Goal: Task Accomplishment & Management: Manage account settings

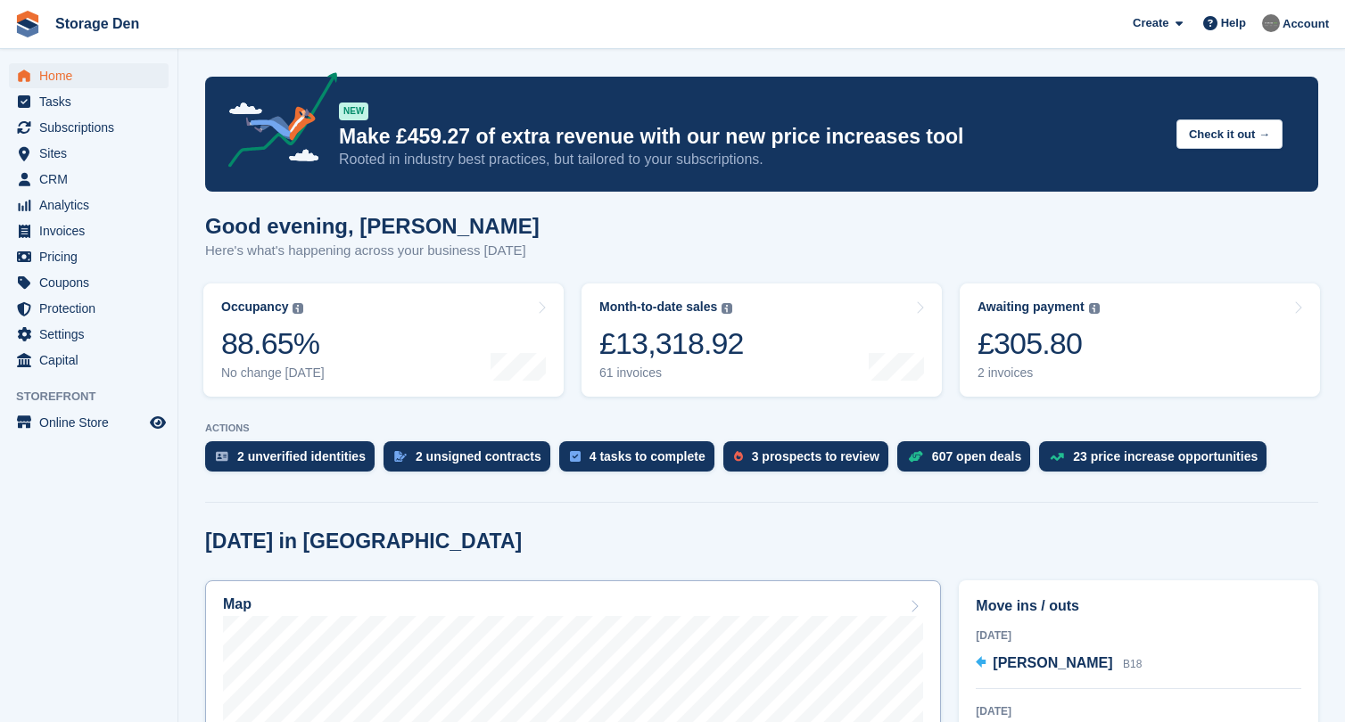
scroll to position [105, 0]
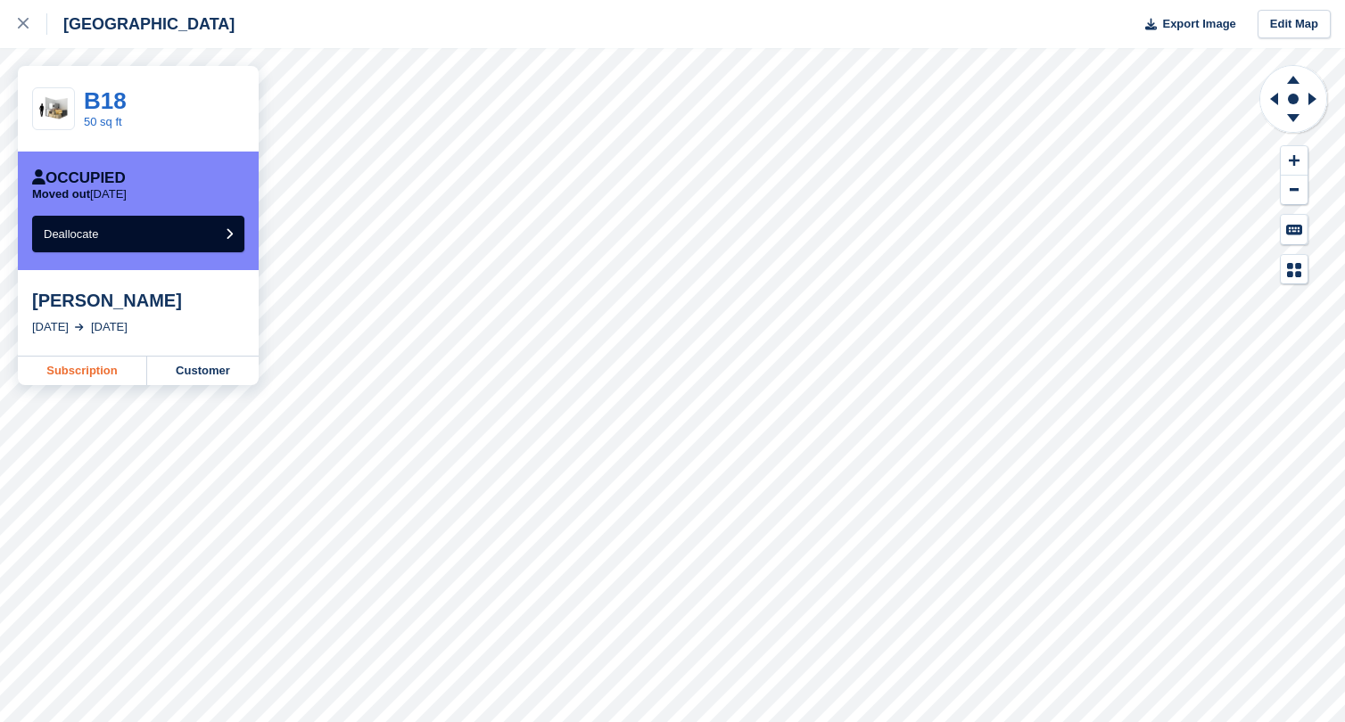
click at [93, 373] on link "Subscription" at bounding box center [82, 371] width 129 height 29
click at [27, 15] on div at bounding box center [32, 23] width 29 height 21
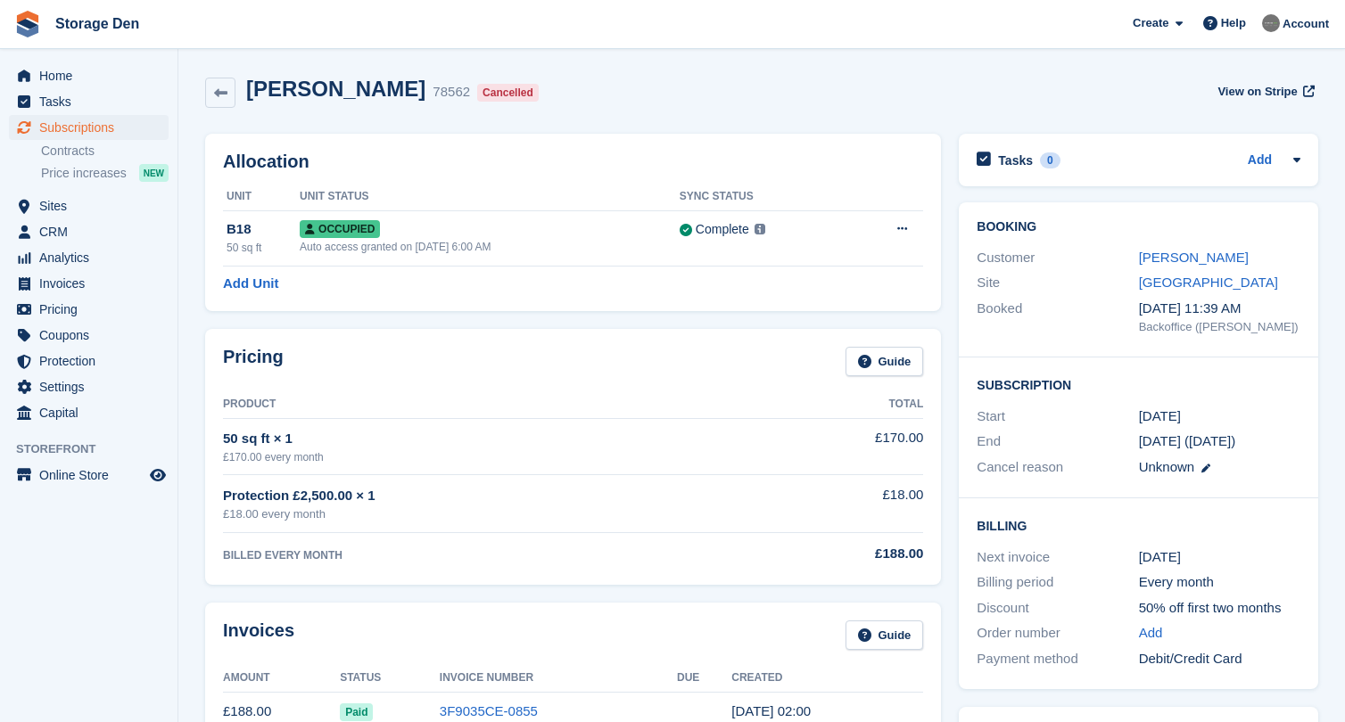
click at [204, 441] on div "Pricing Guide Product Total 50 sq ft × 1 £170.00 every month £170.00 Protection…" at bounding box center [573, 457] width 754 height 274
click at [1150, 260] on link "[PERSON_NAME]" at bounding box center [1194, 257] width 110 height 15
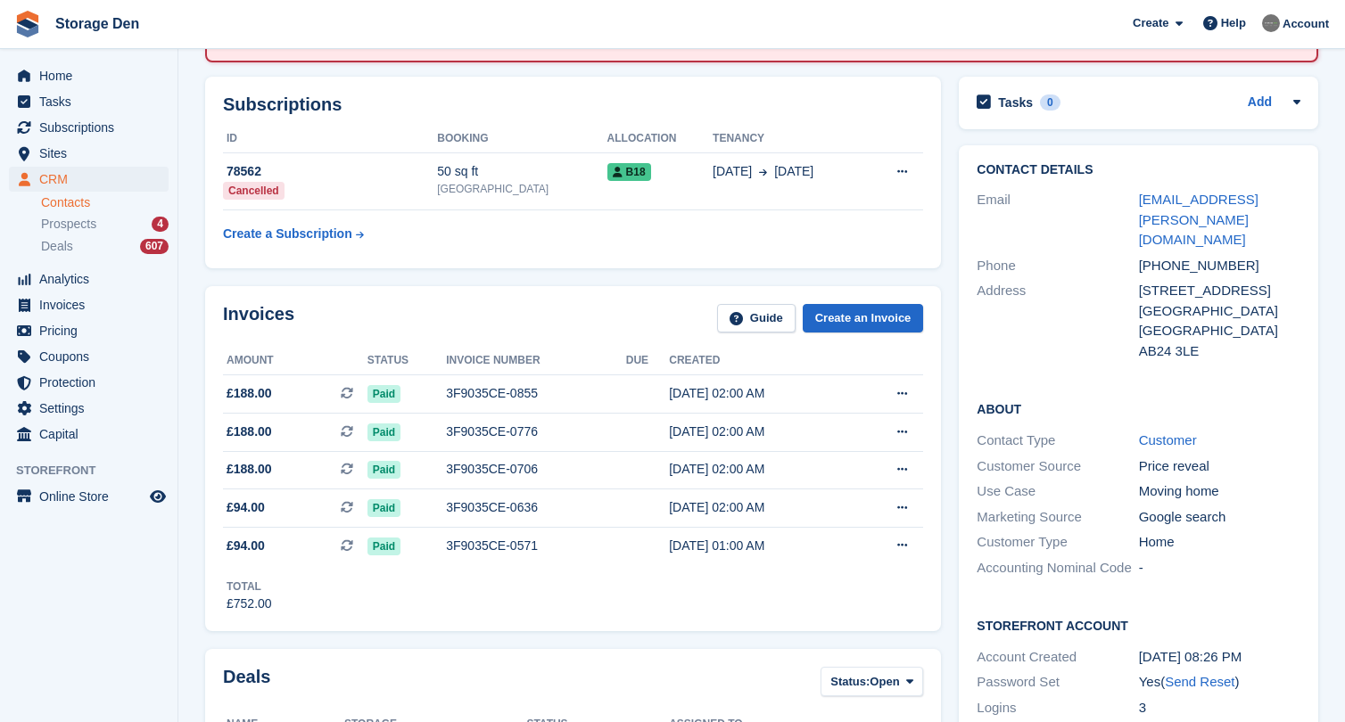
scroll to position [209, 0]
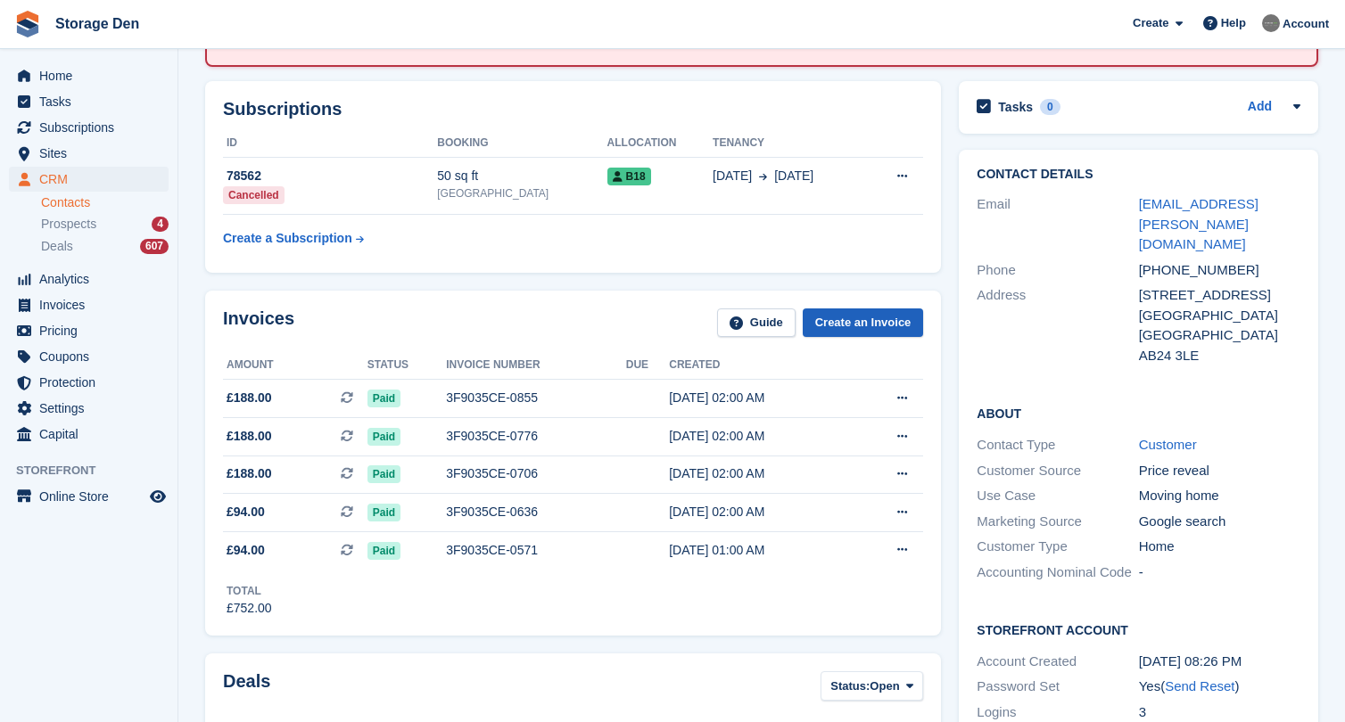
click at [867, 318] on link "Create an Invoice" at bounding box center [863, 323] width 121 height 29
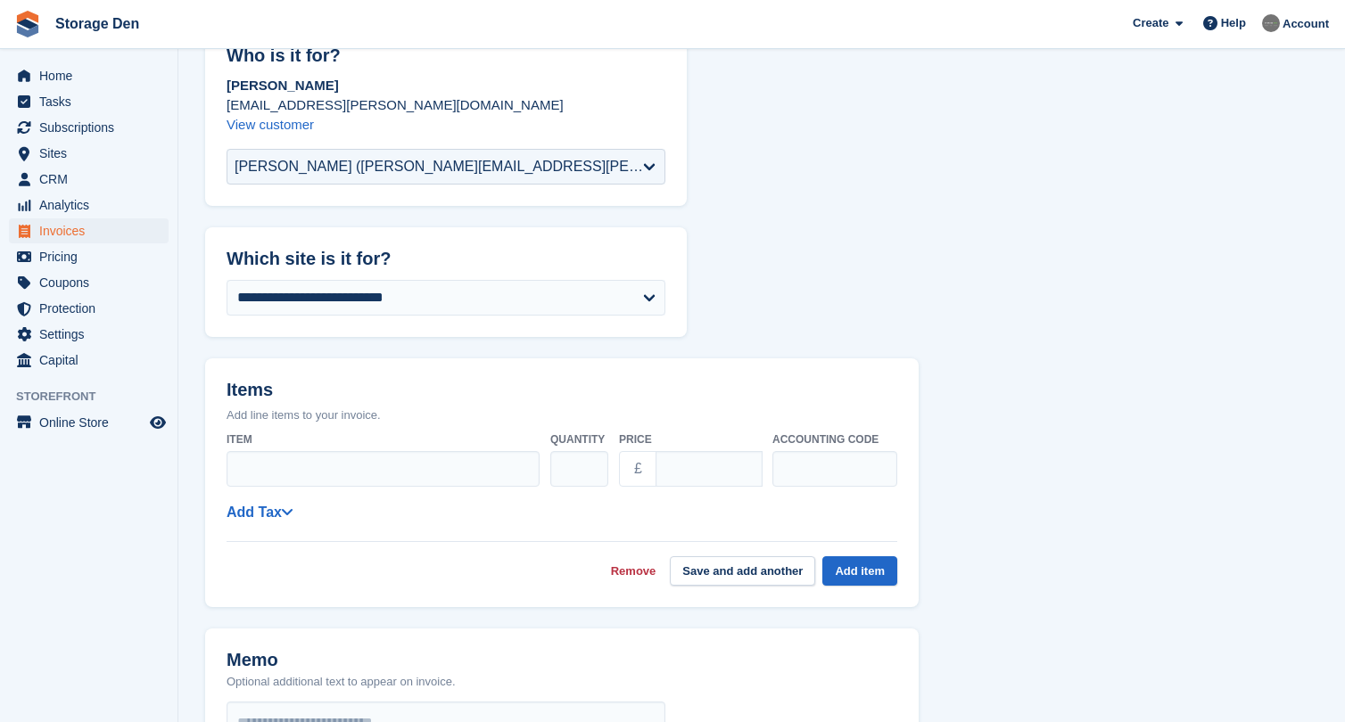
scroll to position [152, 0]
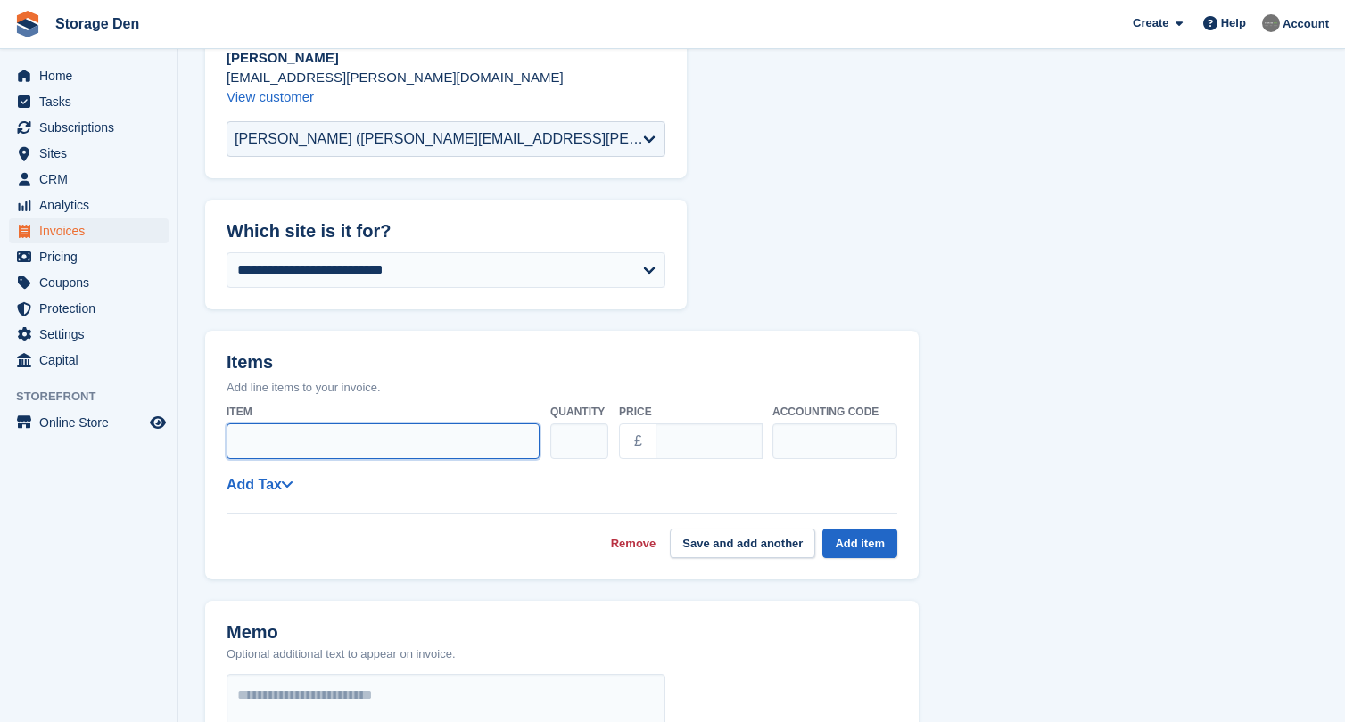
click at [408, 437] on input "Item" at bounding box center [383, 442] width 313 height 36
type input "*"
type input "**********"
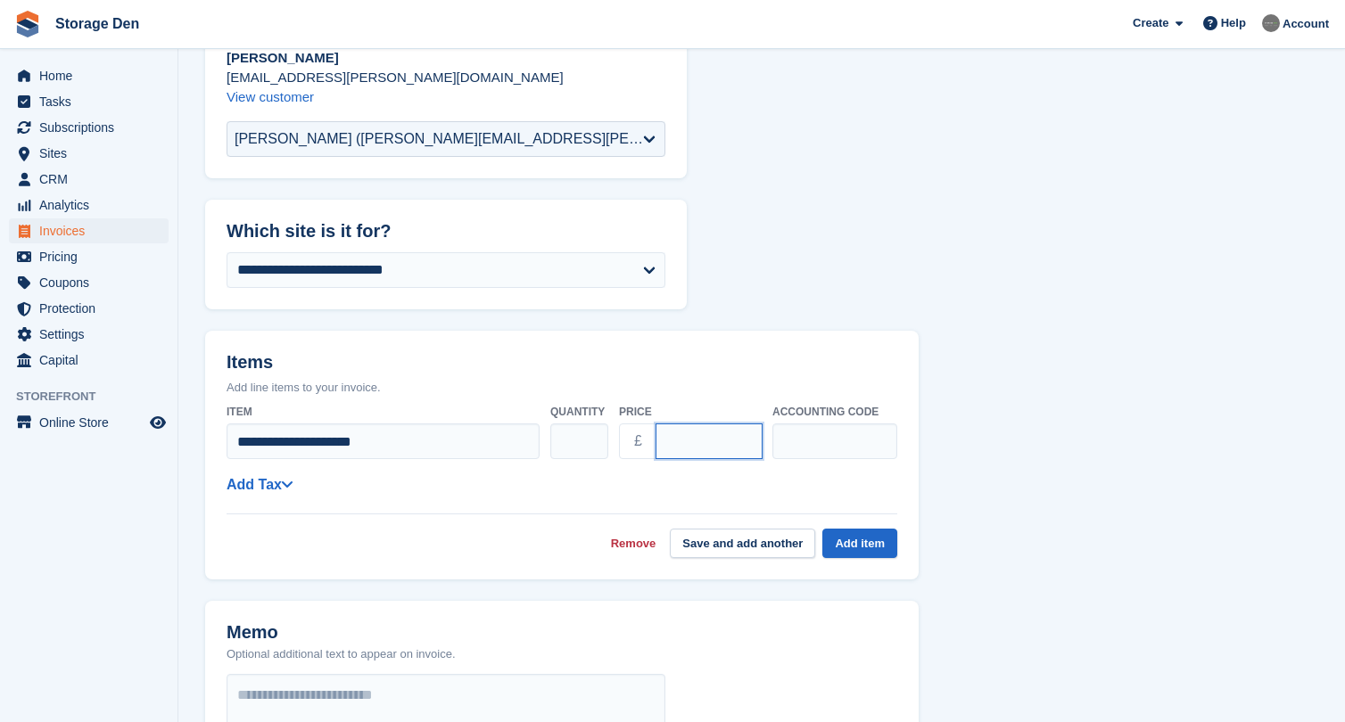
click at [669, 439] on input "****" at bounding box center [708, 442] width 107 height 36
type input "*****"
click at [554, 498] on div "**********" at bounding box center [562, 477] width 671 height 161
click at [284, 492] on span at bounding box center [287, 484] width 11 height 21
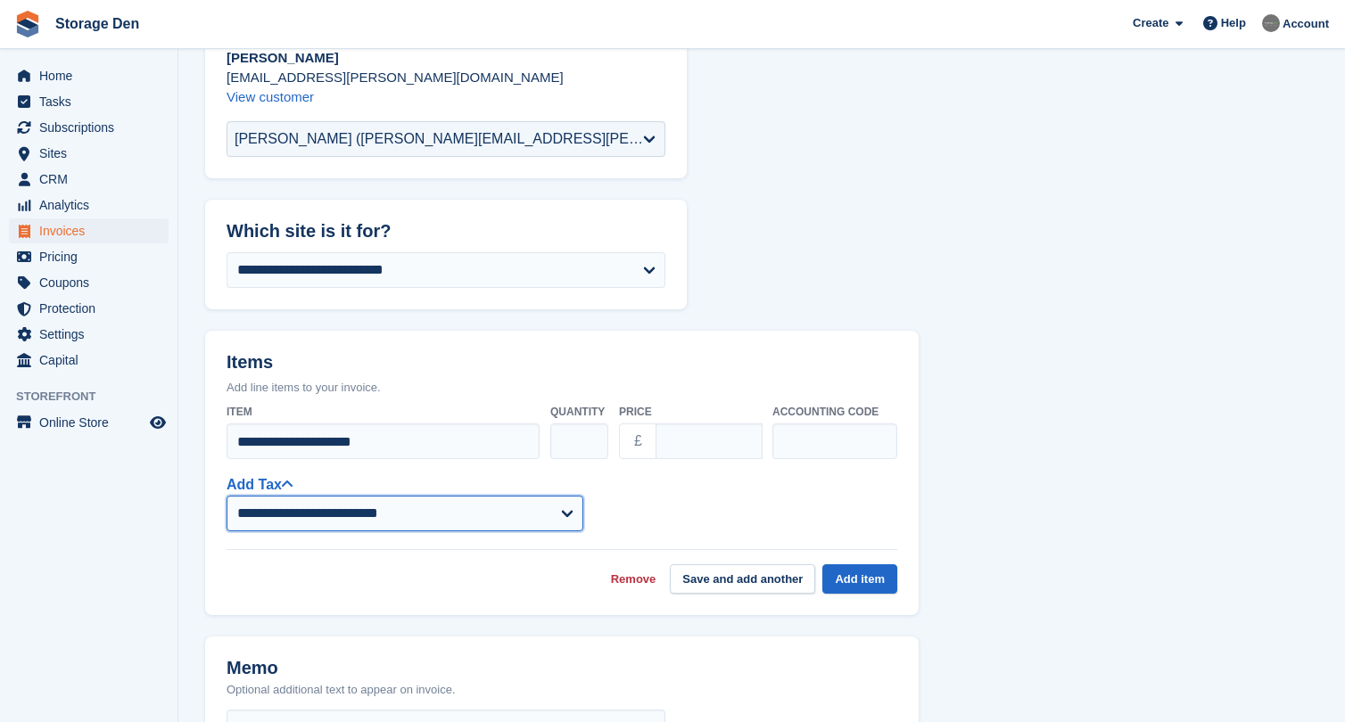
select select "***"
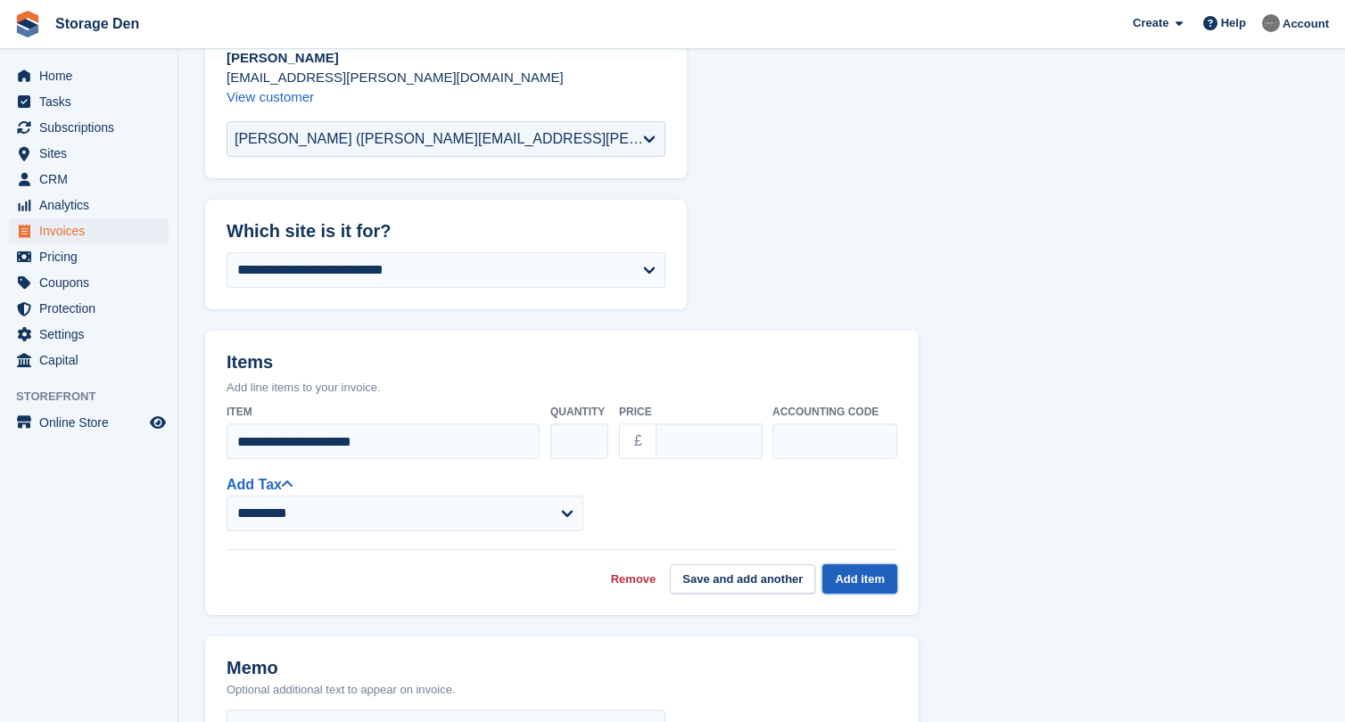
click at [873, 582] on button "Add item" at bounding box center [859, 579] width 75 height 29
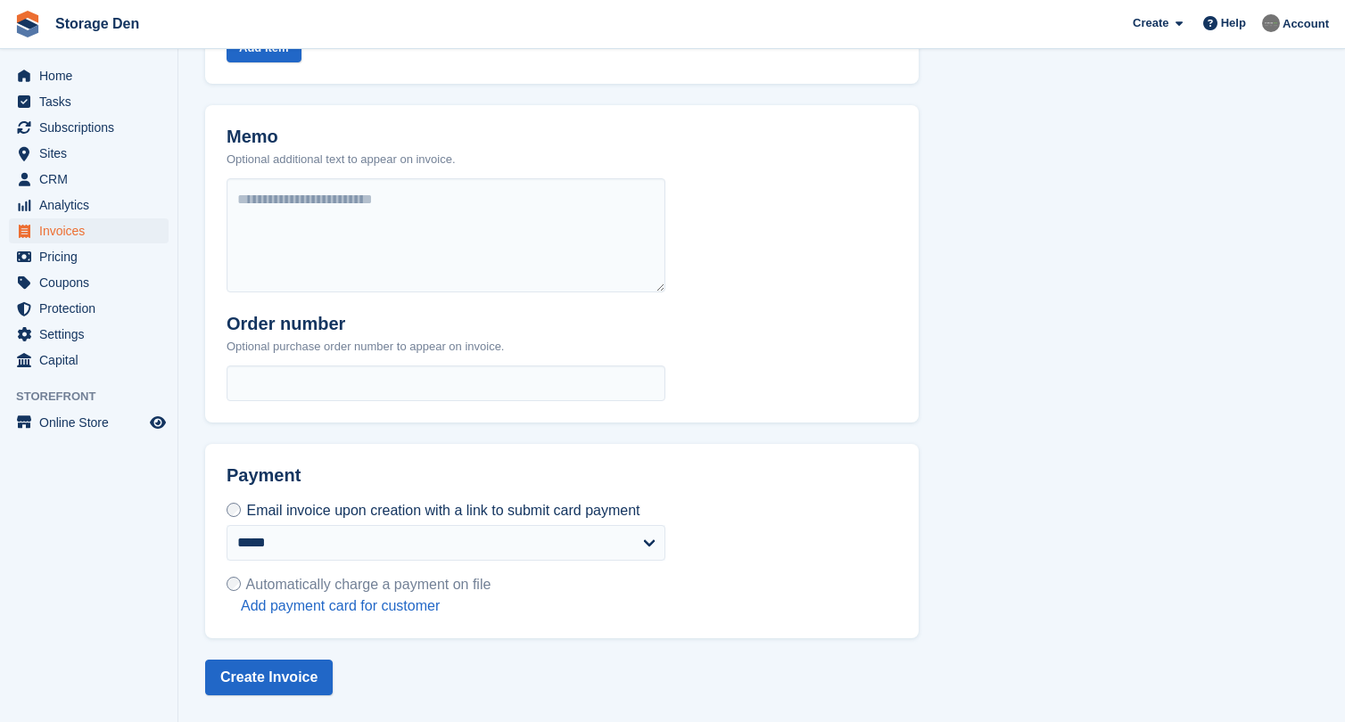
scroll to position [634, 0]
click at [808, 518] on div "**********" at bounding box center [561, 541] width 713 height 194
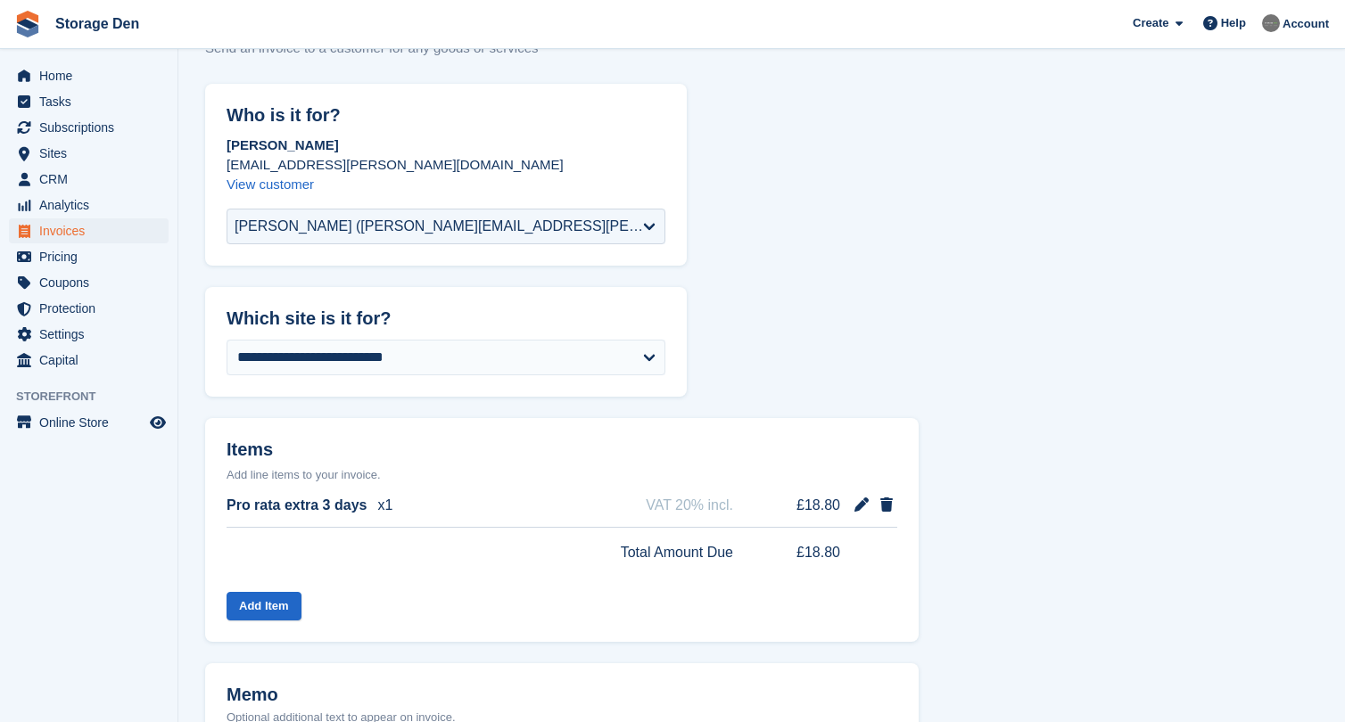
scroll to position [4, 0]
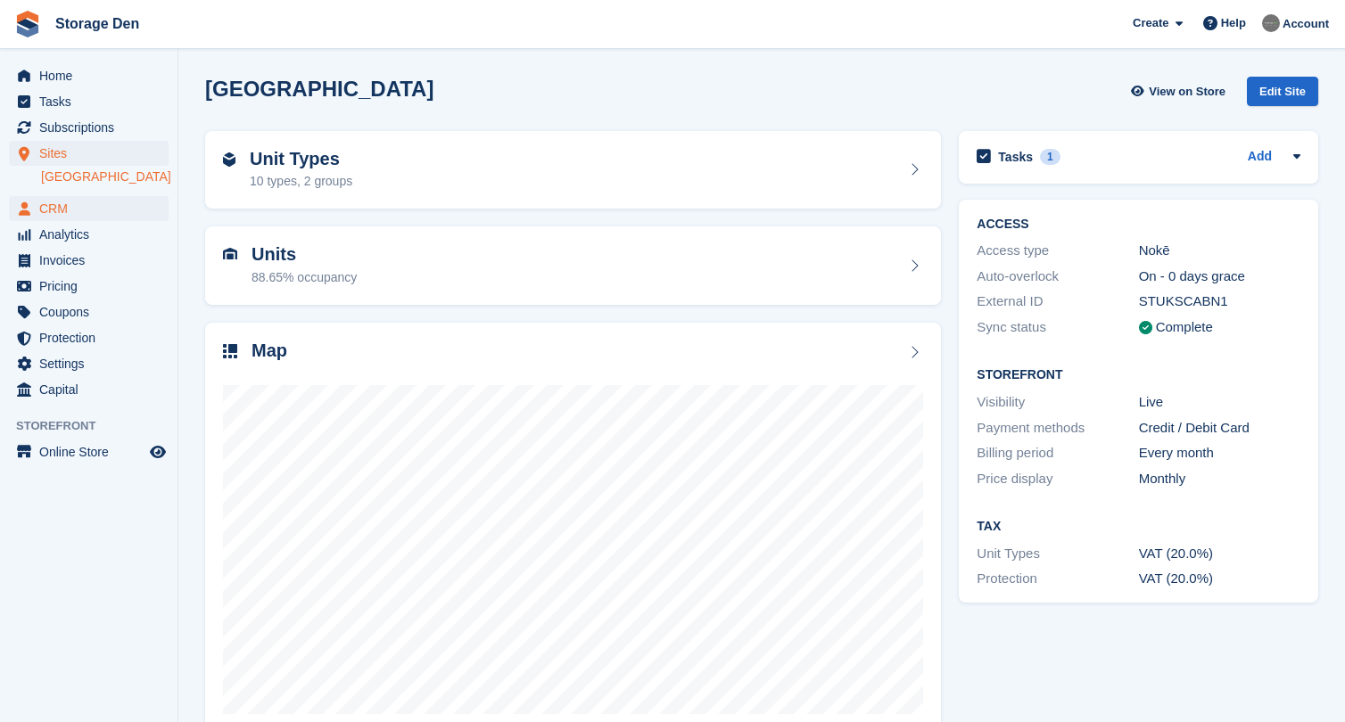
click at [67, 206] on span "CRM" at bounding box center [92, 208] width 107 height 25
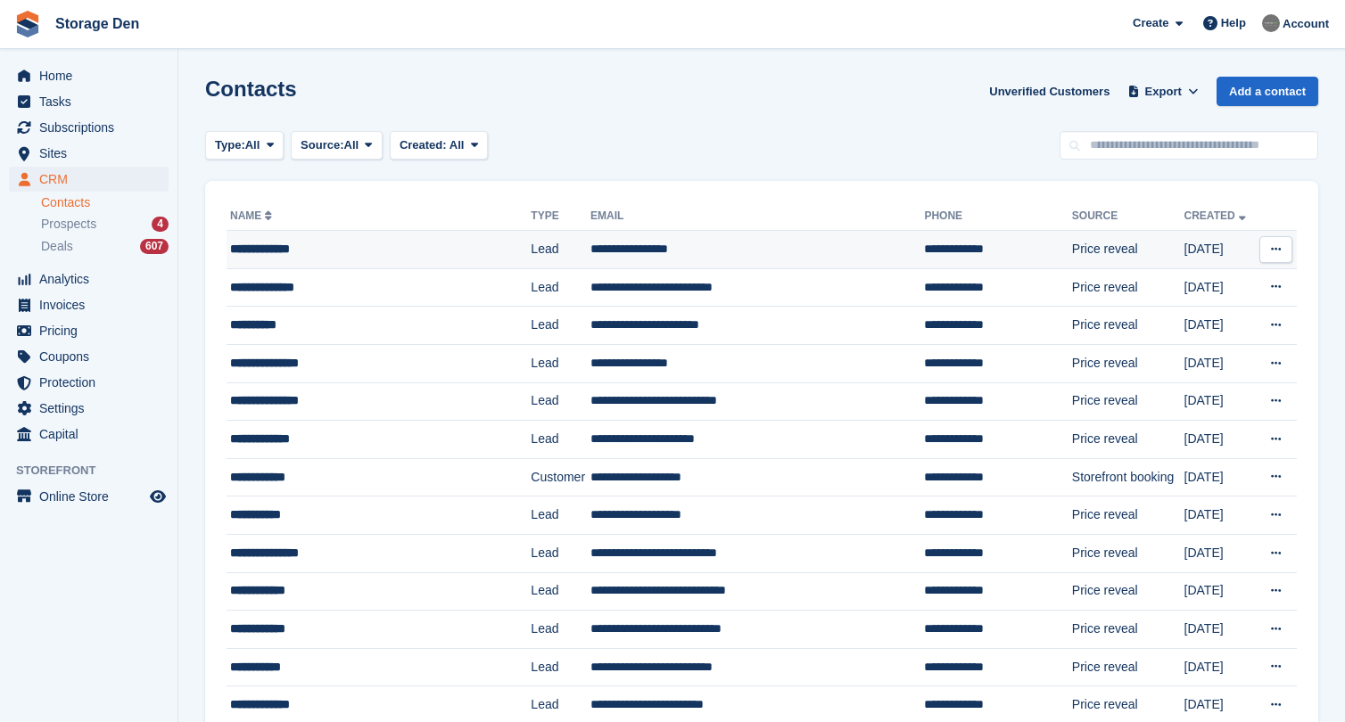
click at [389, 252] on div "**********" at bounding box center [367, 249] width 274 height 19
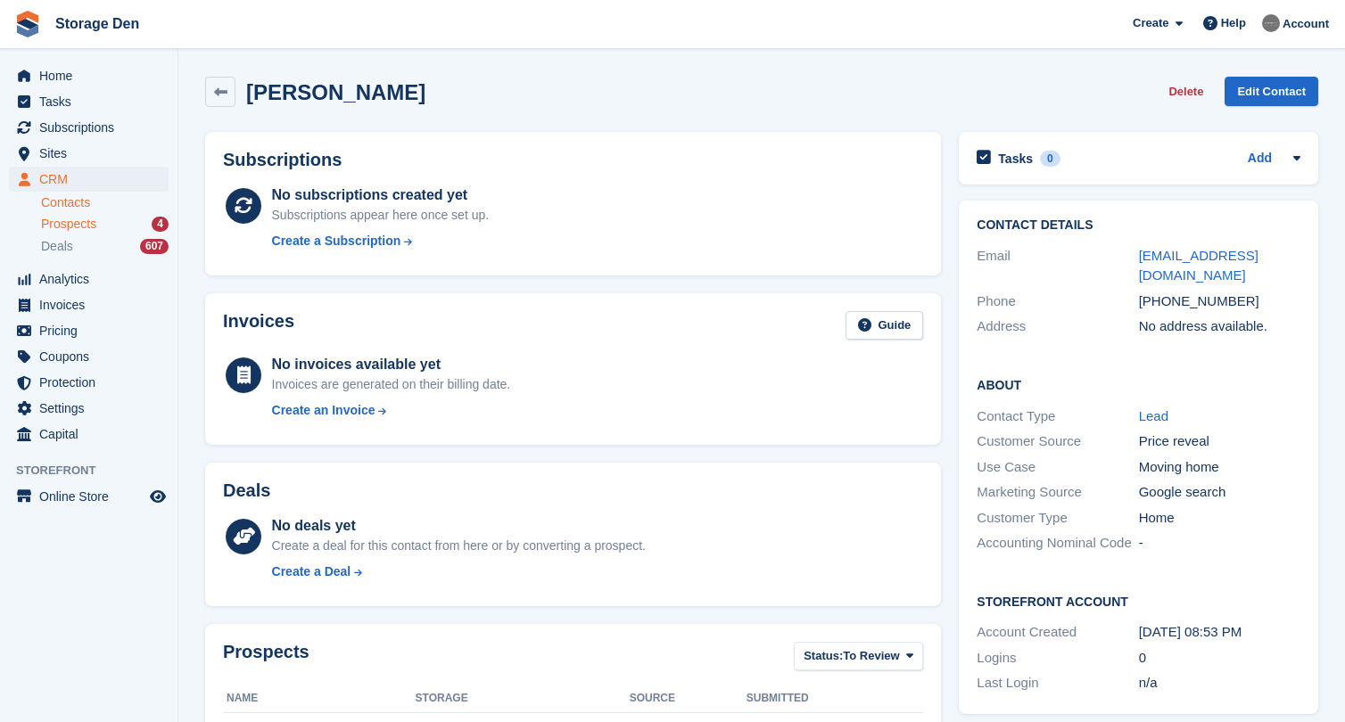
click at [117, 230] on div "Prospects 4" at bounding box center [105, 224] width 128 height 17
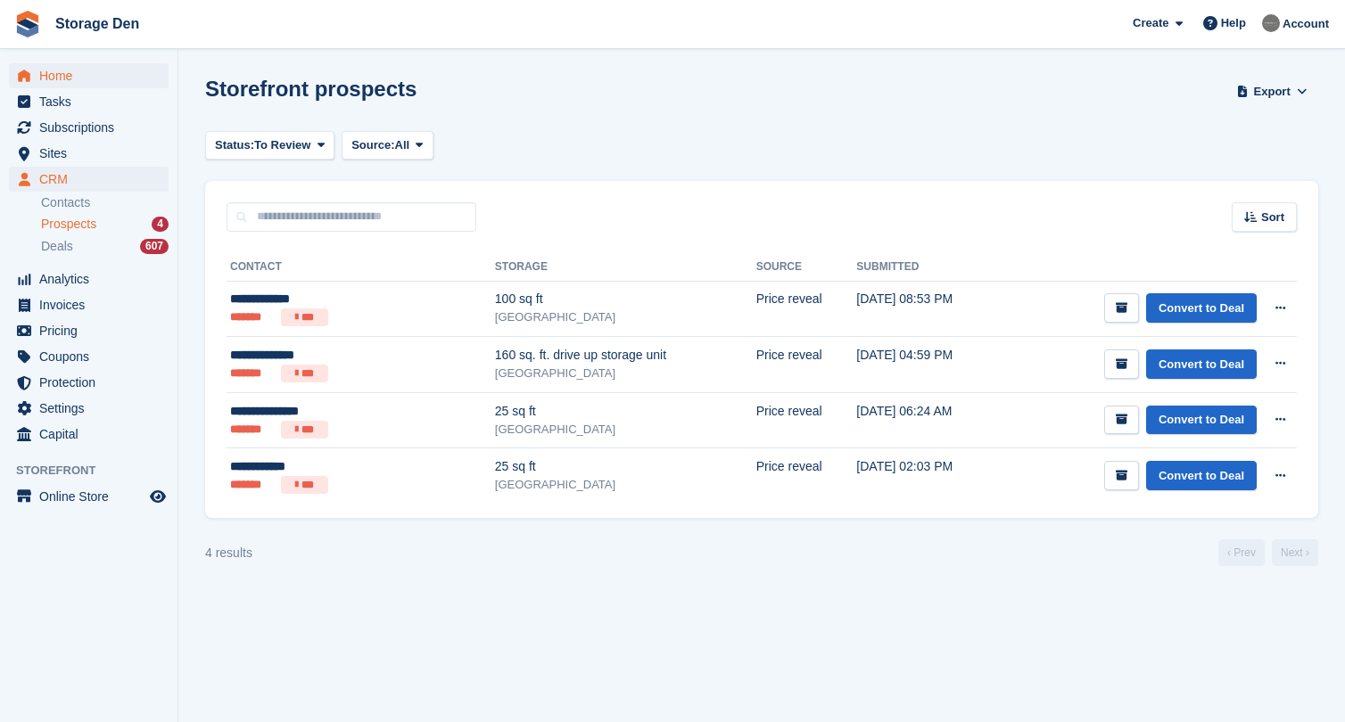
click at [72, 70] on span "Home" at bounding box center [92, 75] width 107 height 25
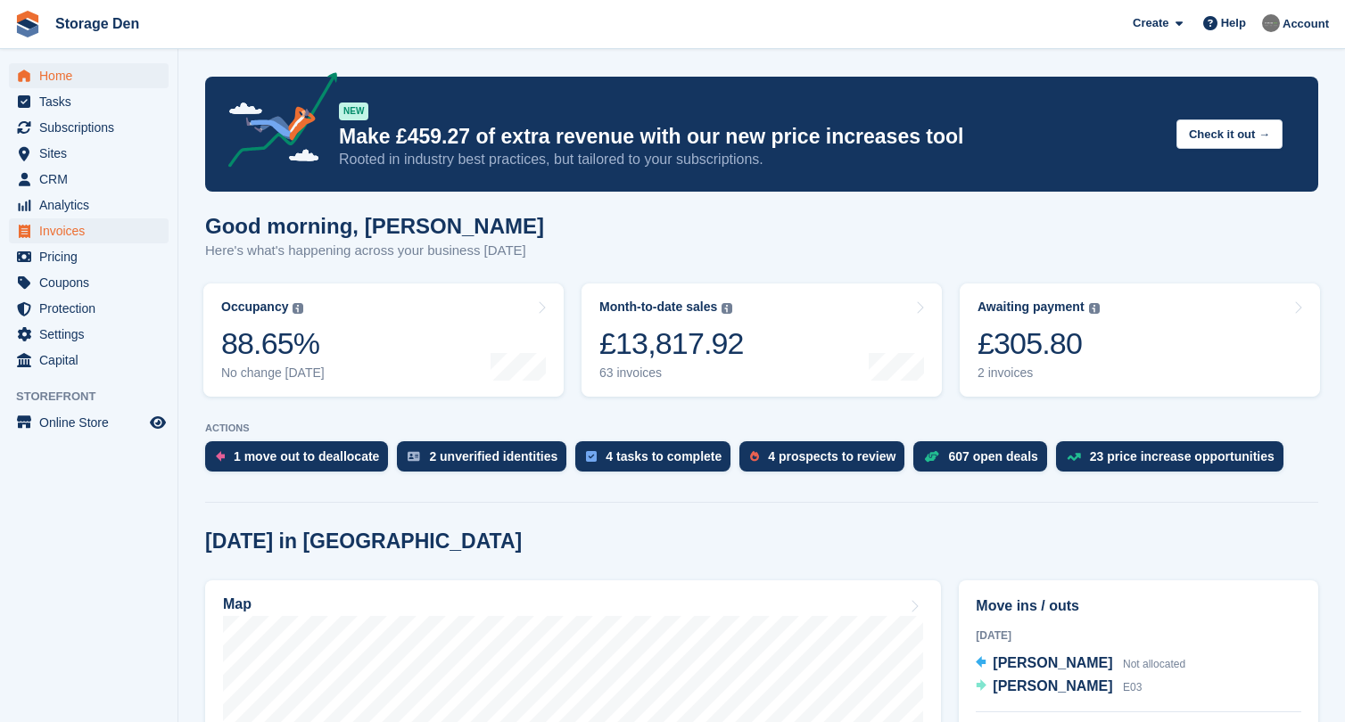
click at [62, 229] on span "Invoices" at bounding box center [92, 230] width 107 height 25
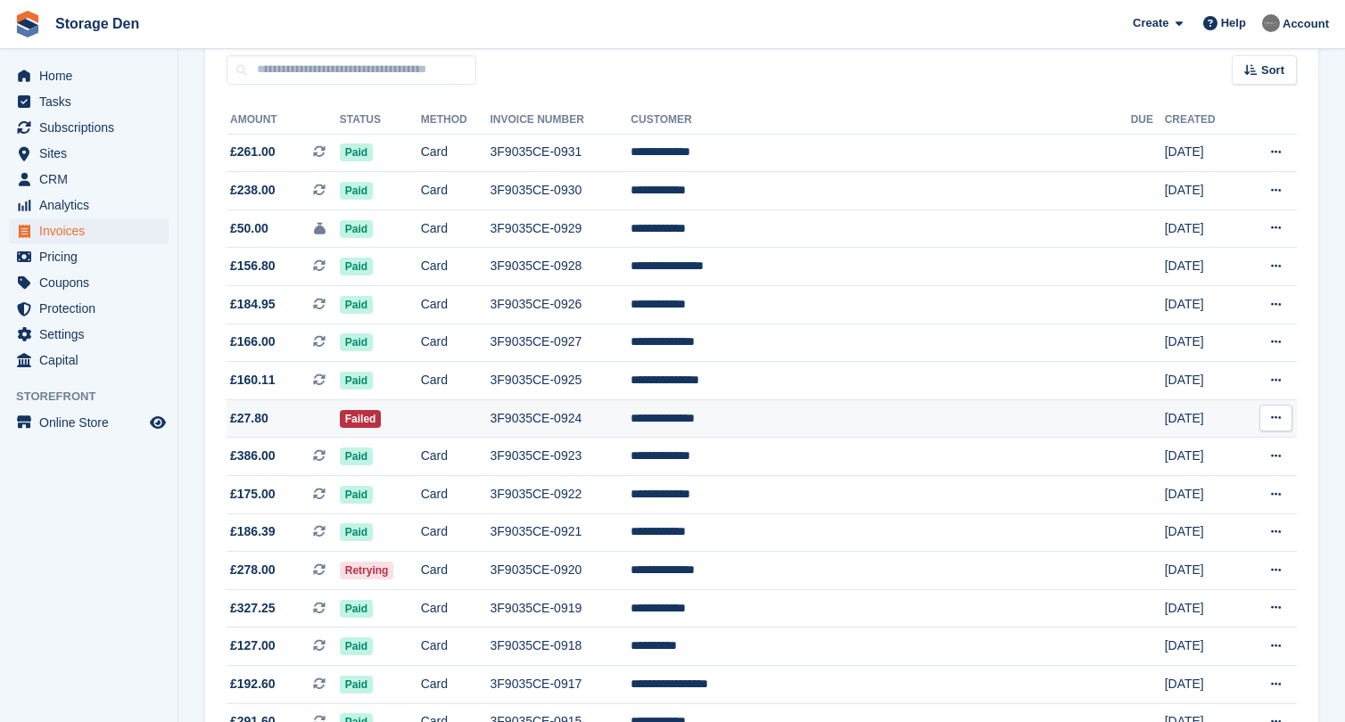
scroll to position [217, 0]
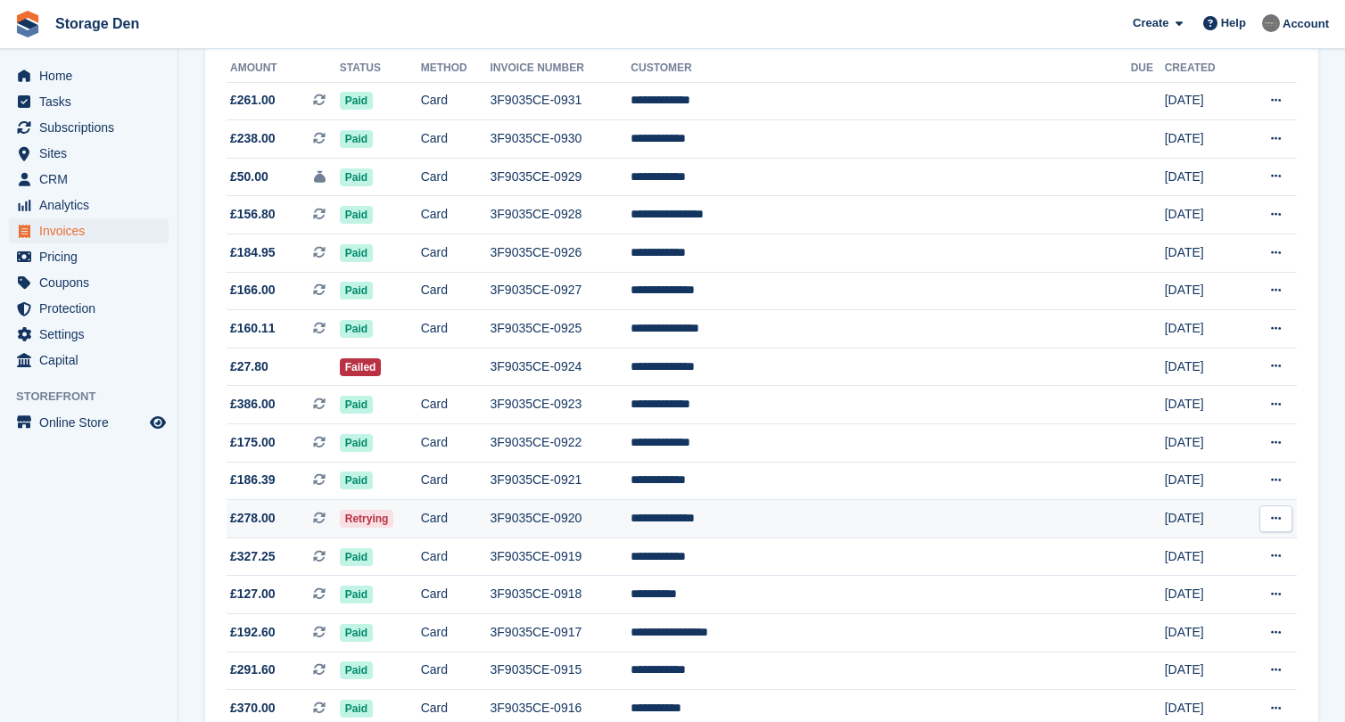
click at [631, 530] on td "3F9035CE-0920" at bounding box center [560, 519] width 141 height 38
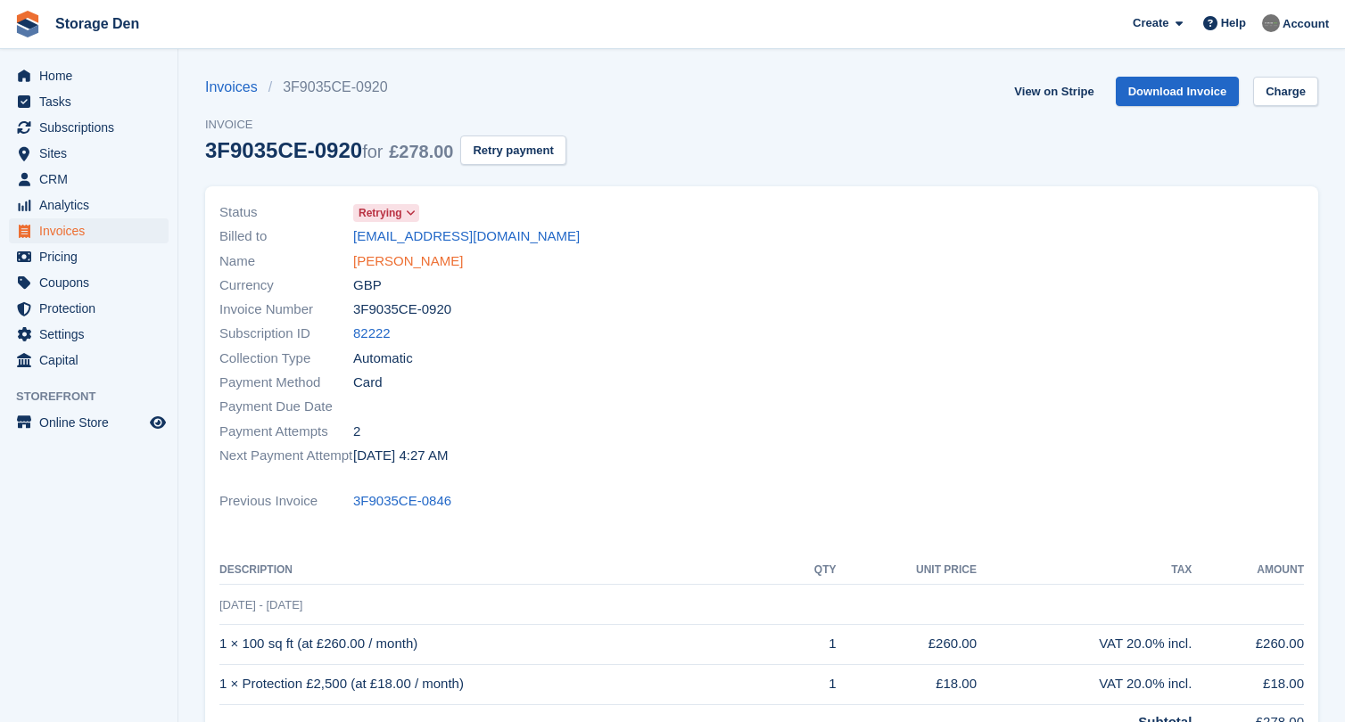
click at [403, 269] on link "[PERSON_NAME]" at bounding box center [408, 261] width 110 height 21
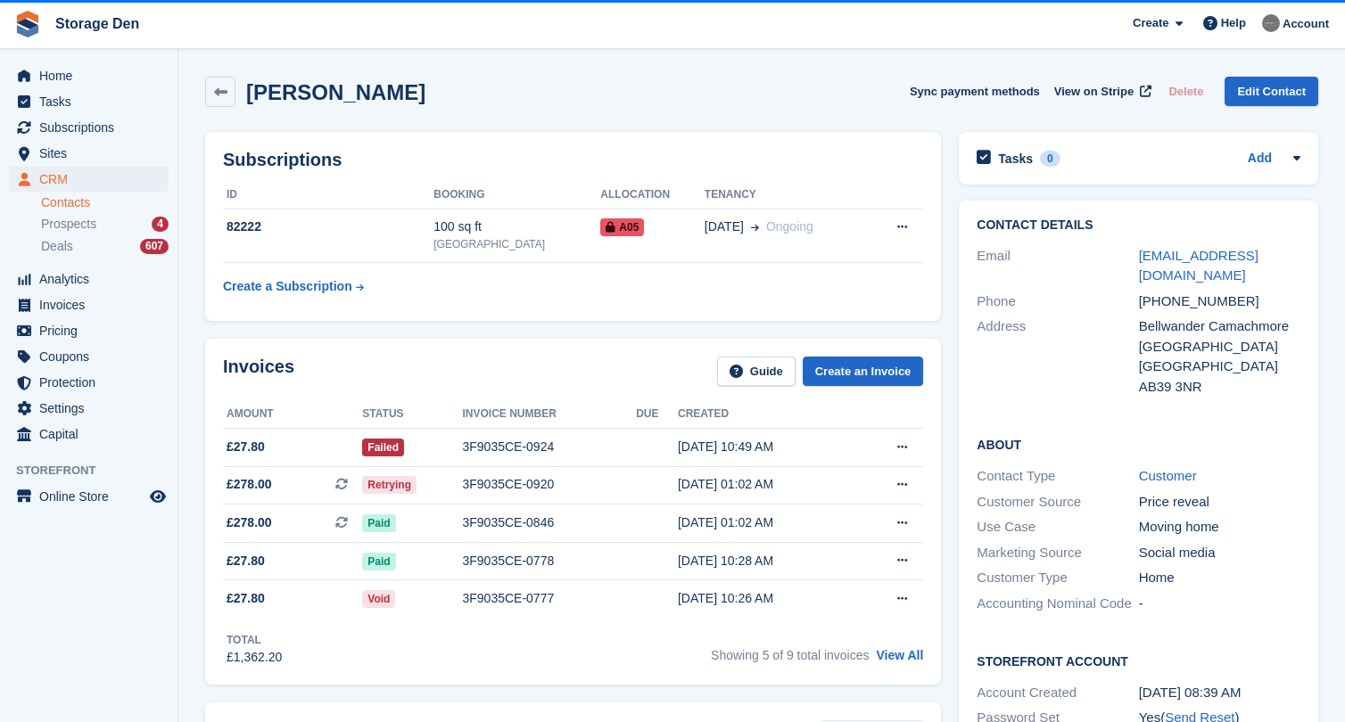
click at [403, 269] on td "Create a Subscription" at bounding box center [328, 283] width 210 height 40
click at [352, 243] on td "82222" at bounding box center [328, 236] width 210 height 54
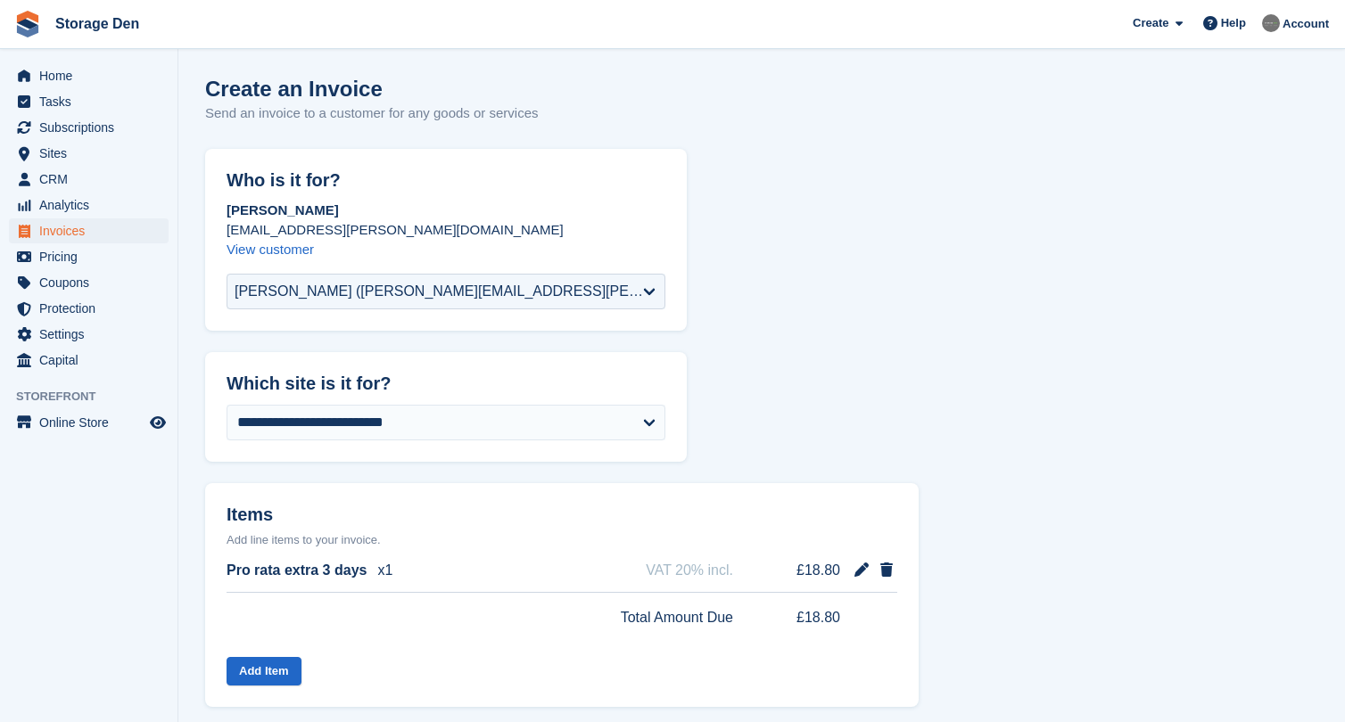
click at [74, 71] on span "Home" at bounding box center [92, 75] width 107 height 25
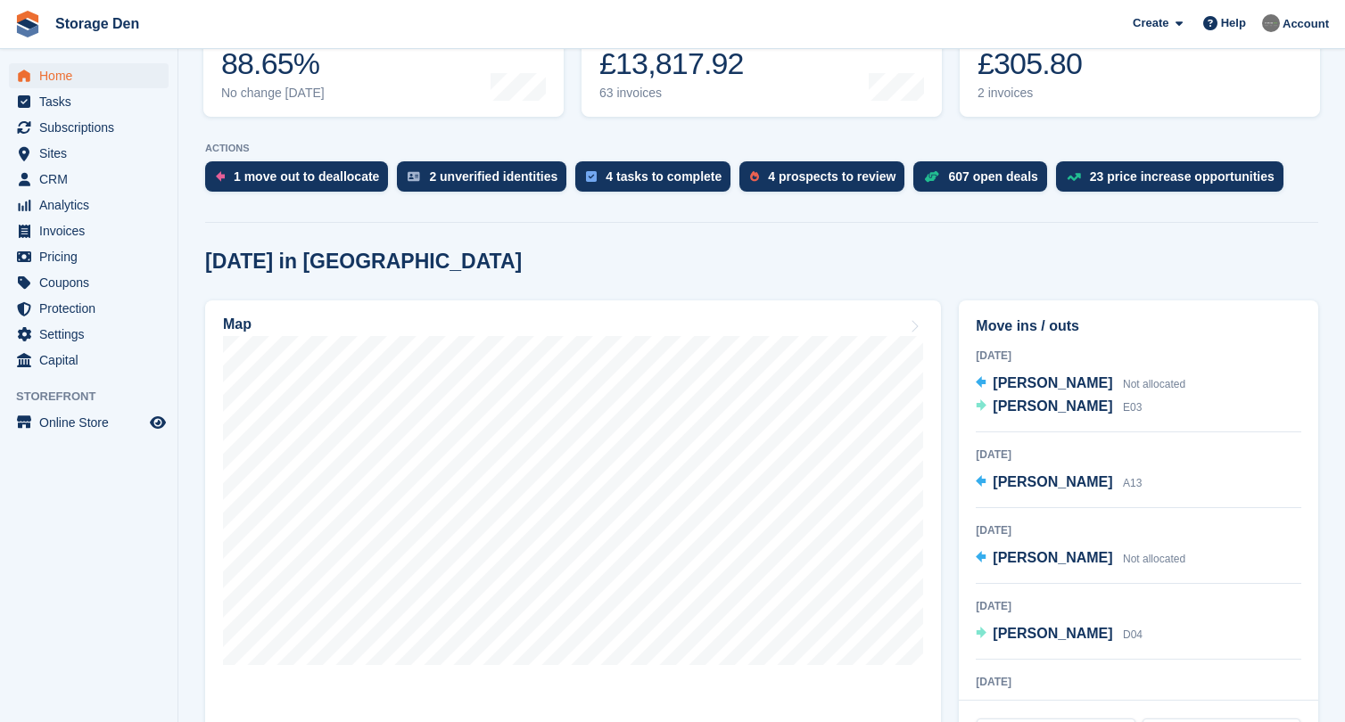
scroll to position [279, 0]
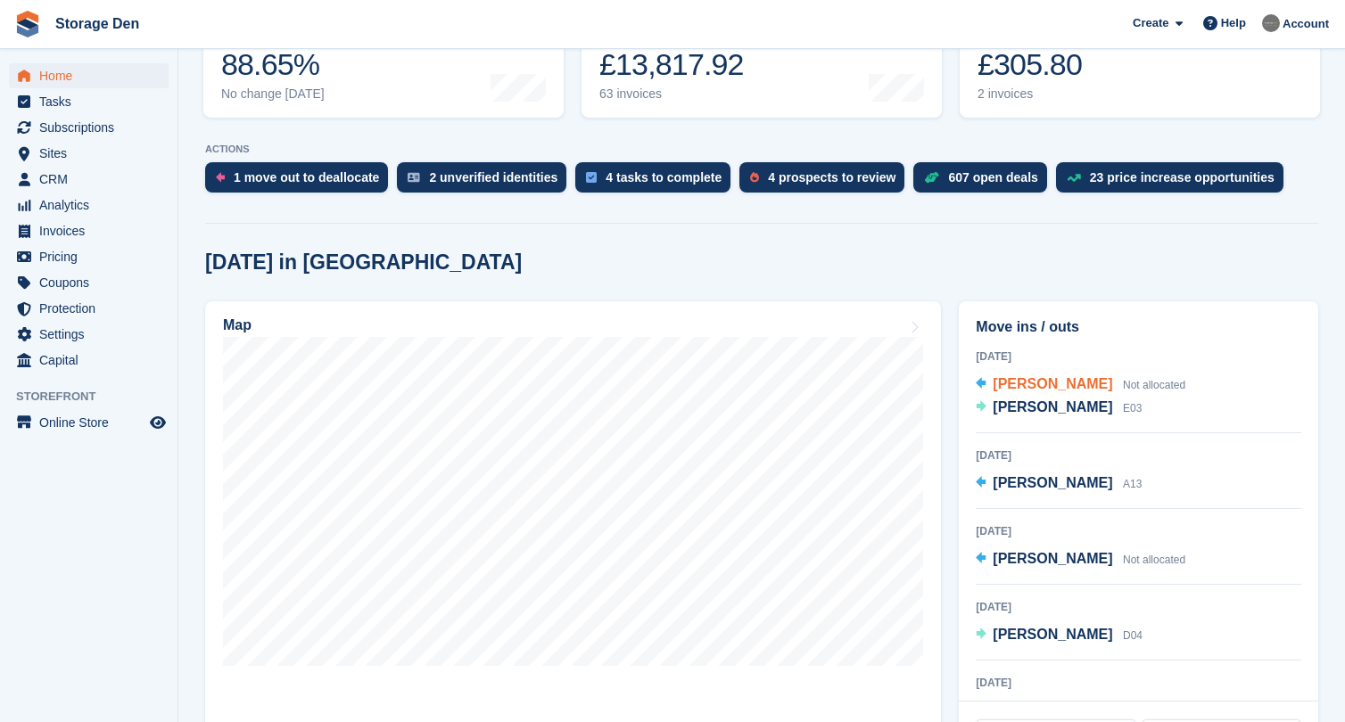
click at [1097, 385] on span "[PERSON_NAME]" at bounding box center [1053, 383] width 120 height 15
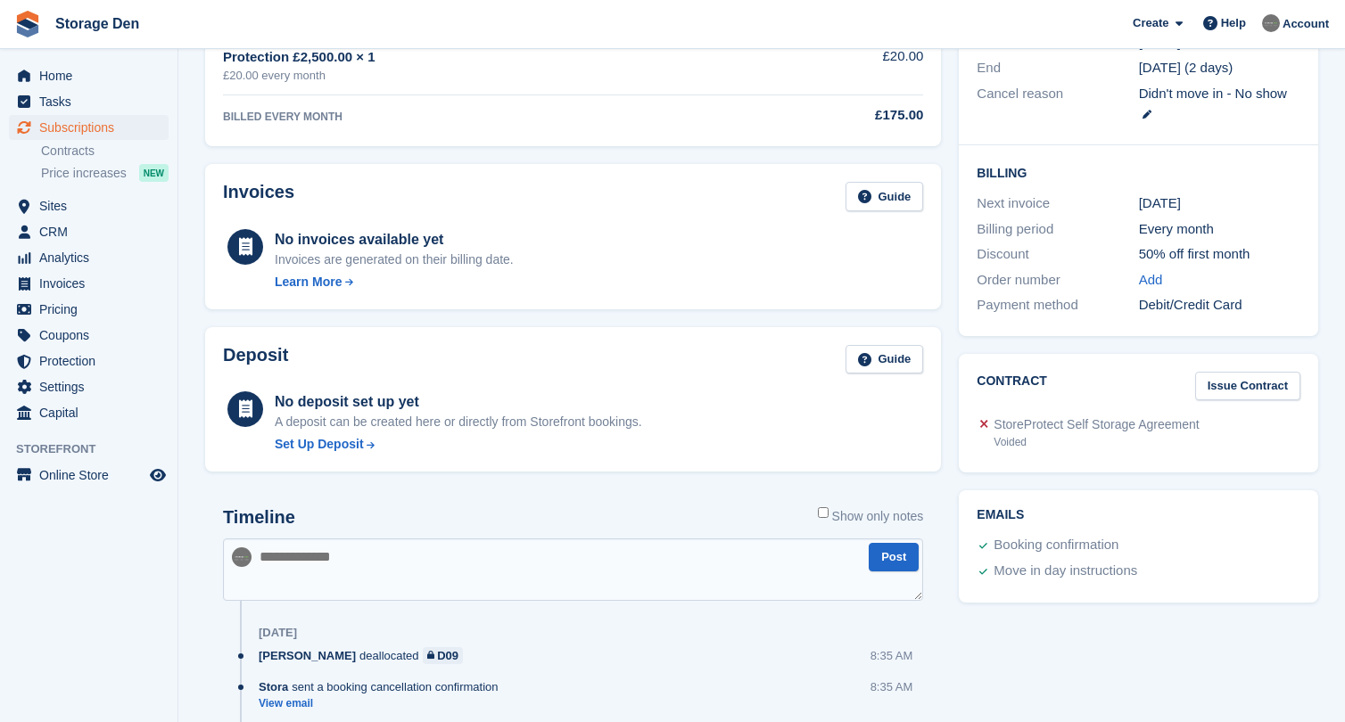
scroll to position [386, 0]
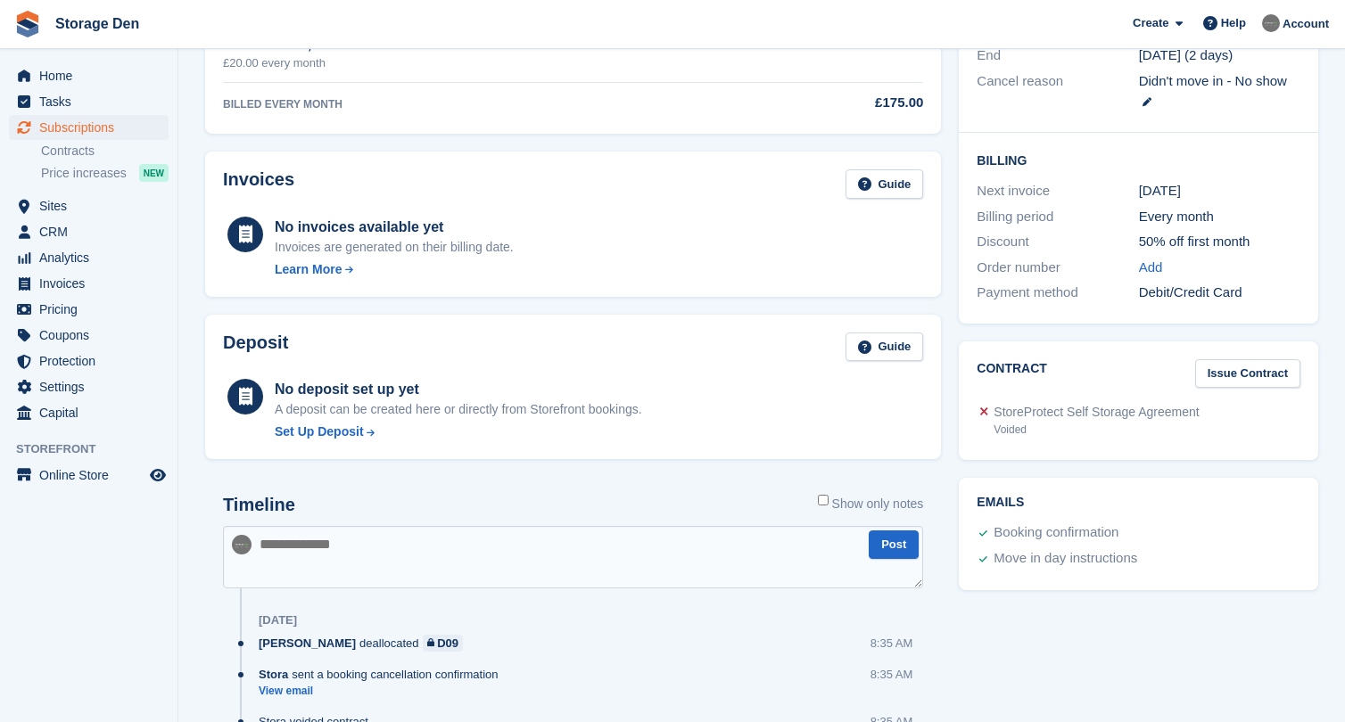
click at [422, 553] on textarea at bounding box center [573, 557] width 700 height 62
type textarea "**********"
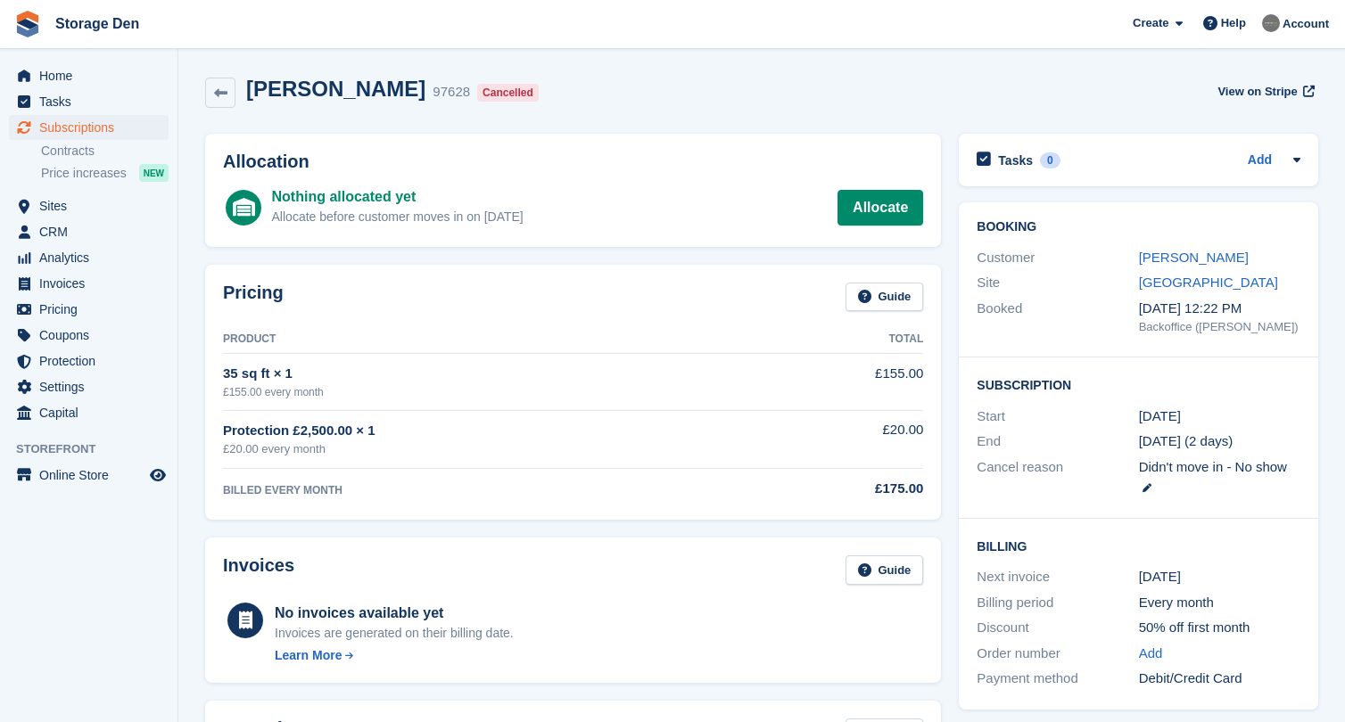
scroll to position [0, 0]
click at [84, 76] on span "Home" at bounding box center [92, 75] width 107 height 25
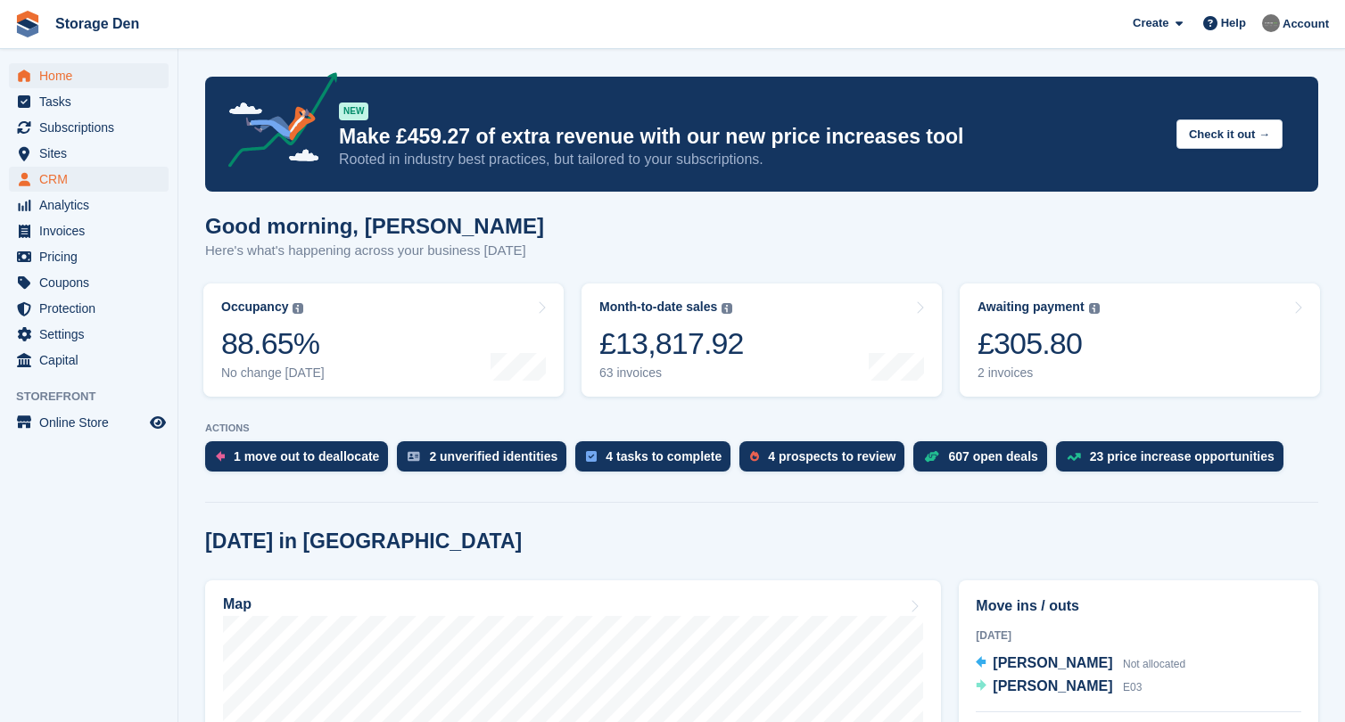
click at [52, 177] on span "CRM" at bounding box center [92, 179] width 107 height 25
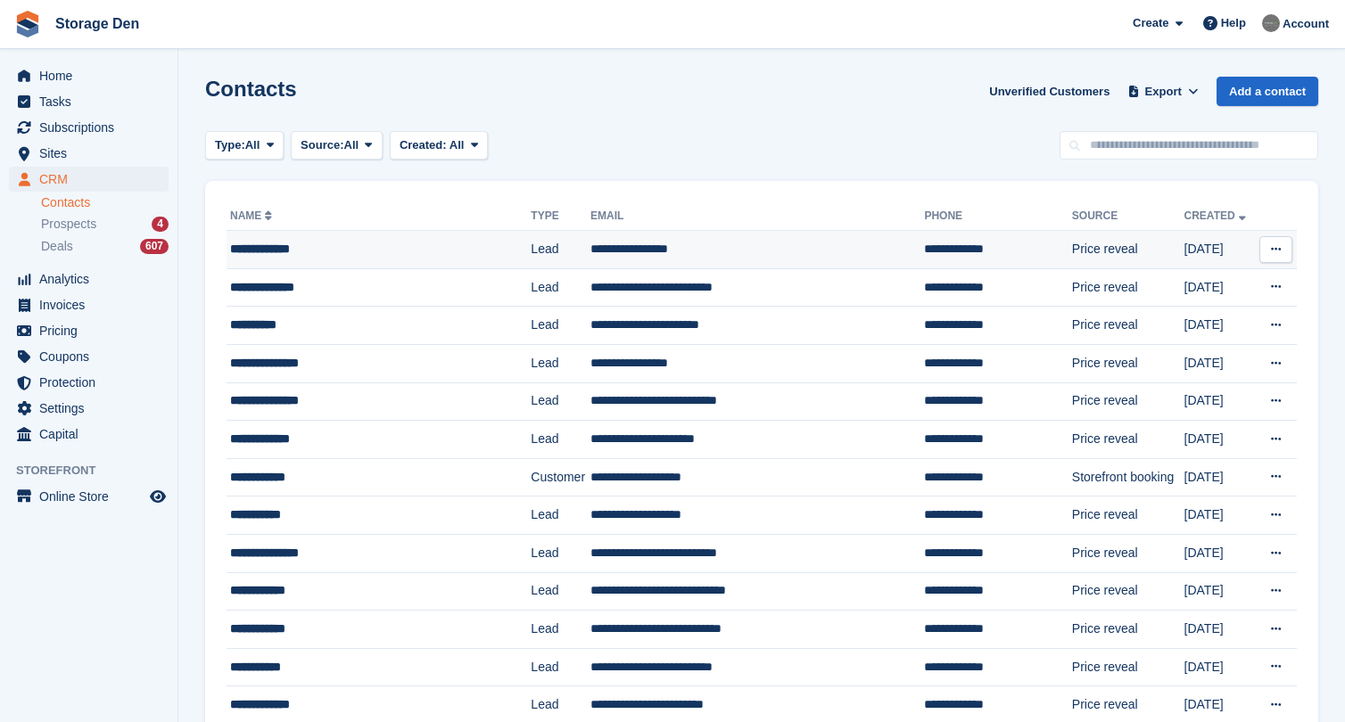
click at [359, 246] on div "**********" at bounding box center [367, 249] width 274 height 19
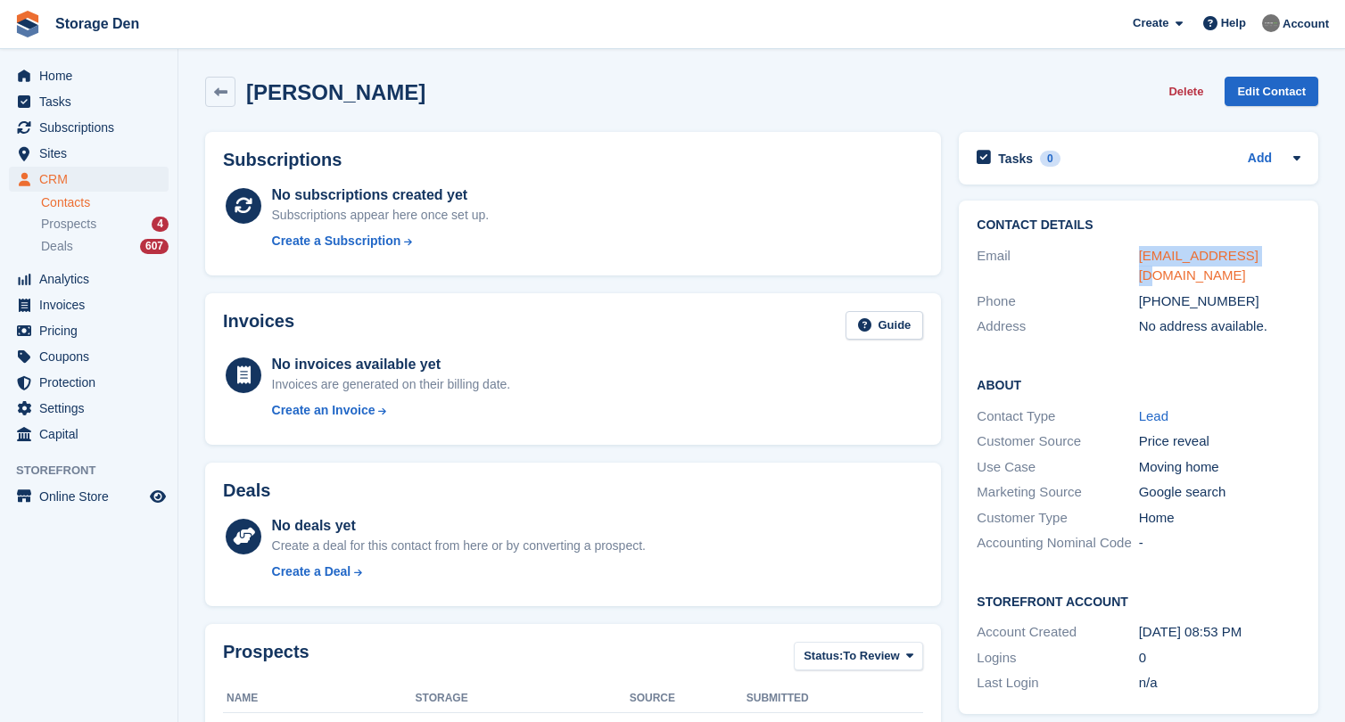
drag, startPoint x: 1270, startPoint y: 253, endPoint x: 1141, endPoint y: 260, distance: 129.5
click at [1141, 260] on div "nmc0917@gmail.com" at bounding box center [1219, 266] width 161 height 40
click at [111, 164] on span "Sites" at bounding box center [92, 153] width 107 height 25
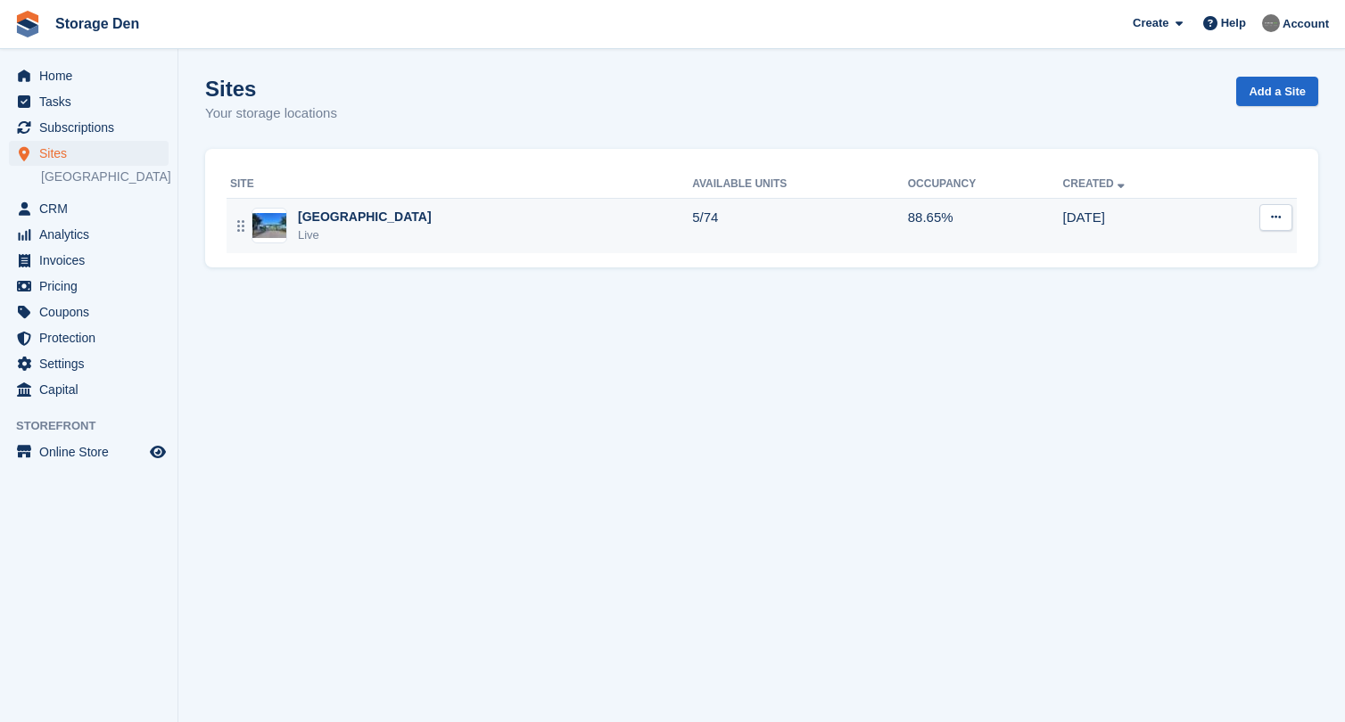
click at [334, 214] on div "[GEOGRAPHIC_DATA]" at bounding box center [365, 217] width 134 height 19
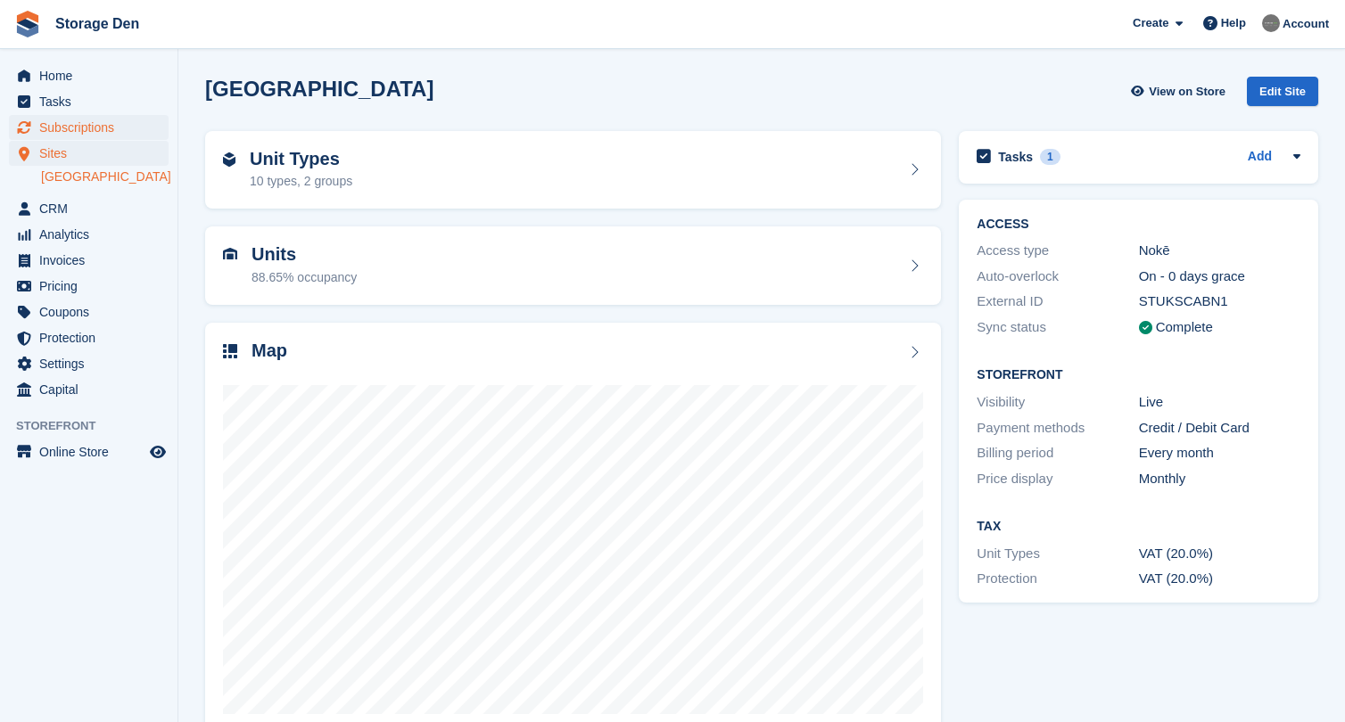
click at [129, 134] on span "Subscriptions" at bounding box center [92, 127] width 107 height 25
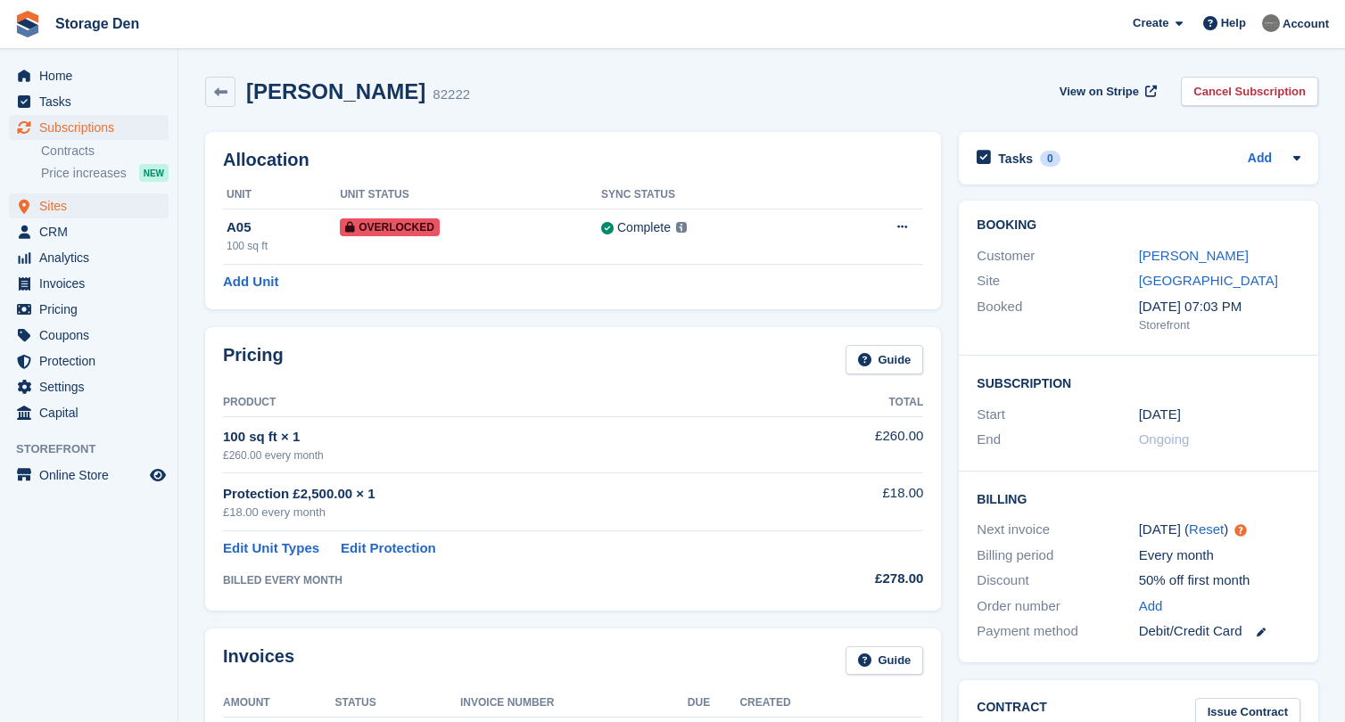
click at [76, 202] on span "Sites" at bounding box center [92, 206] width 107 height 25
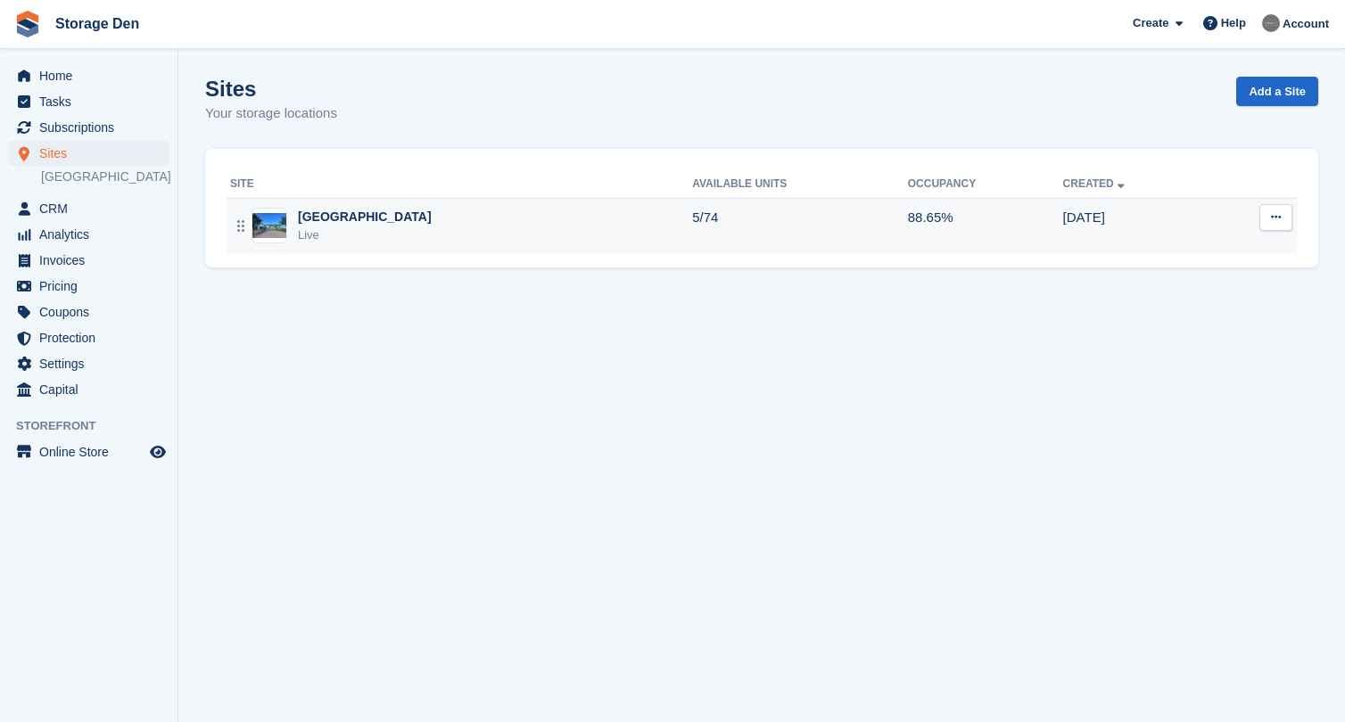
click at [382, 202] on td "Aberdeen Live" at bounding box center [460, 225] width 466 height 55
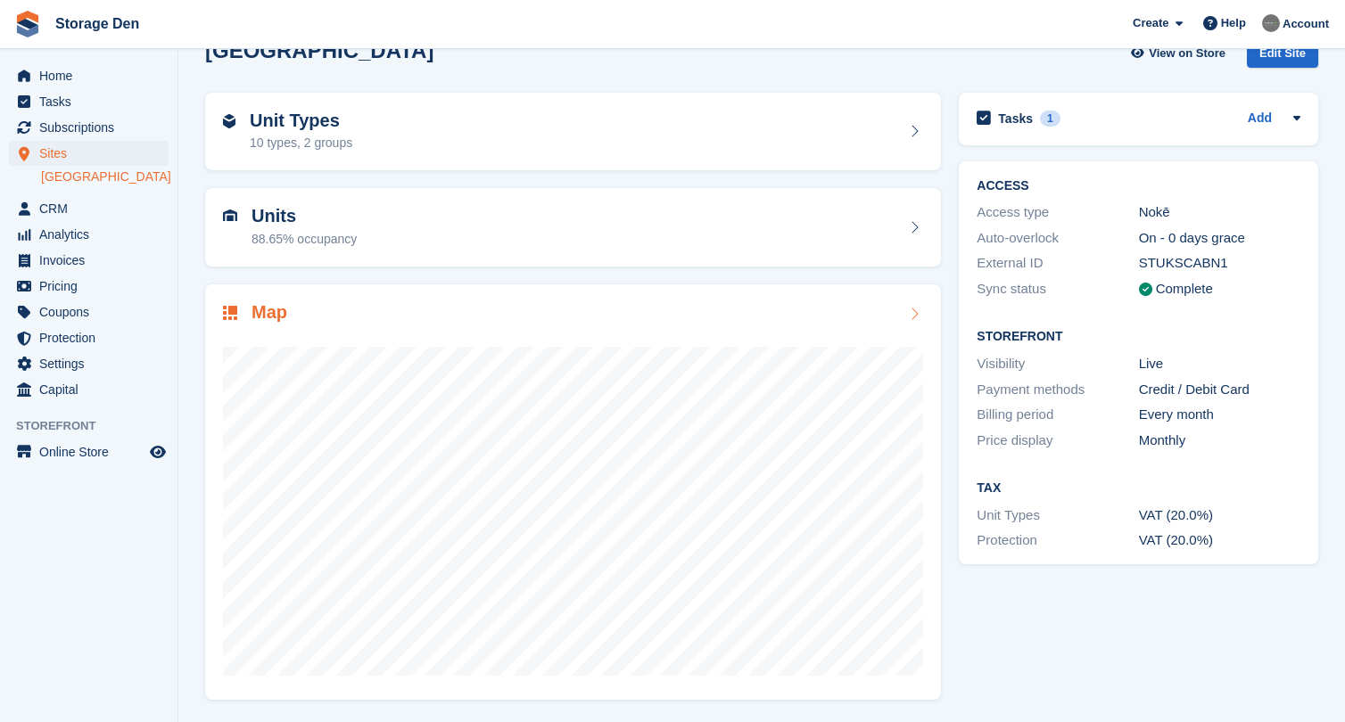
scroll to position [37, 0]
click at [99, 75] on span "Home" at bounding box center [92, 75] width 107 height 25
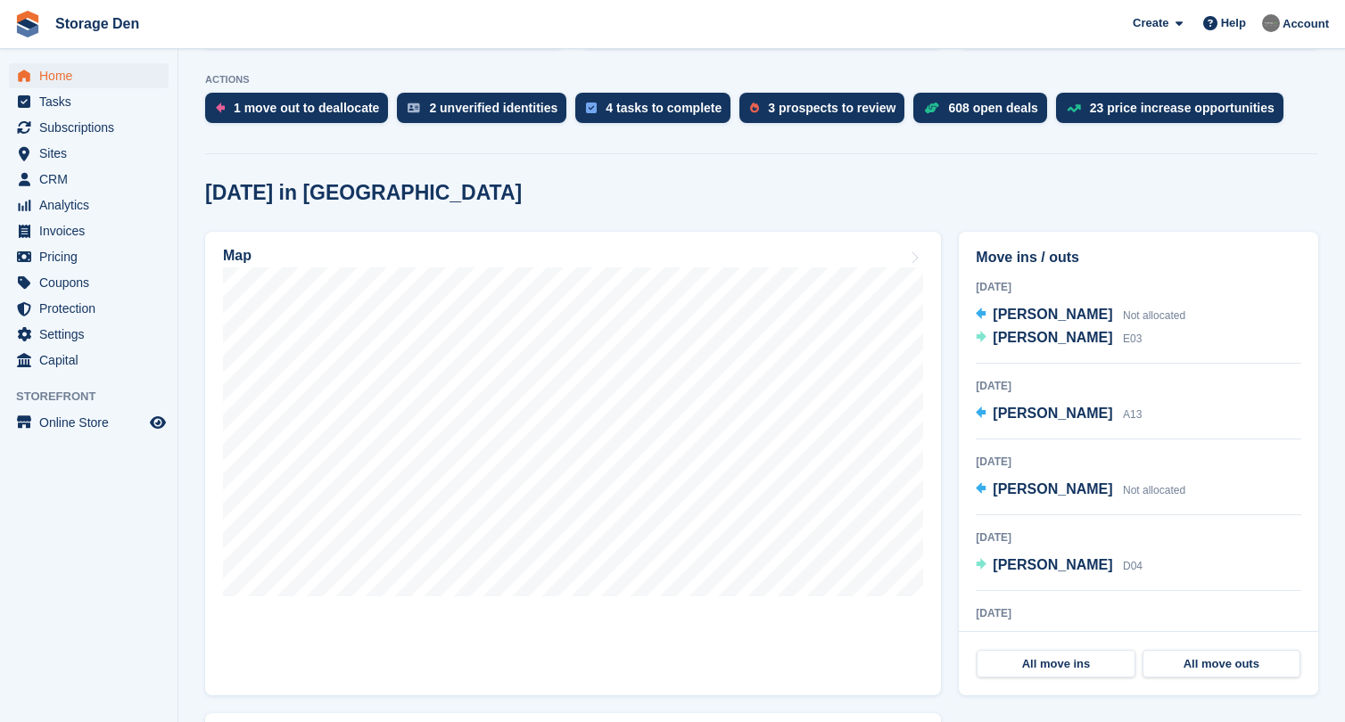
scroll to position [359, 0]
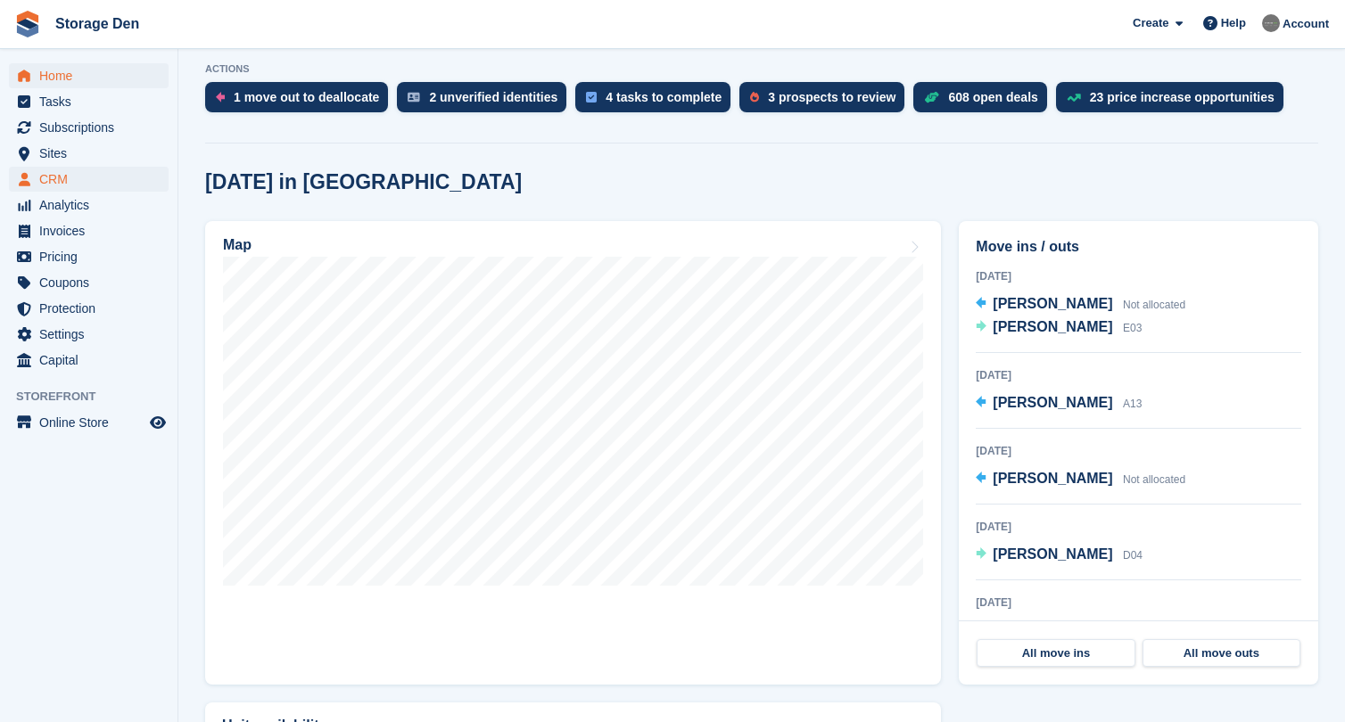
click at [86, 177] on span "CRM" at bounding box center [92, 179] width 107 height 25
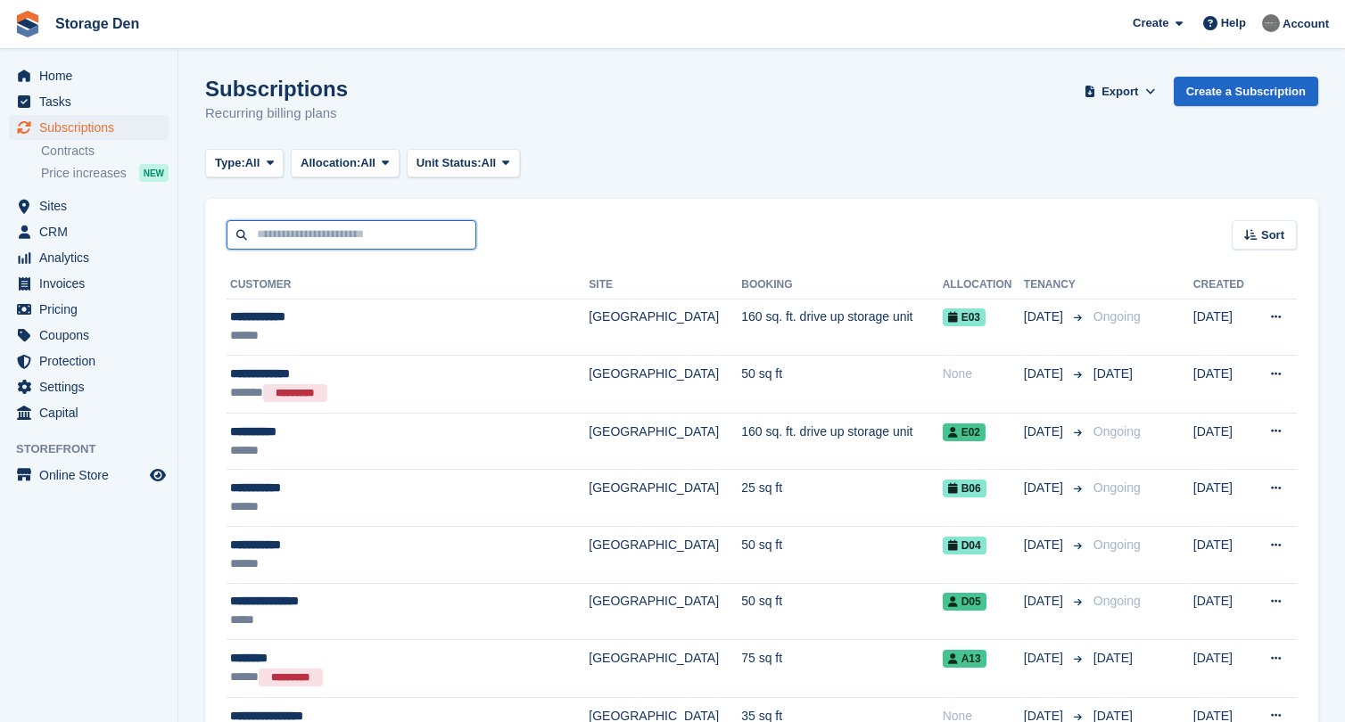
click at [300, 230] on input "text" at bounding box center [352, 234] width 250 height 29
type input "******"
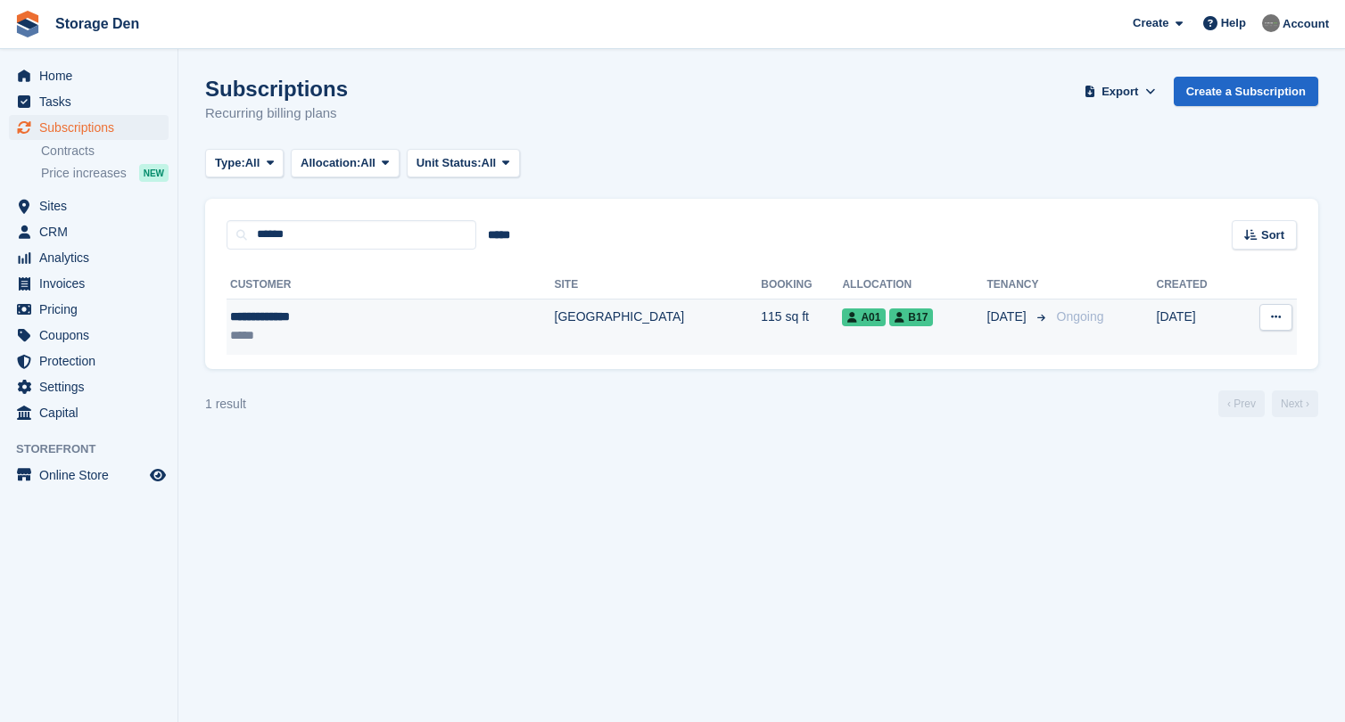
click at [298, 328] on div "*****" at bounding box center [331, 335] width 202 height 19
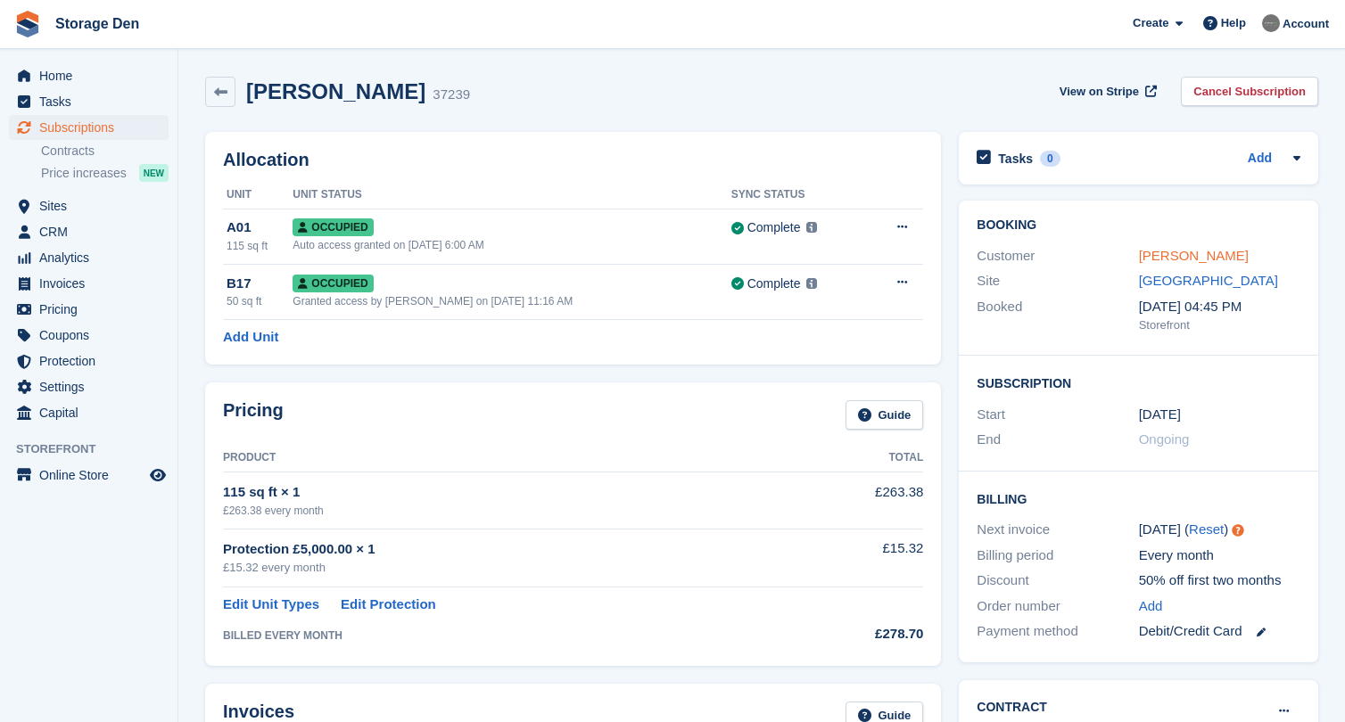
click at [1149, 251] on link "[PERSON_NAME]" at bounding box center [1194, 255] width 110 height 15
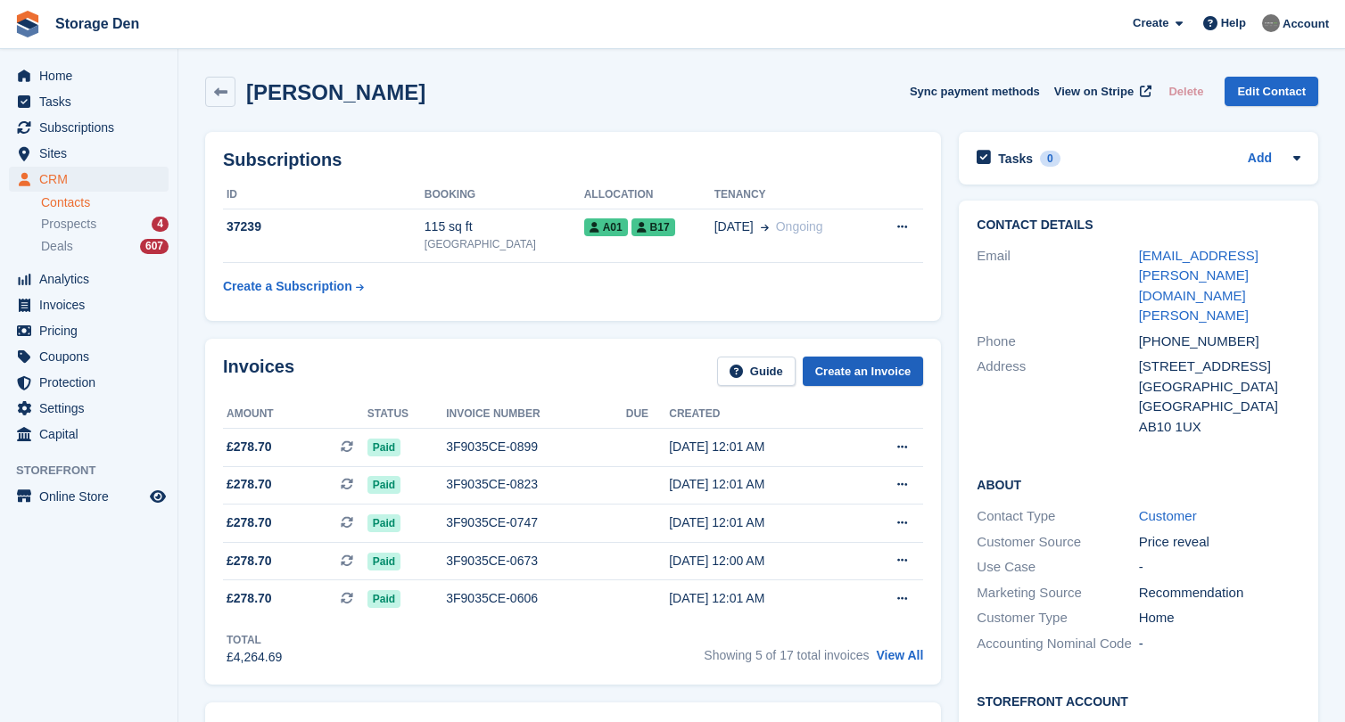
click at [900, 368] on link "Create an Invoice" at bounding box center [863, 371] width 121 height 29
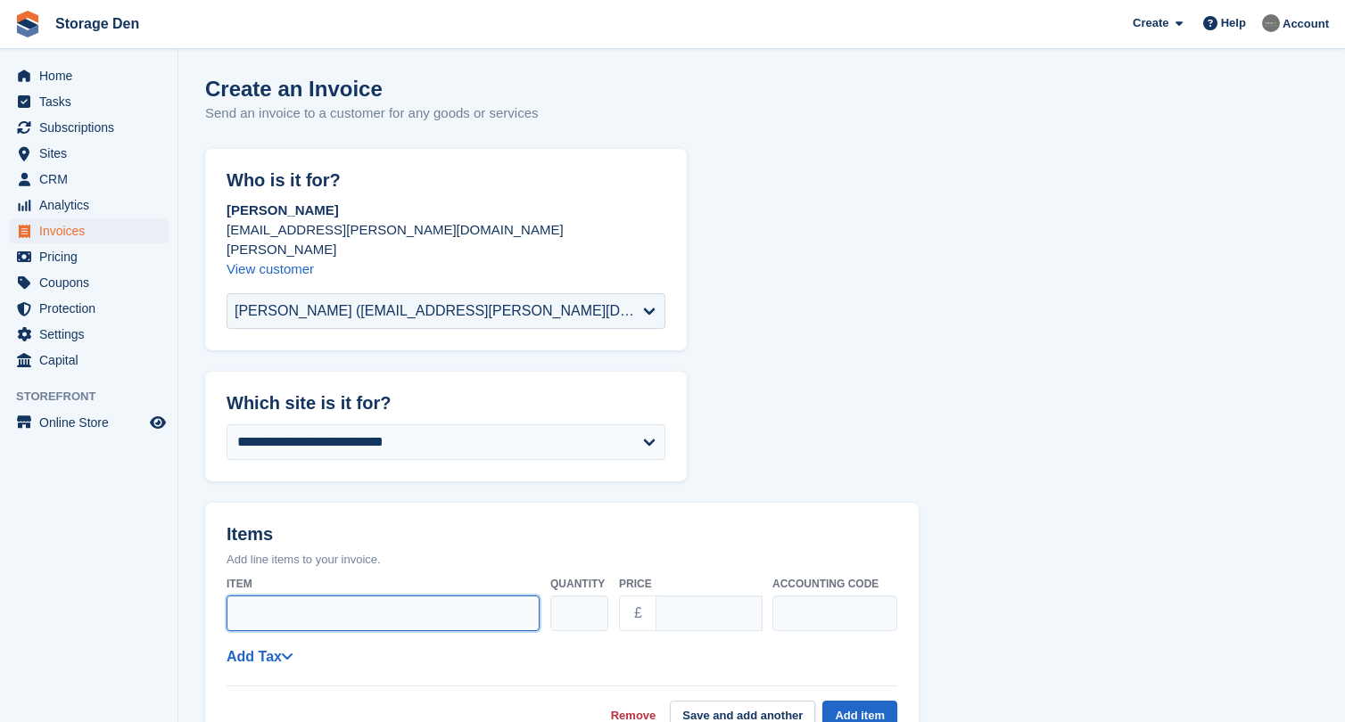
click at [251, 596] on input "Item" at bounding box center [383, 614] width 313 height 36
type input "*"
type input "**********"
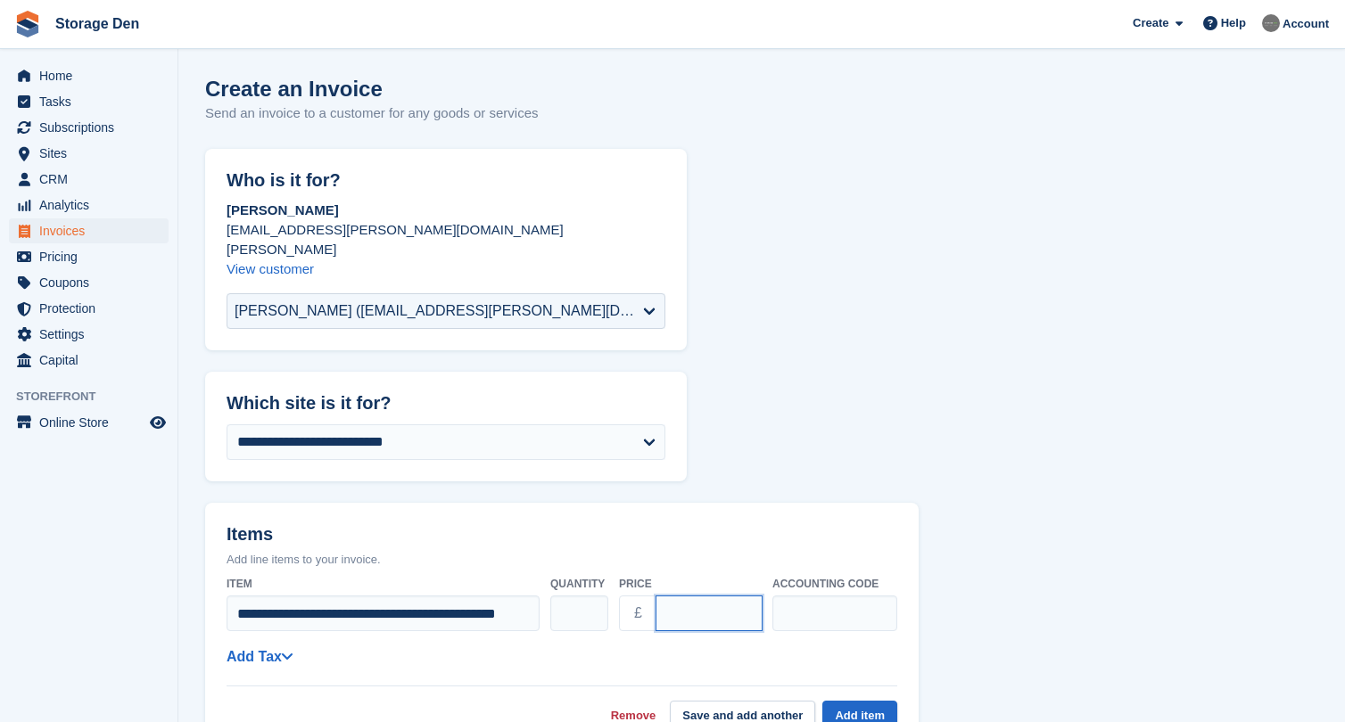
click at [675, 596] on input "****" at bounding box center [708, 614] width 107 height 36
click at [703, 596] on input "*****" at bounding box center [708, 614] width 107 height 36
type input "*****"
click at [759, 503] on header "Items Add line items to your invoice." at bounding box center [561, 536] width 713 height 66
click at [267, 647] on div "**********" at bounding box center [562, 649] width 671 height 161
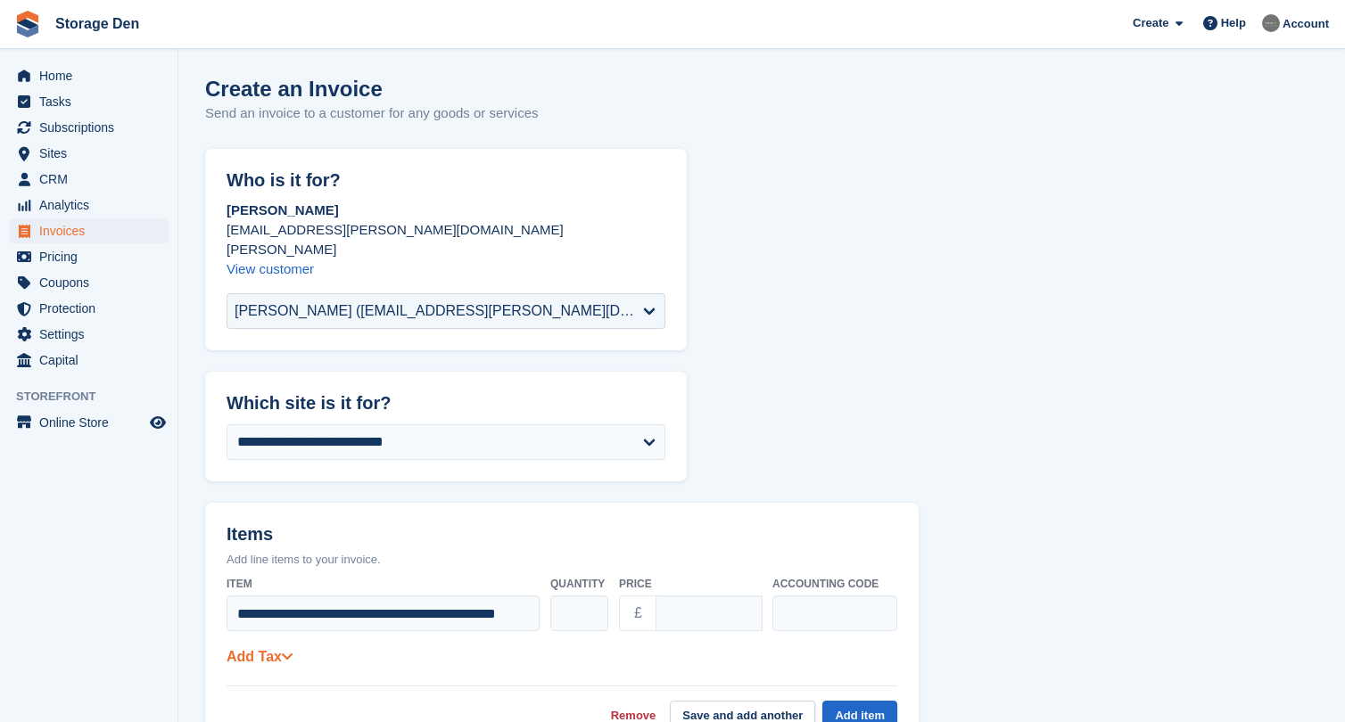
click at [272, 649] on link "Add Tax" at bounding box center [260, 656] width 66 height 15
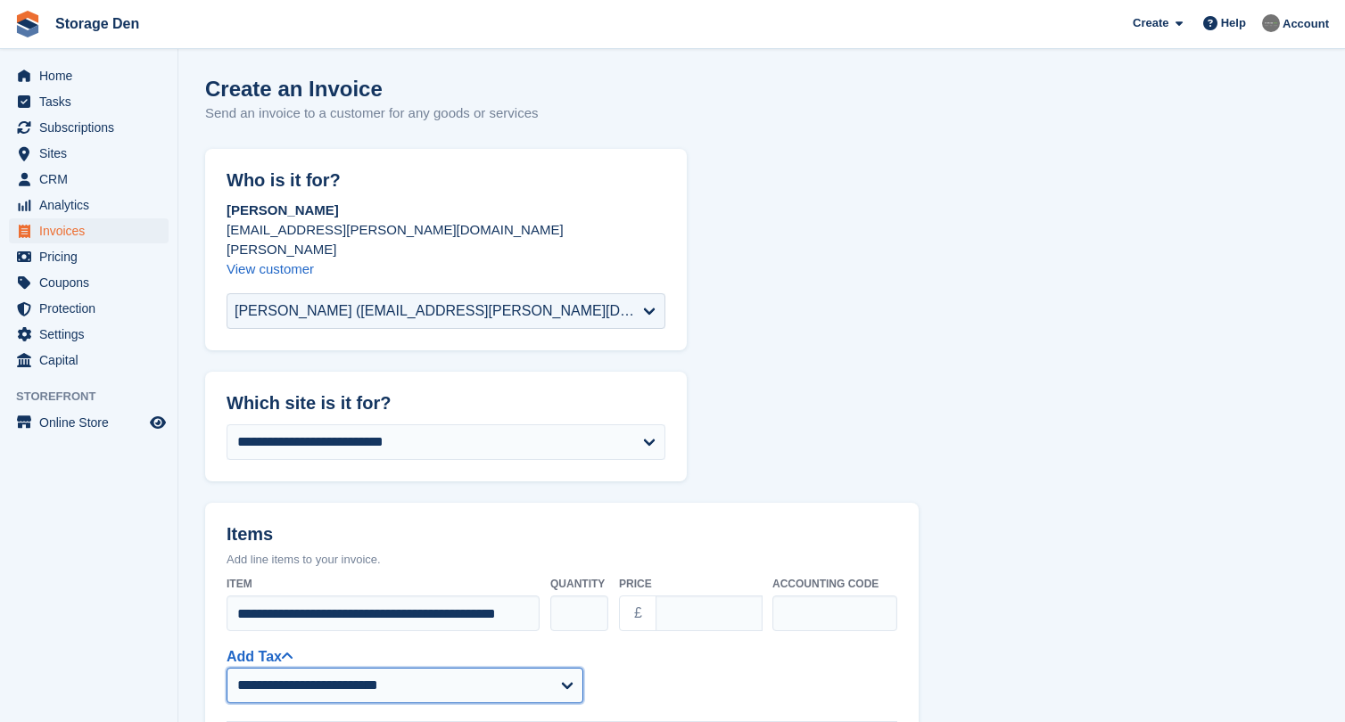
select select "***"
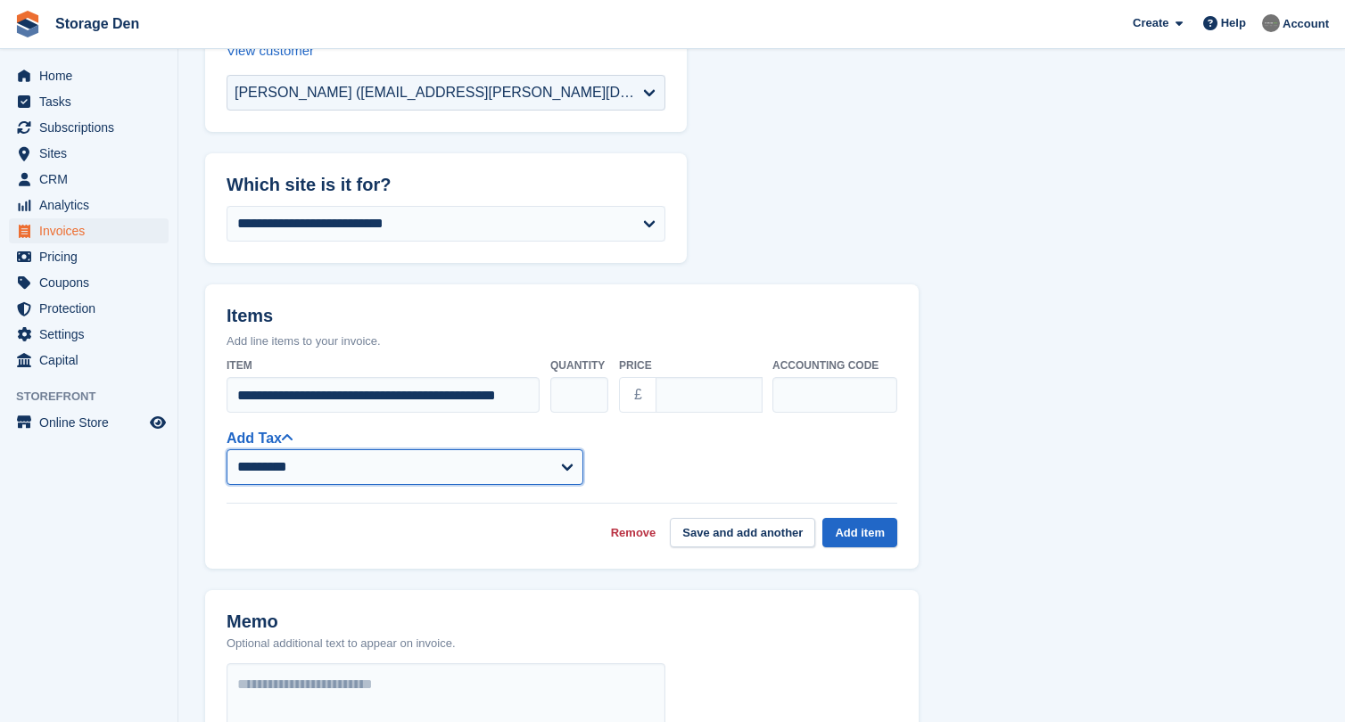
scroll to position [226, 0]
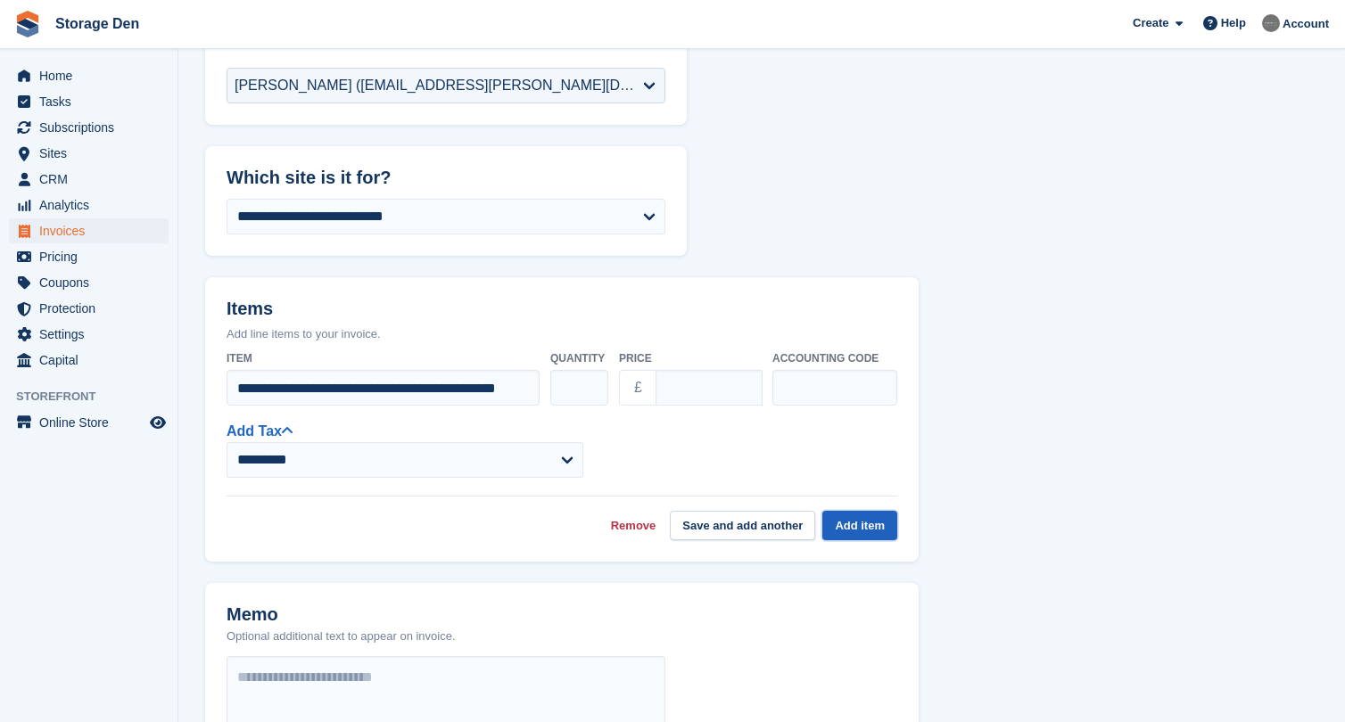
click at [836, 511] on button "Add item" at bounding box center [859, 525] width 75 height 29
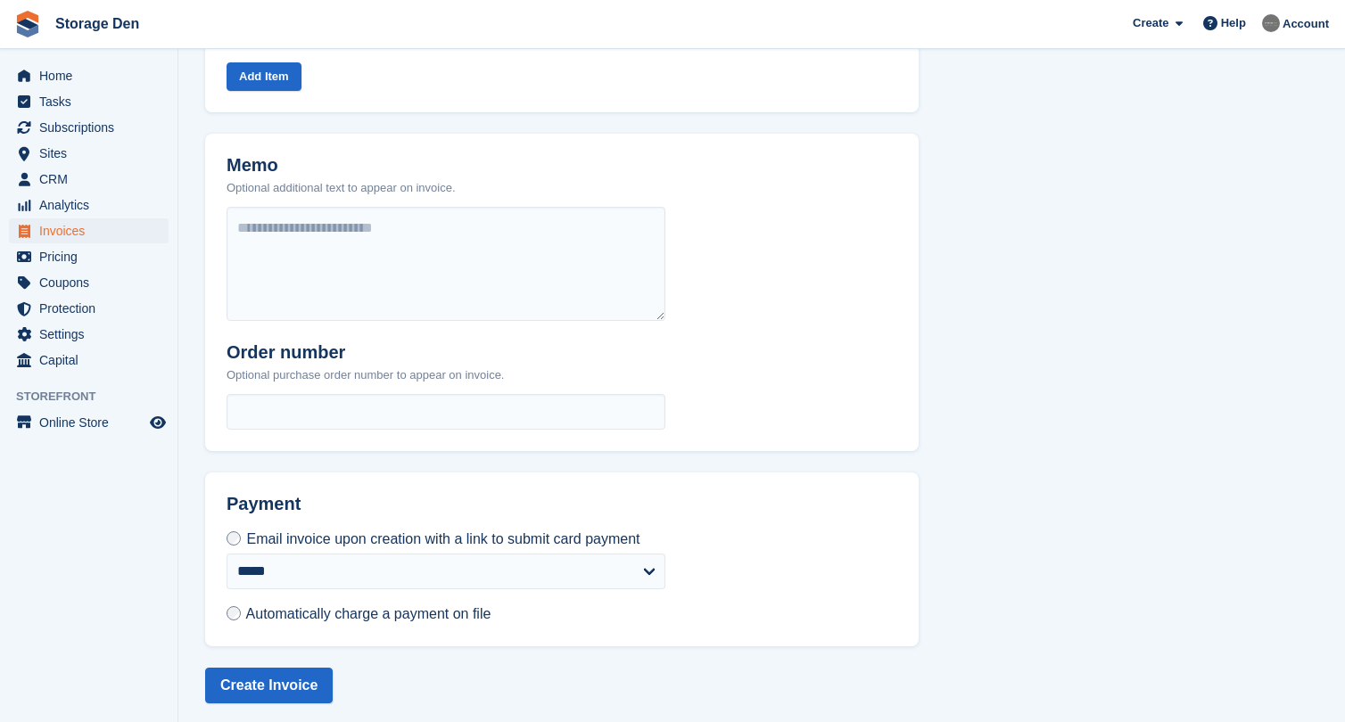
click at [243, 605] on label "Automatically charge a payment on file" at bounding box center [359, 614] width 264 height 19
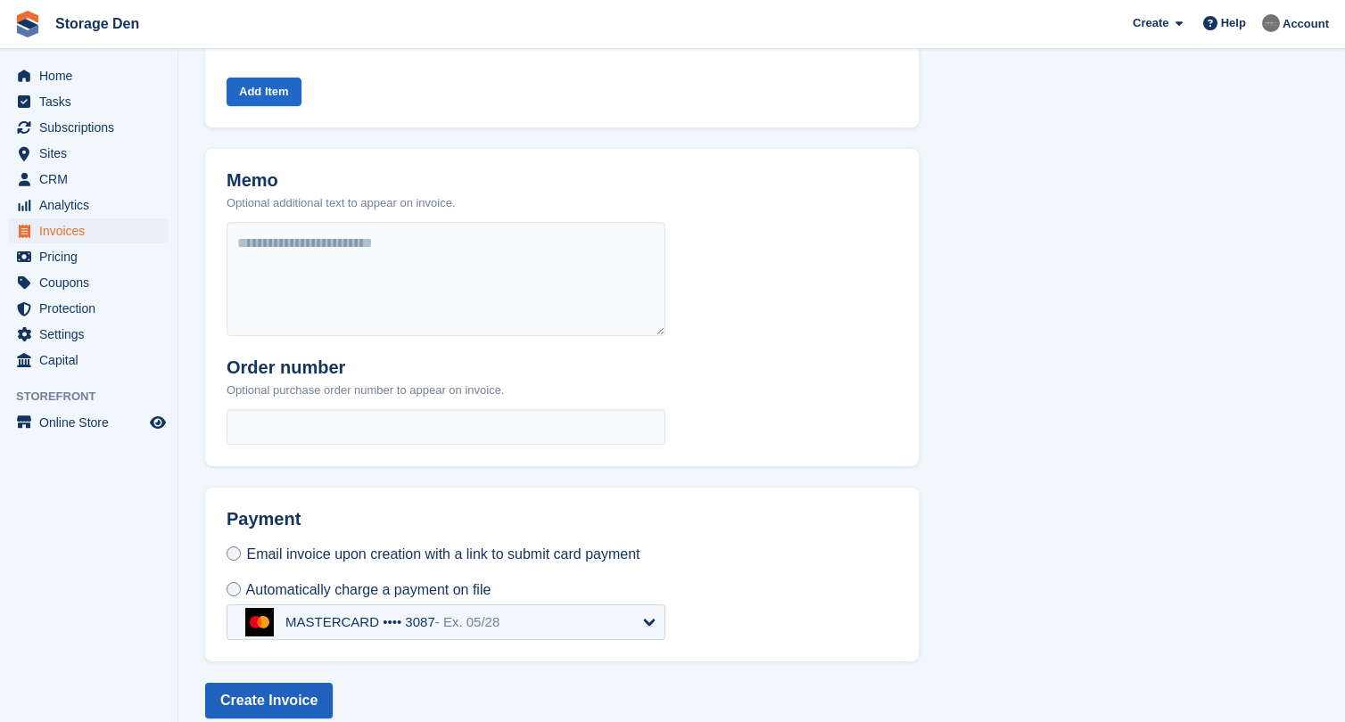
scroll to position [598, 0]
click at [247, 684] on button "Create Invoice" at bounding box center [269, 702] width 128 height 36
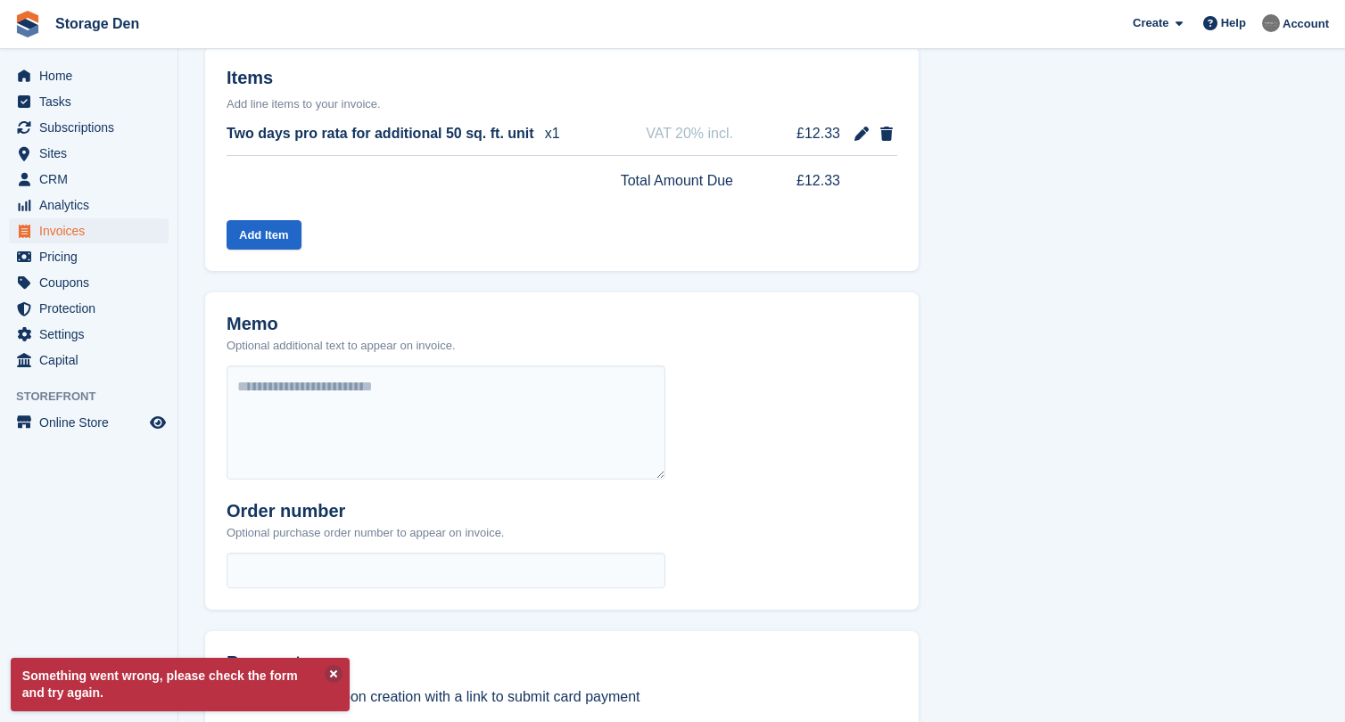
scroll to position [0, 0]
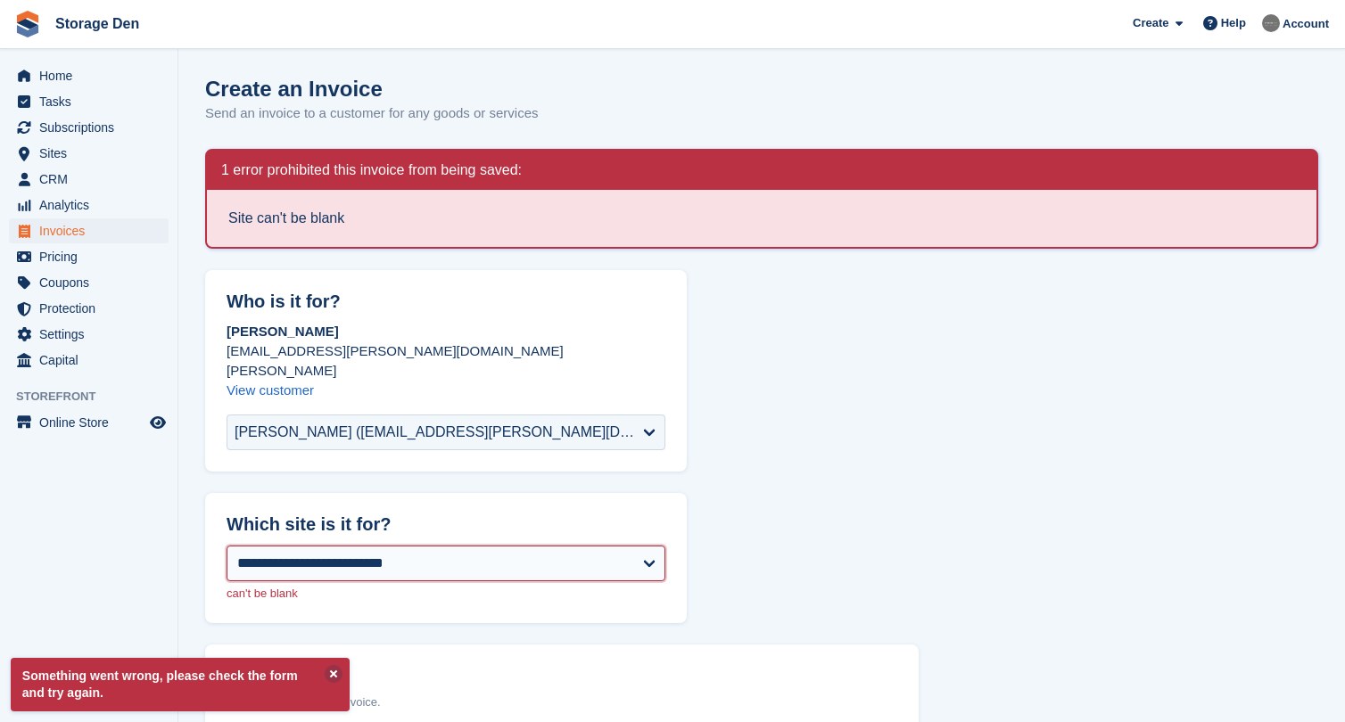
select select "***"
select select "*****"
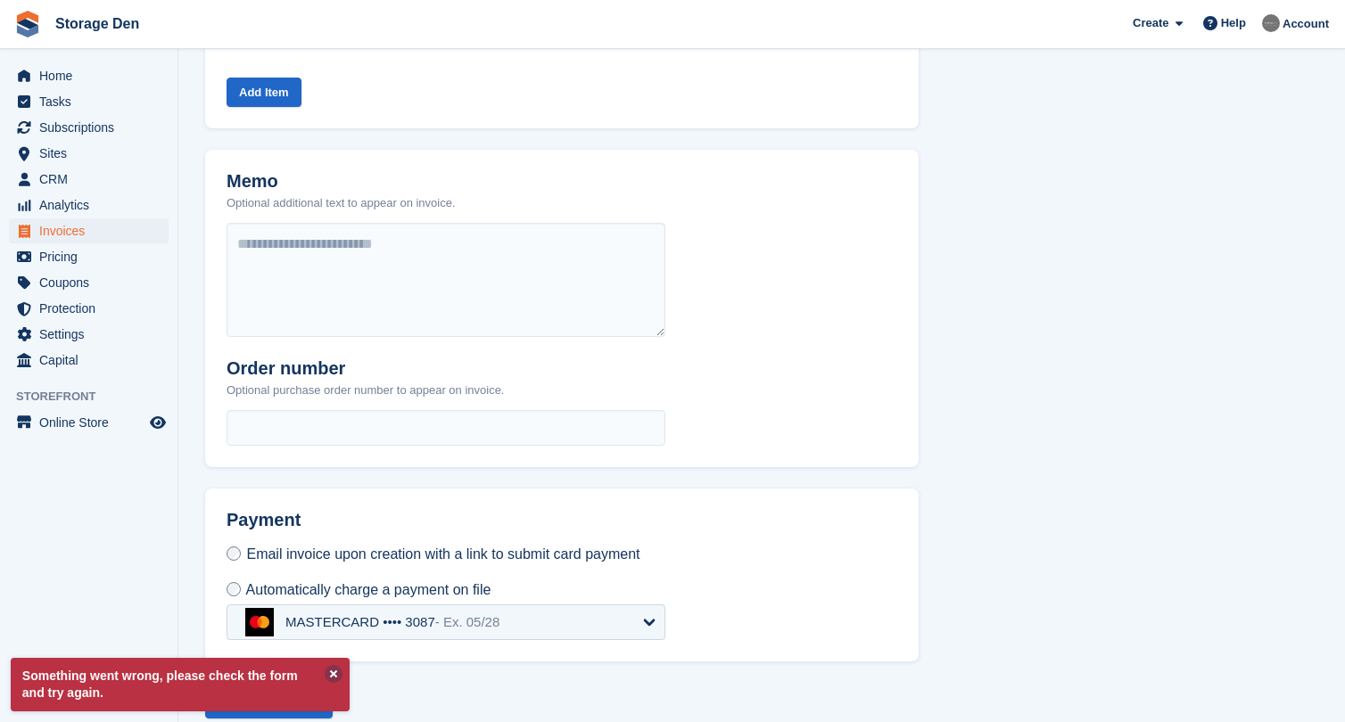
scroll to position [740, 0]
click at [328, 669] on button at bounding box center [334, 674] width 18 height 18
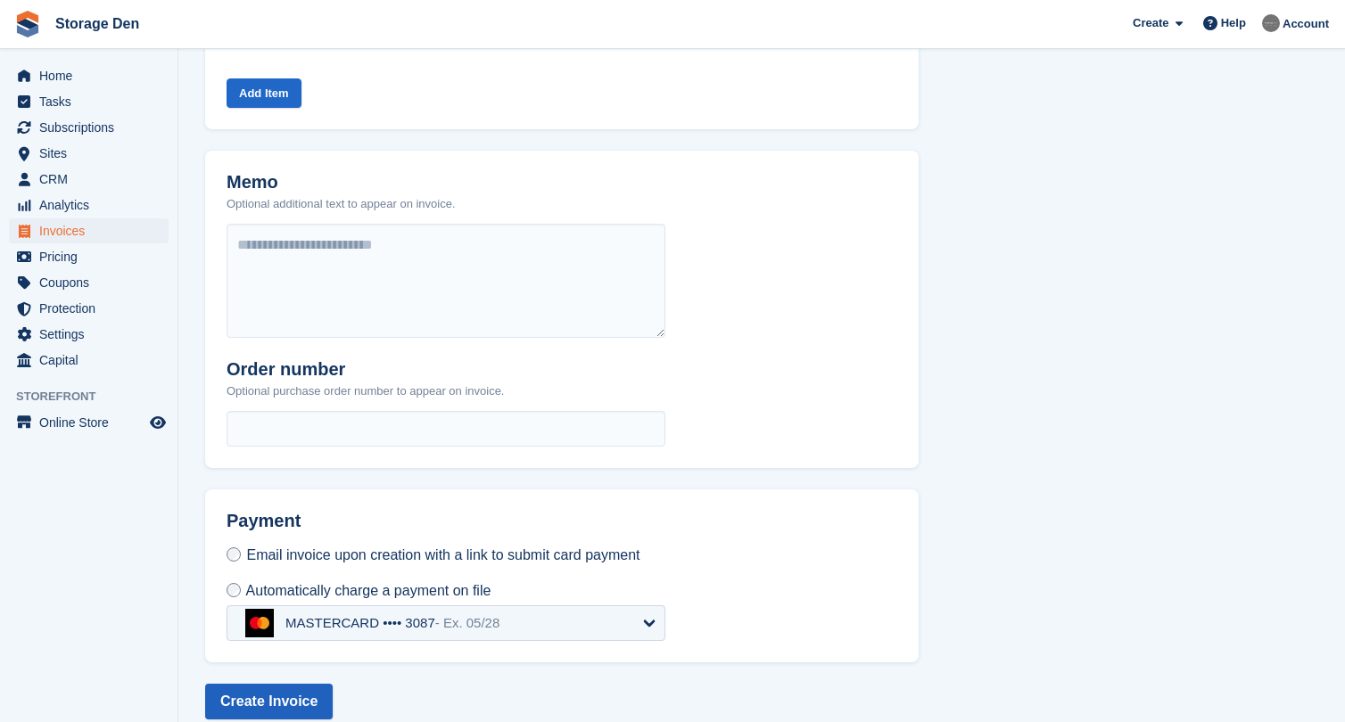
click at [291, 684] on button "Create Invoice" at bounding box center [269, 702] width 128 height 36
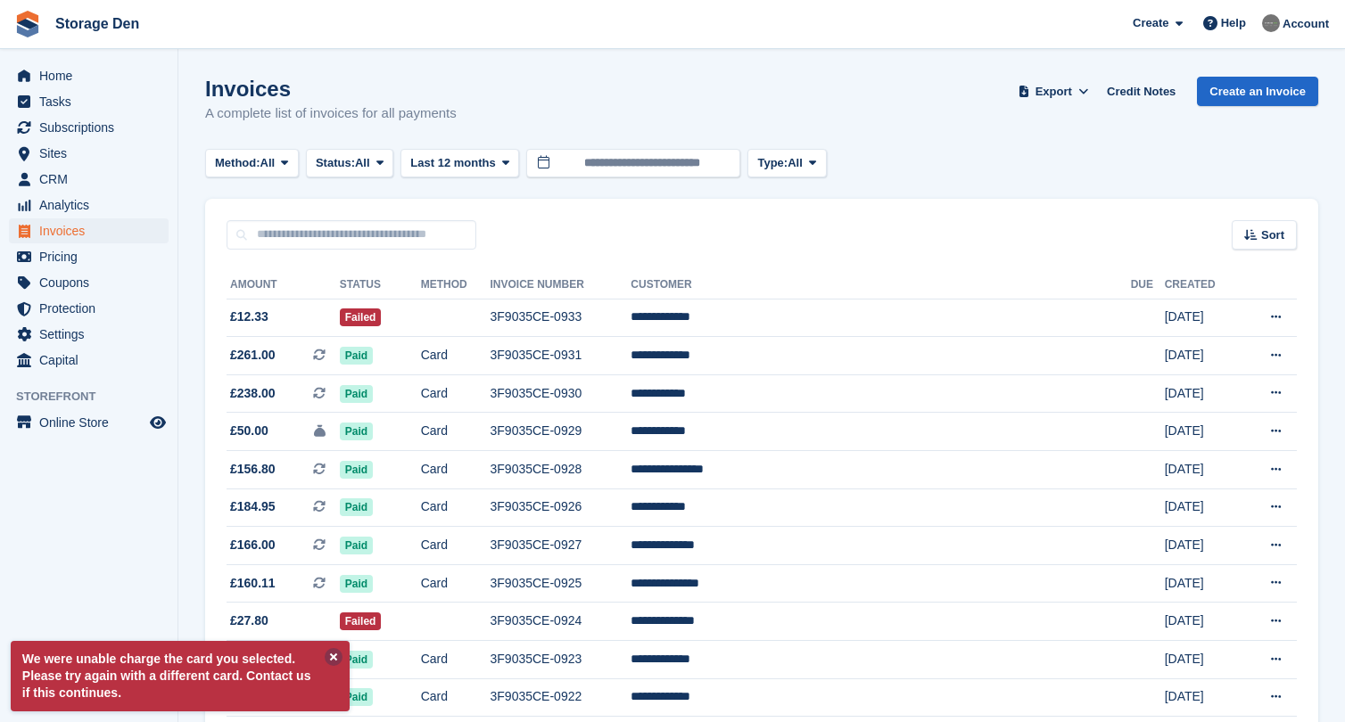
click at [335, 654] on button at bounding box center [334, 657] width 18 height 18
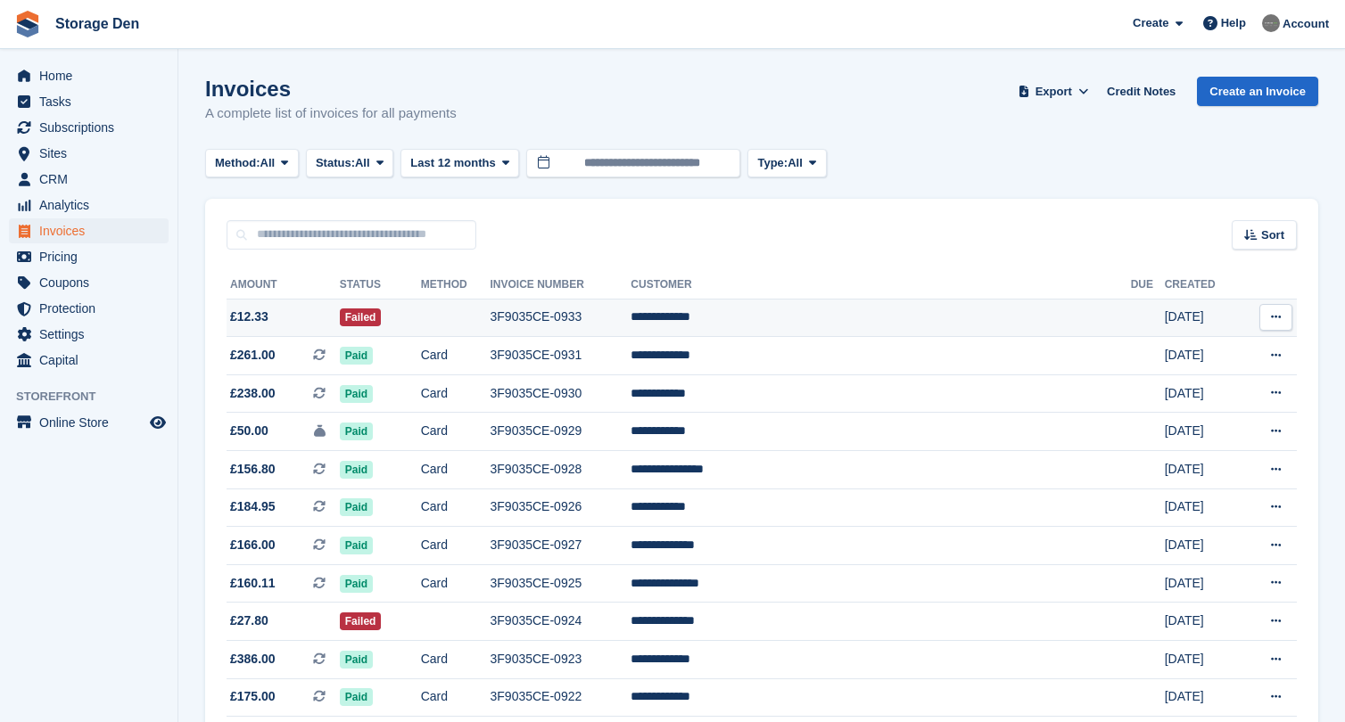
click at [318, 322] on span "£12.33" at bounding box center [283, 317] width 113 height 19
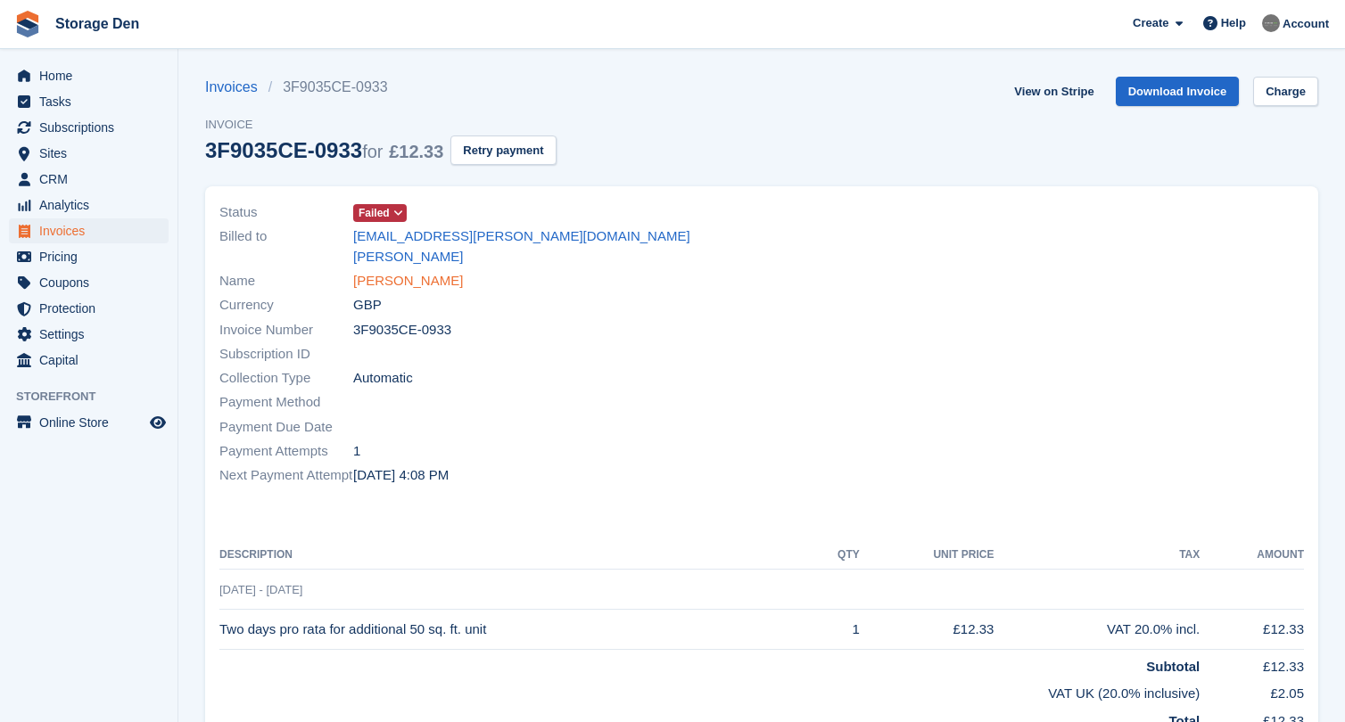
click at [430, 271] on link "[PERSON_NAME]" at bounding box center [408, 281] width 110 height 21
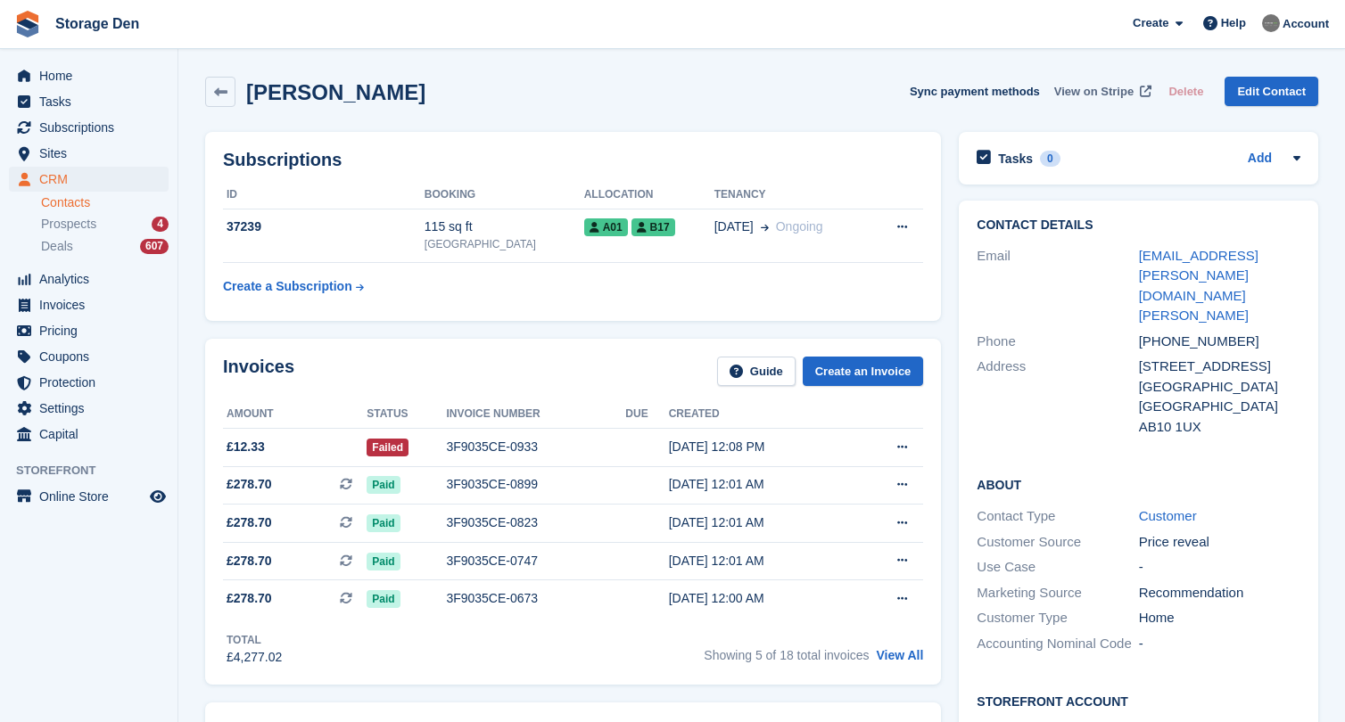
click at [1069, 93] on span "View on Stripe" at bounding box center [1093, 92] width 79 height 18
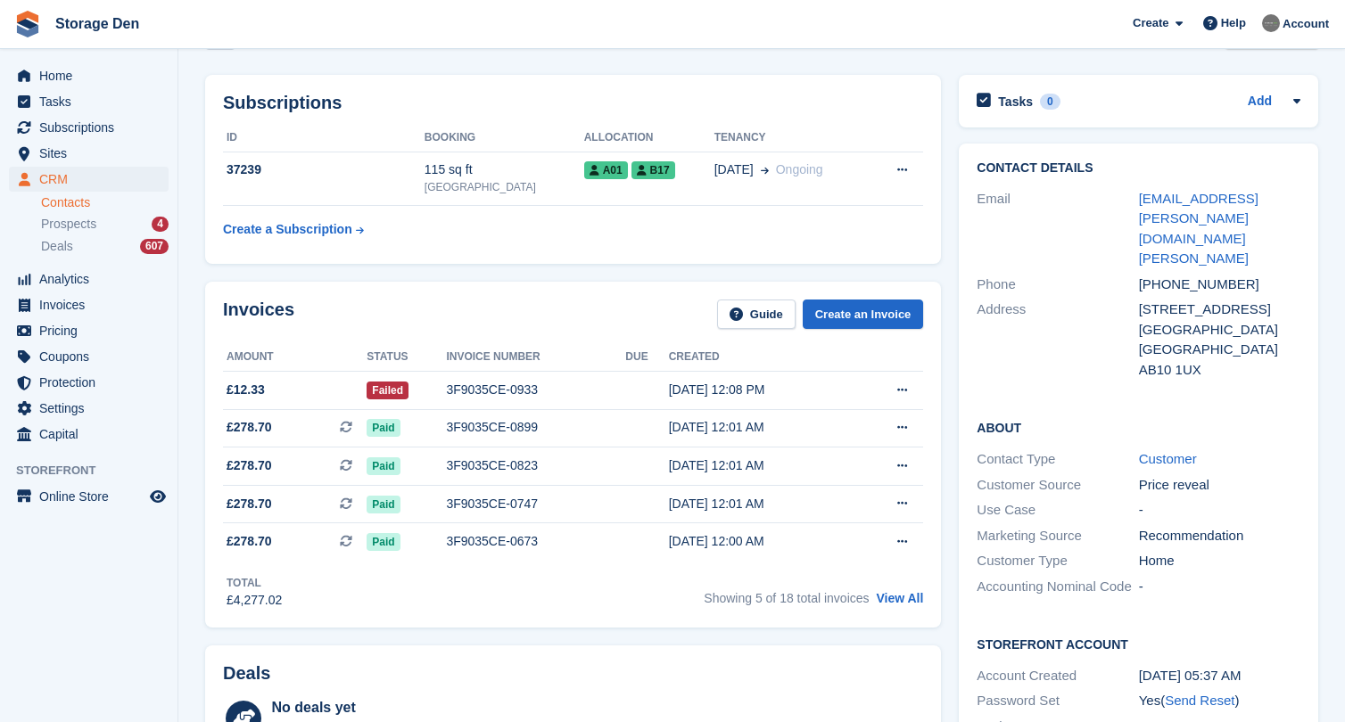
scroll to position [52, 0]
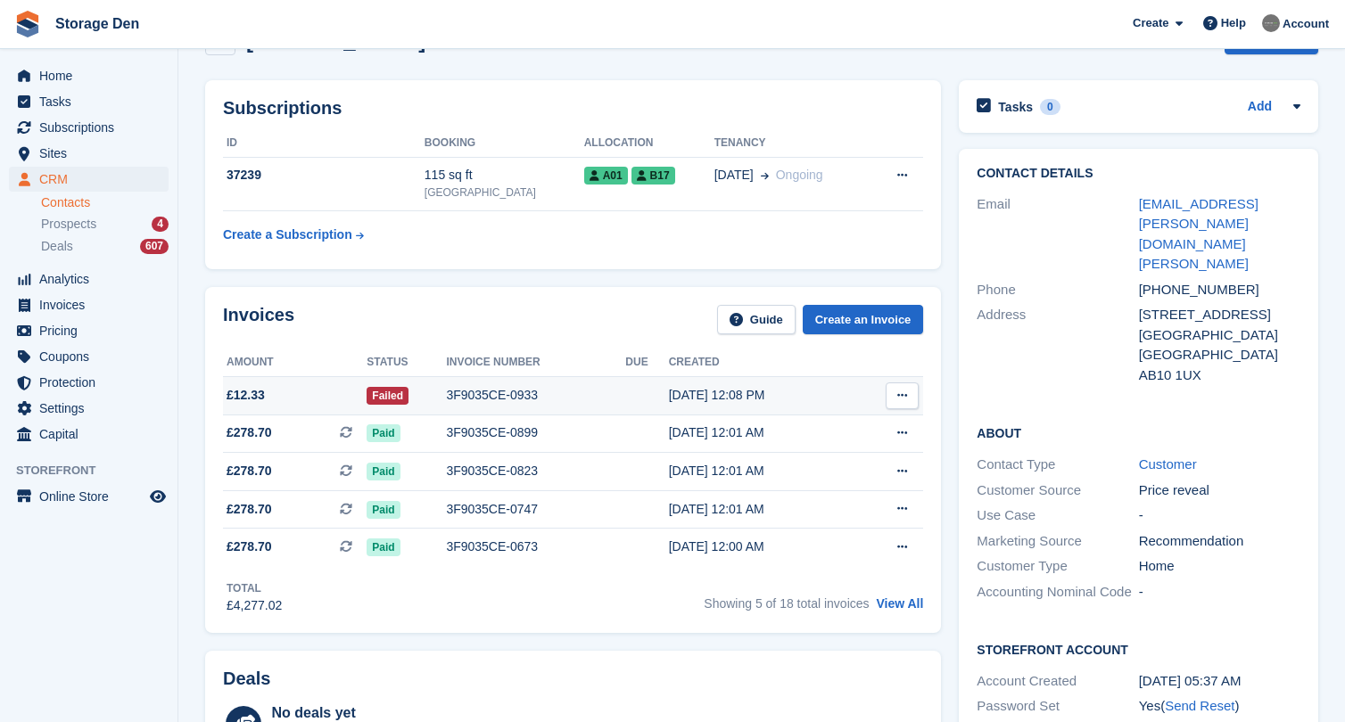
click at [312, 402] on span "£12.33" at bounding box center [295, 395] width 144 height 19
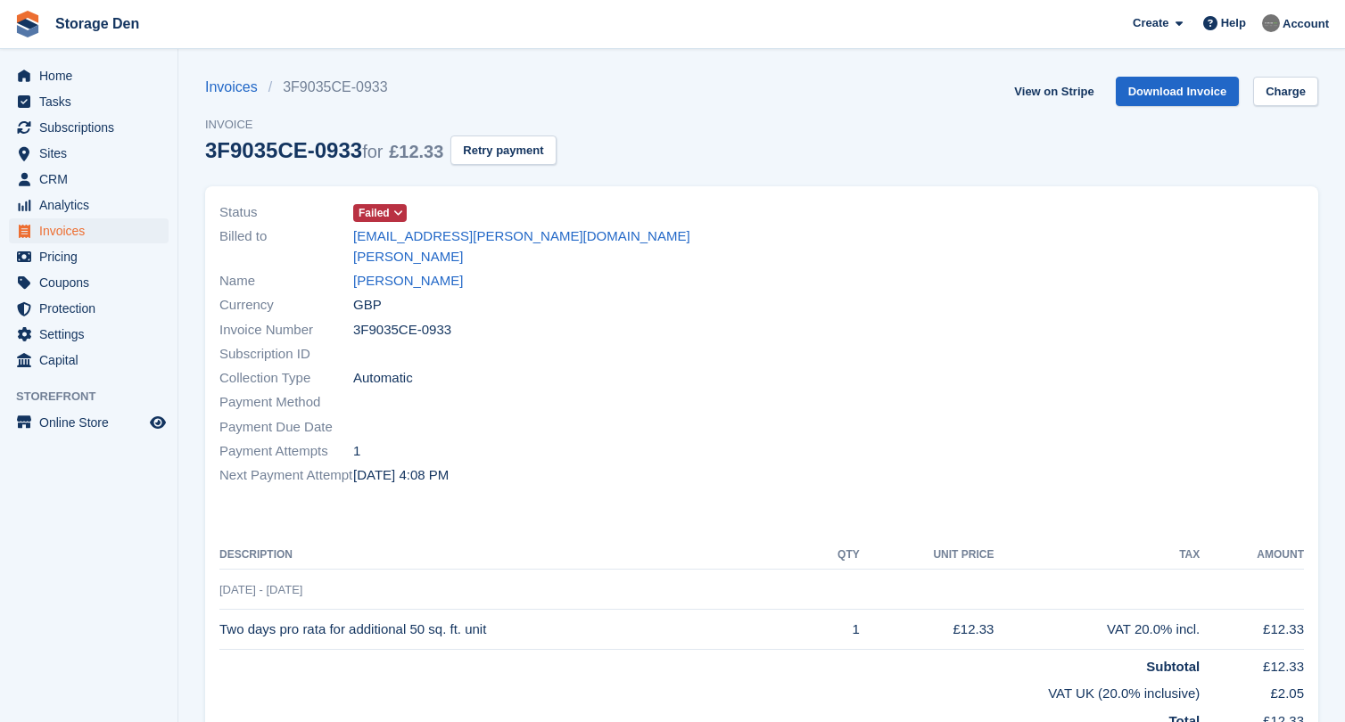
click at [393, 212] on span at bounding box center [399, 213] width 14 height 14
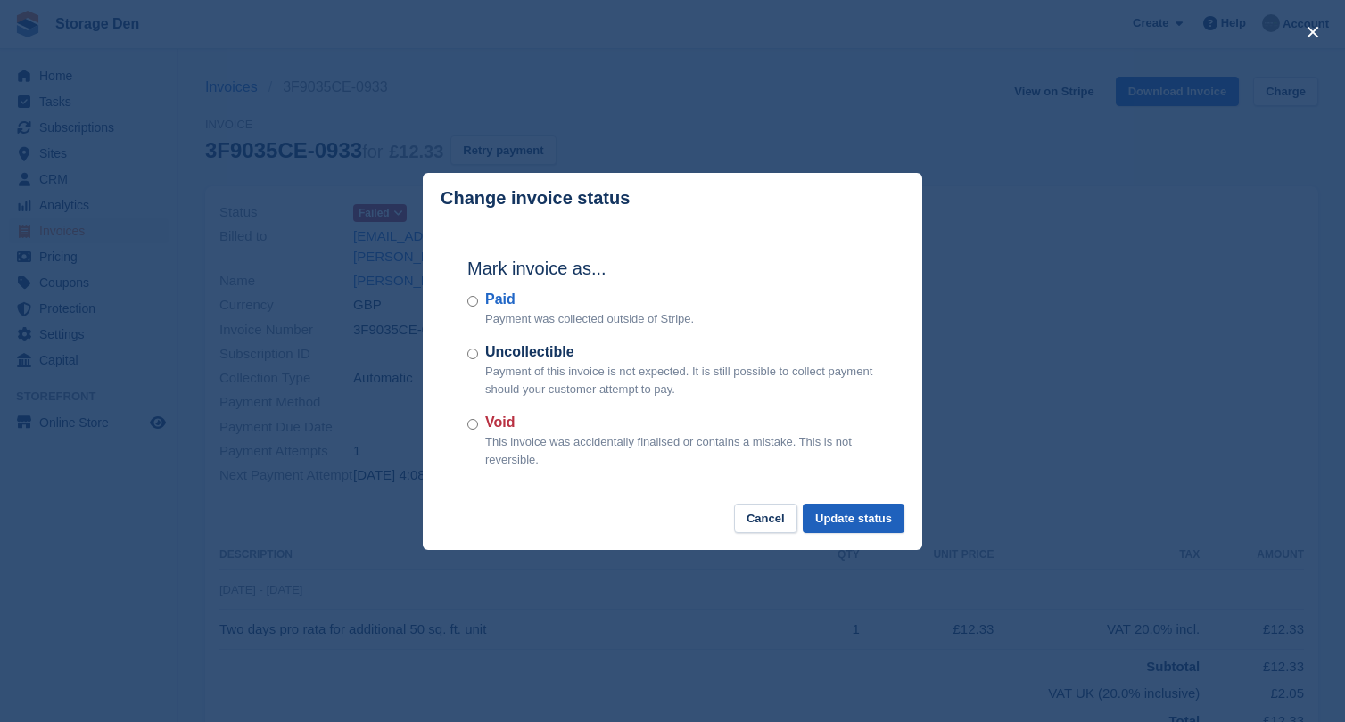
click at [842, 515] on button "Update status" at bounding box center [854, 518] width 102 height 29
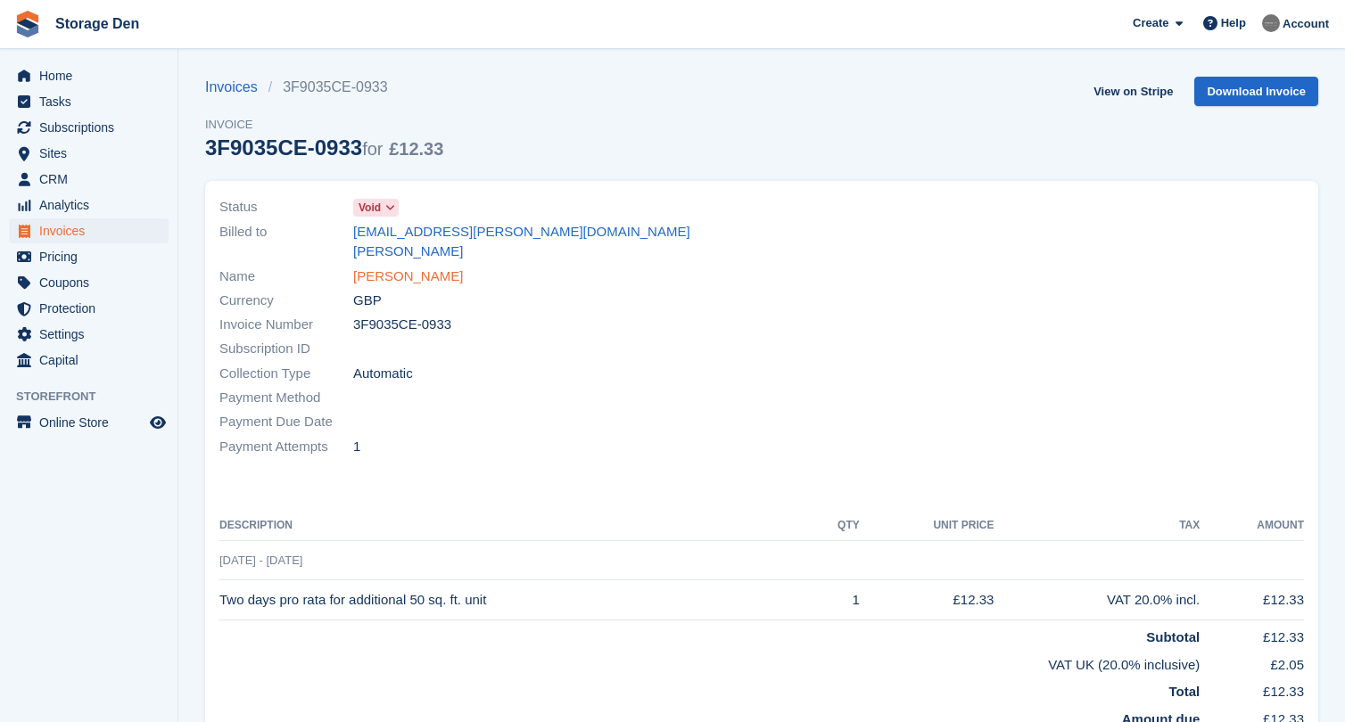
click at [368, 267] on link "[PERSON_NAME]" at bounding box center [408, 277] width 110 height 21
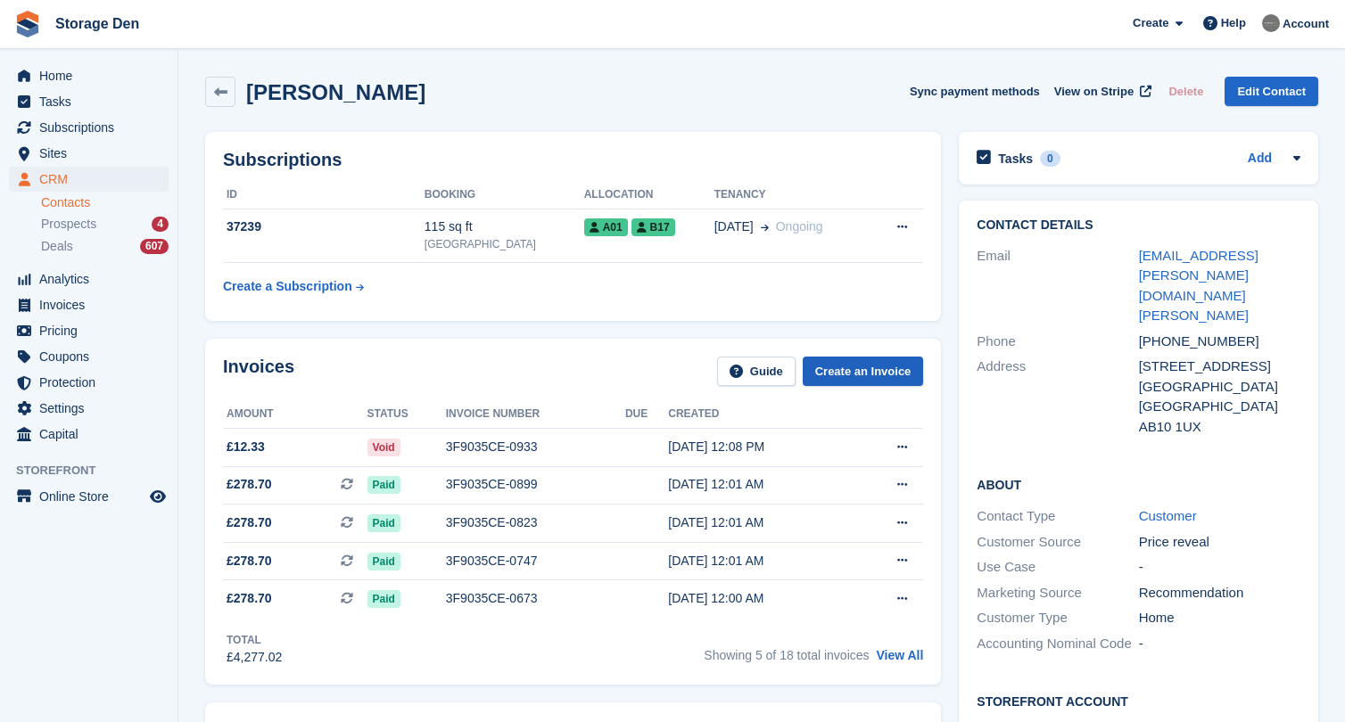
click at [816, 362] on link "Create an Invoice" at bounding box center [863, 371] width 121 height 29
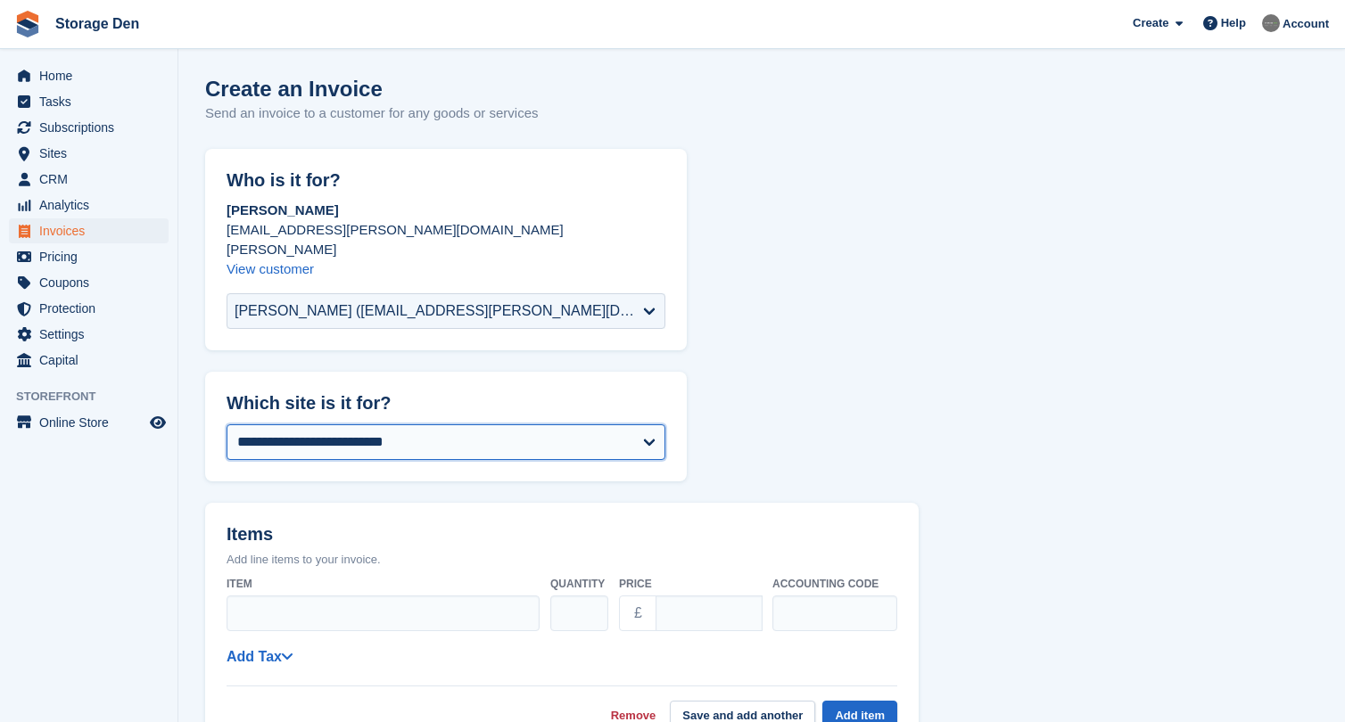
select select "***"
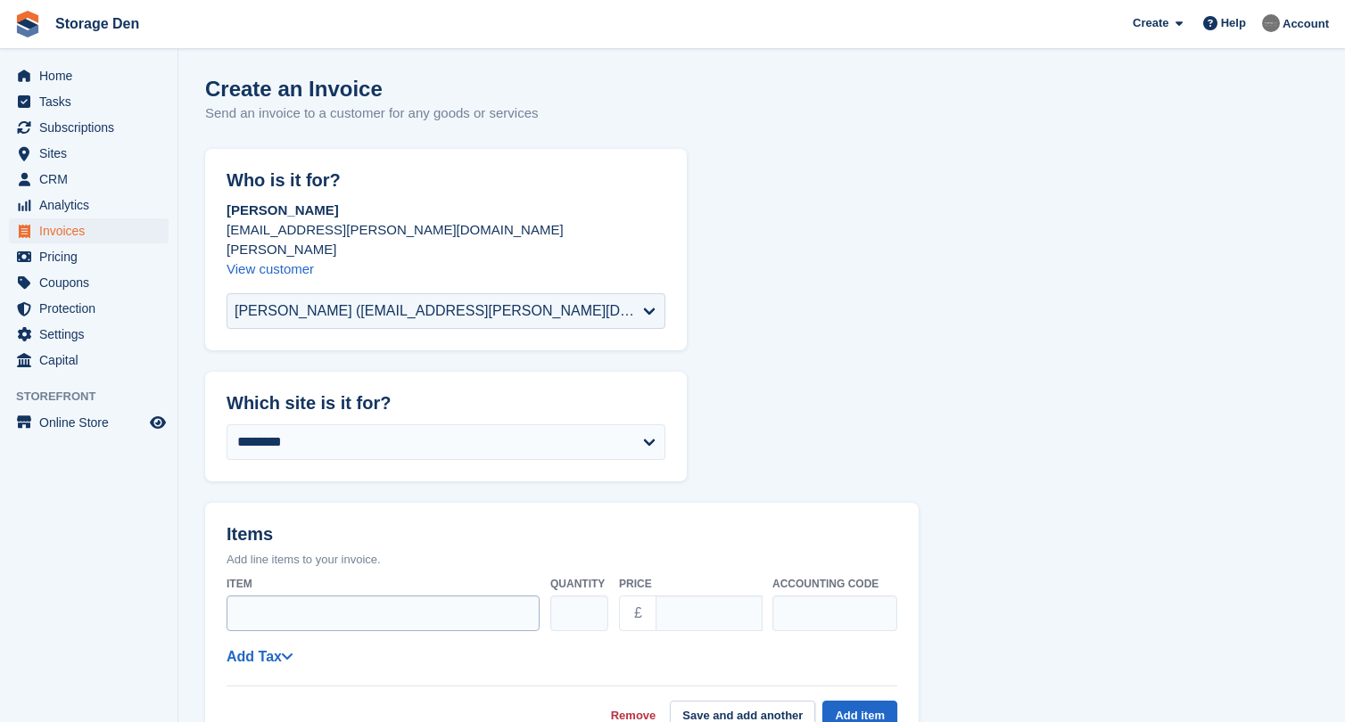
drag, startPoint x: 382, startPoint y: 431, endPoint x: 290, endPoint y: 602, distance: 194.3
click at [290, 602] on input "Item" at bounding box center [383, 614] width 313 height 36
click at [342, 599] on input "Item" at bounding box center [383, 614] width 313 height 36
type input "*"
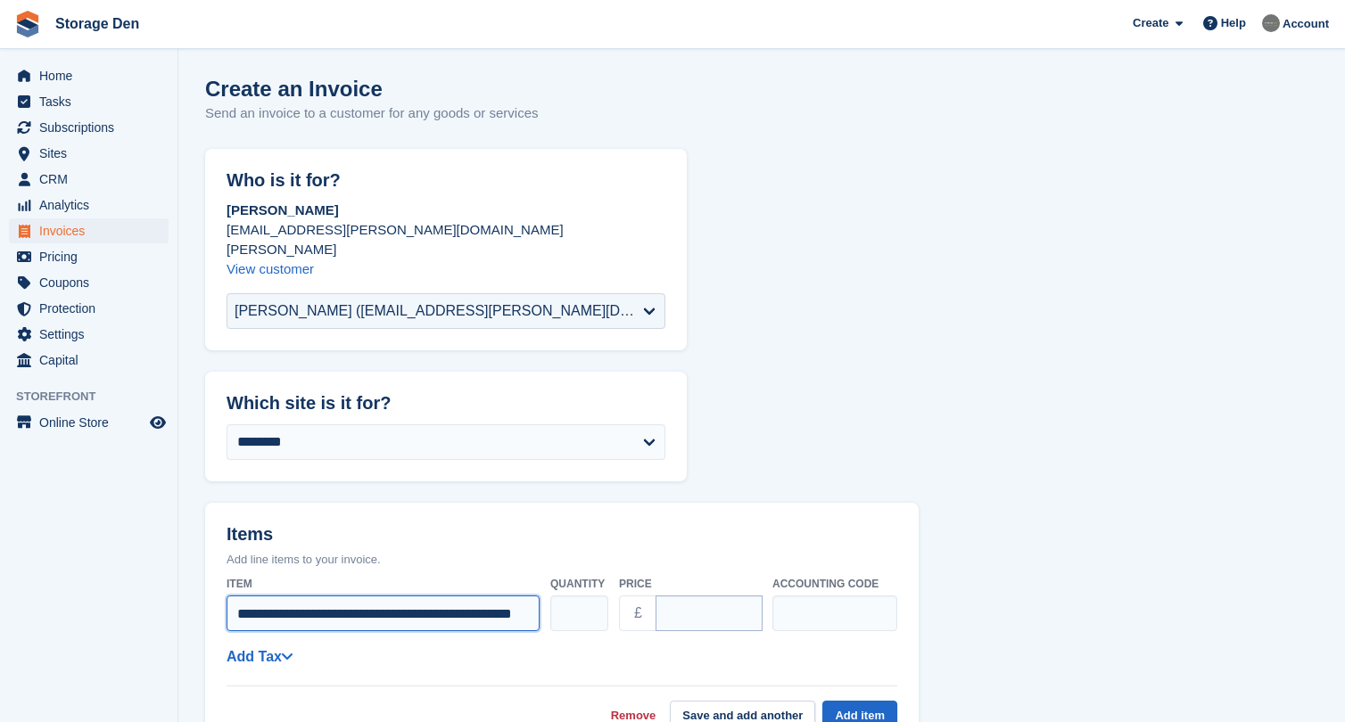
type input "**********"
click at [674, 598] on input "****" at bounding box center [708, 614] width 107 height 36
click at [705, 596] on input "*****" at bounding box center [708, 614] width 107 height 36
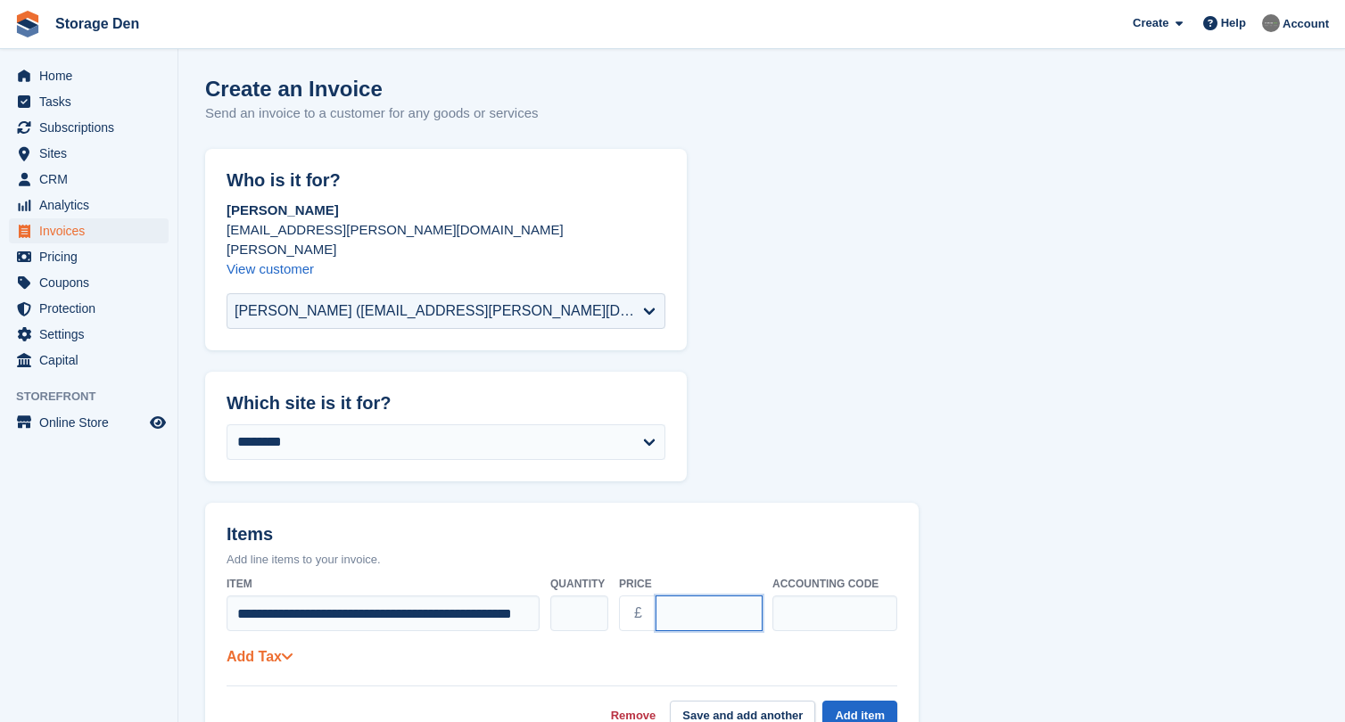
type input "*****"
click at [237, 649] on link "Add Tax" at bounding box center [260, 656] width 66 height 15
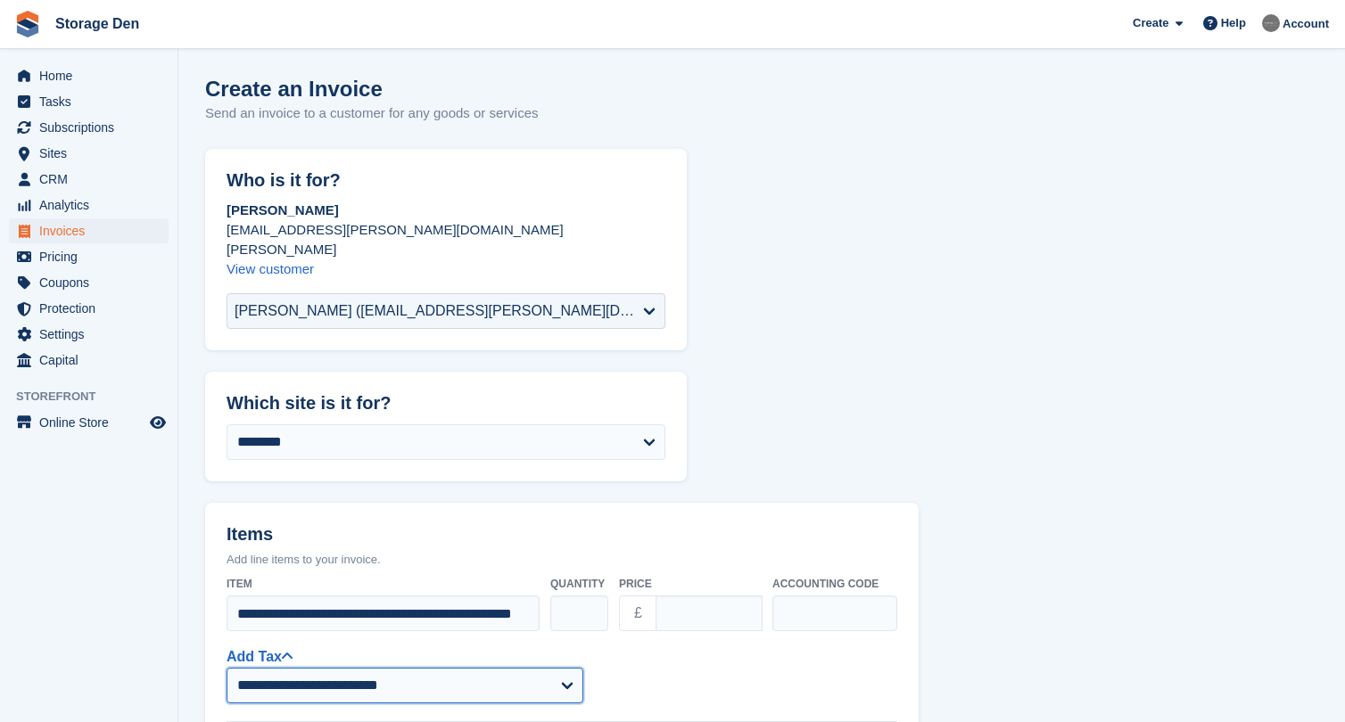
select select "***"
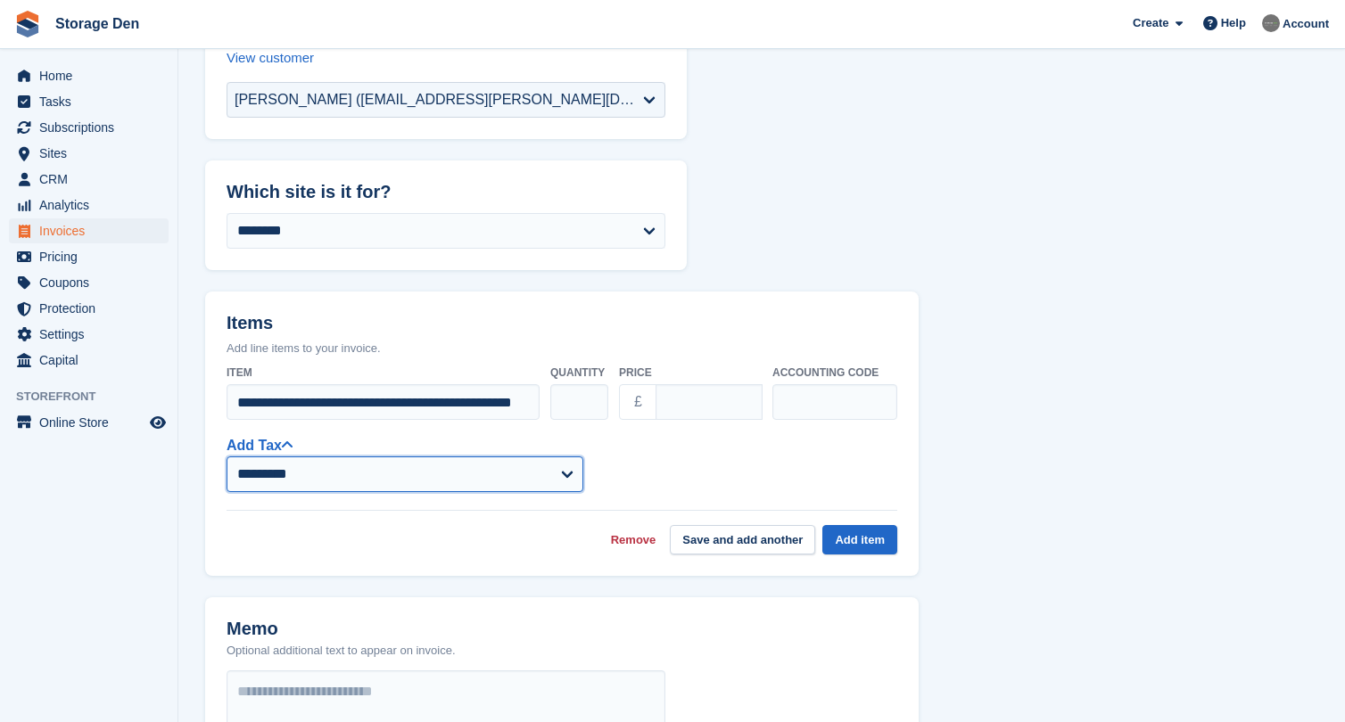
scroll to position [218, 0]
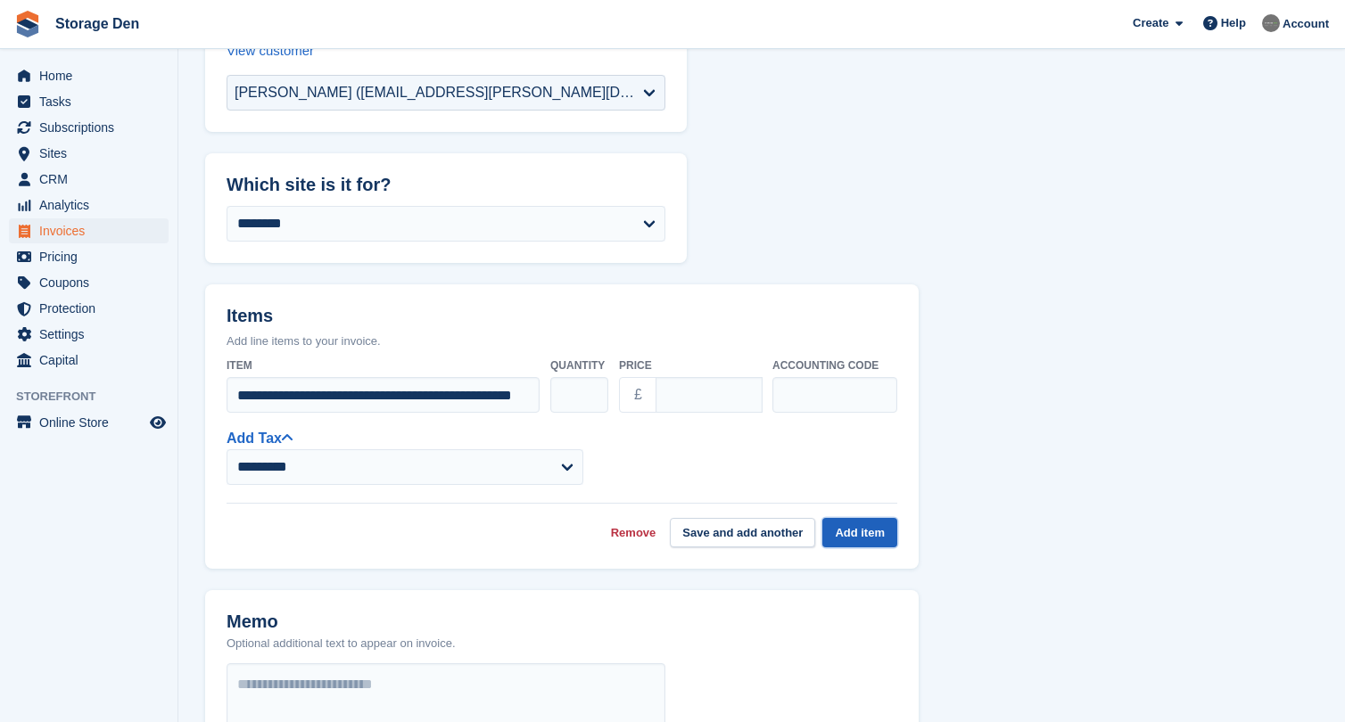
click at [856, 518] on button "Add item" at bounding box center [859, 532] width 75 height 29
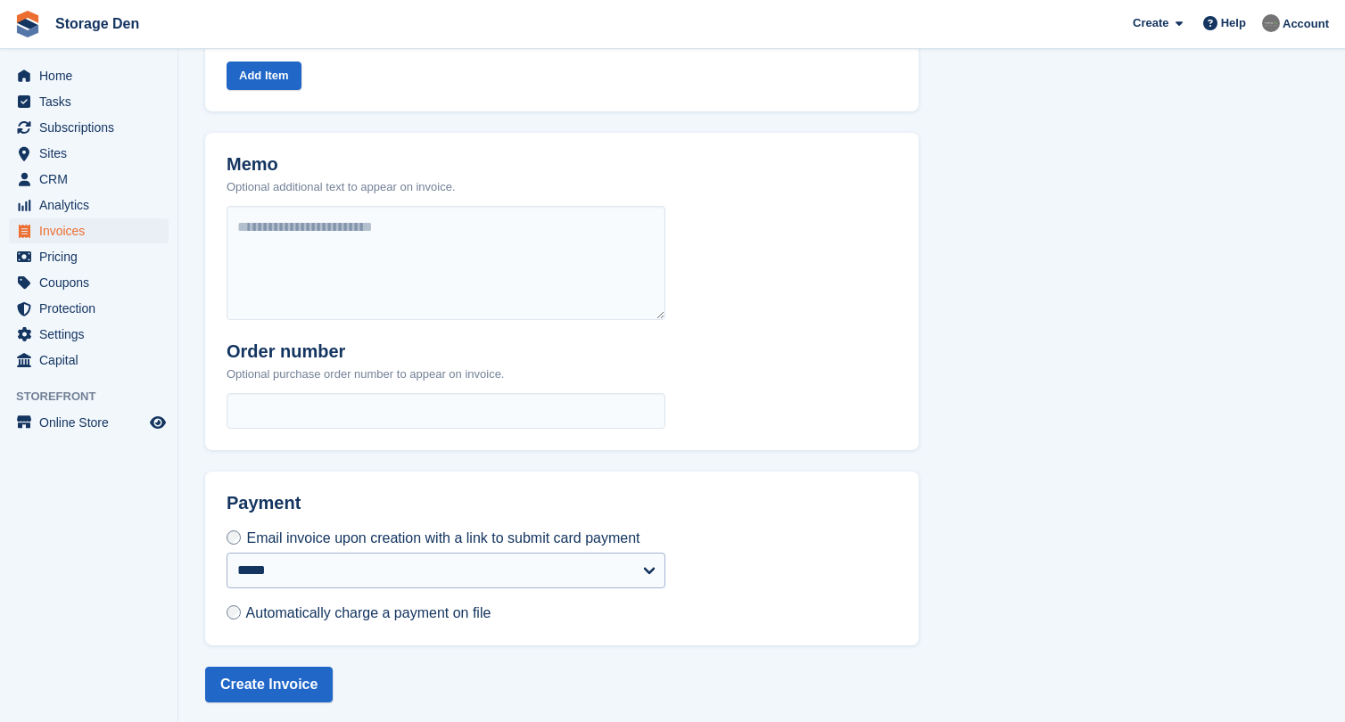
scroll to position [614, 0]
click at [294, 672] on button "Create Invoice" at bounding box center [269, 686] width 128 height 36
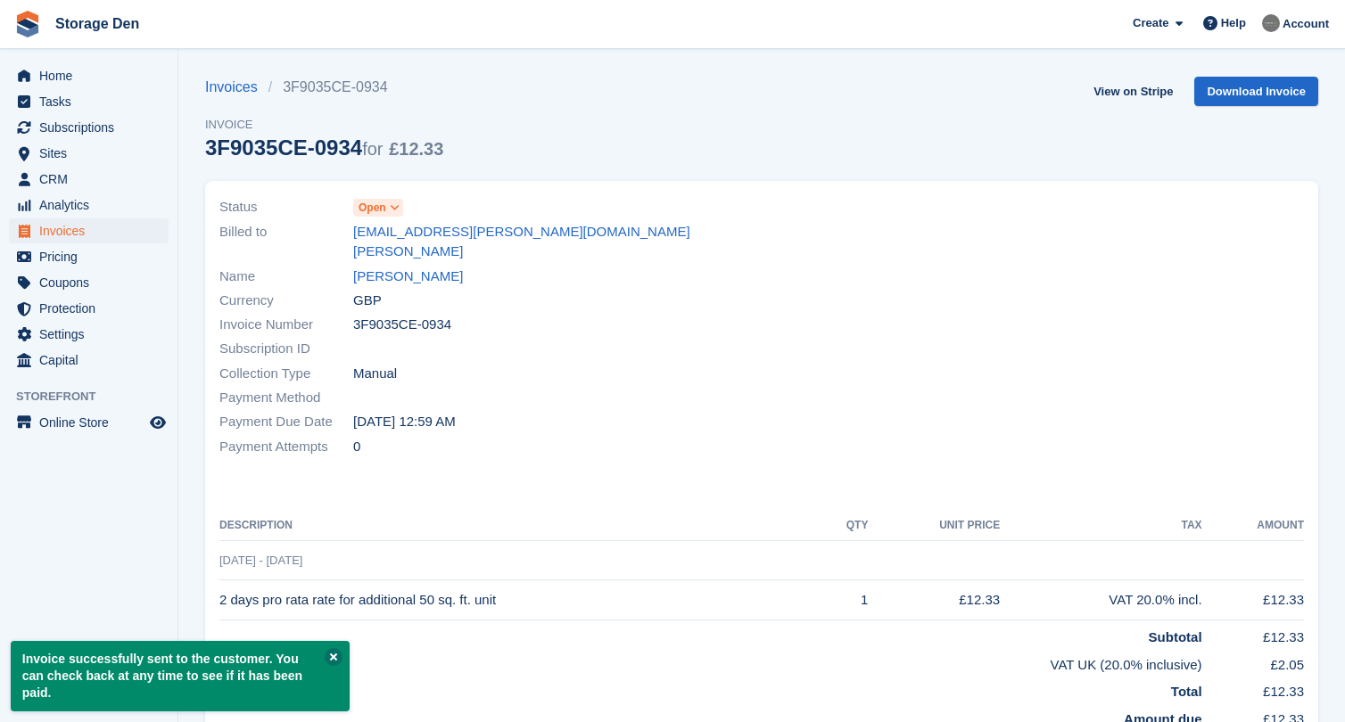
click at [335, 657] on button at bounding box center [334, 657] width 18 height 18
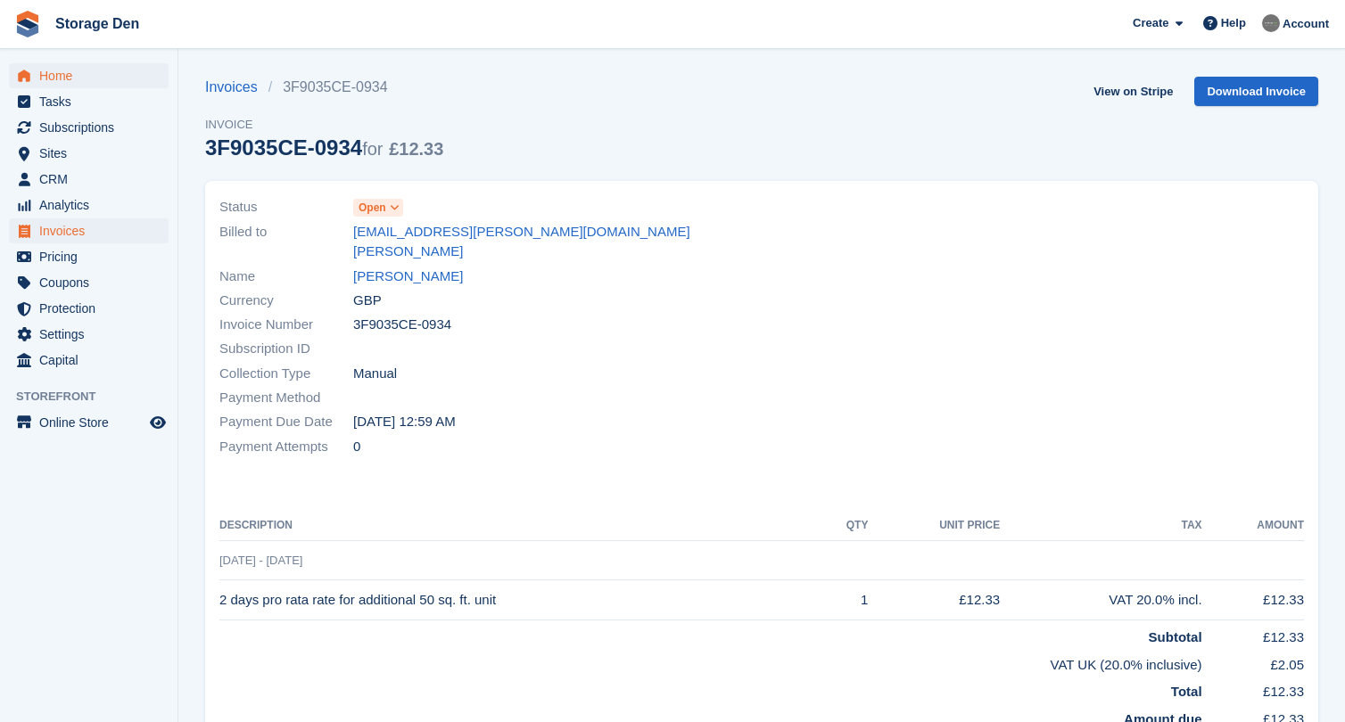
click at [52, 66] on span "Home" at bounding box center [92, 75] width 107 height 25
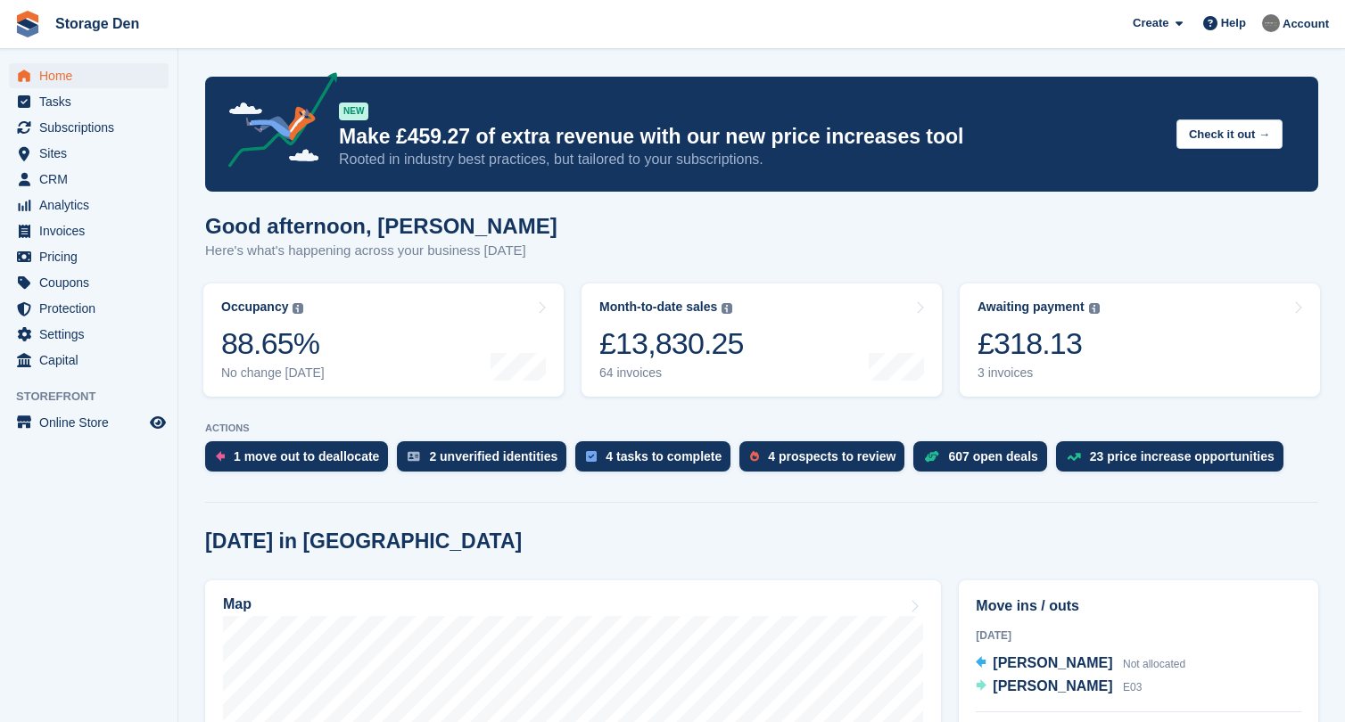
click at [54, 77] on span "Home" at bounding box center [92, 75] width 107 height 25
click at [1093, 346] on div "£318.13" at bounding box center [1038, 344] width 122 height 37
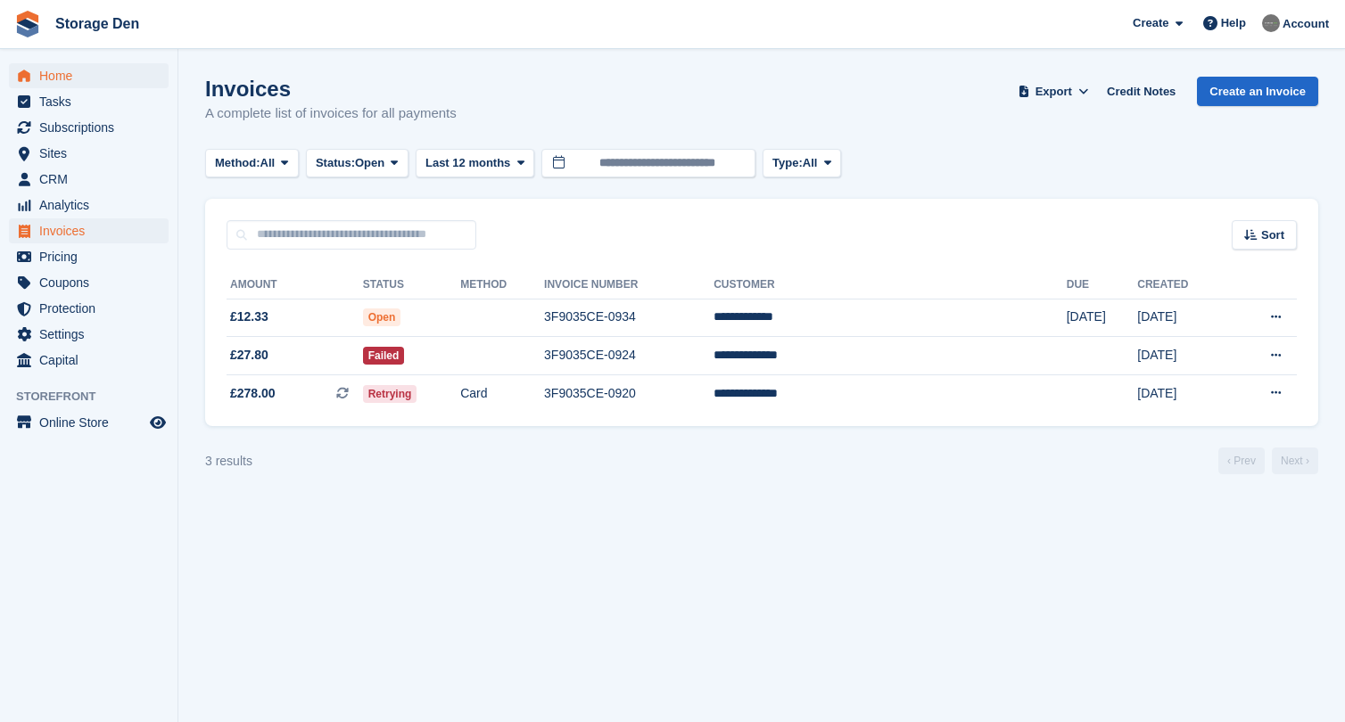
click at [64, 83] on span "Home" at bounding box center [92, 75] width 107 height 25
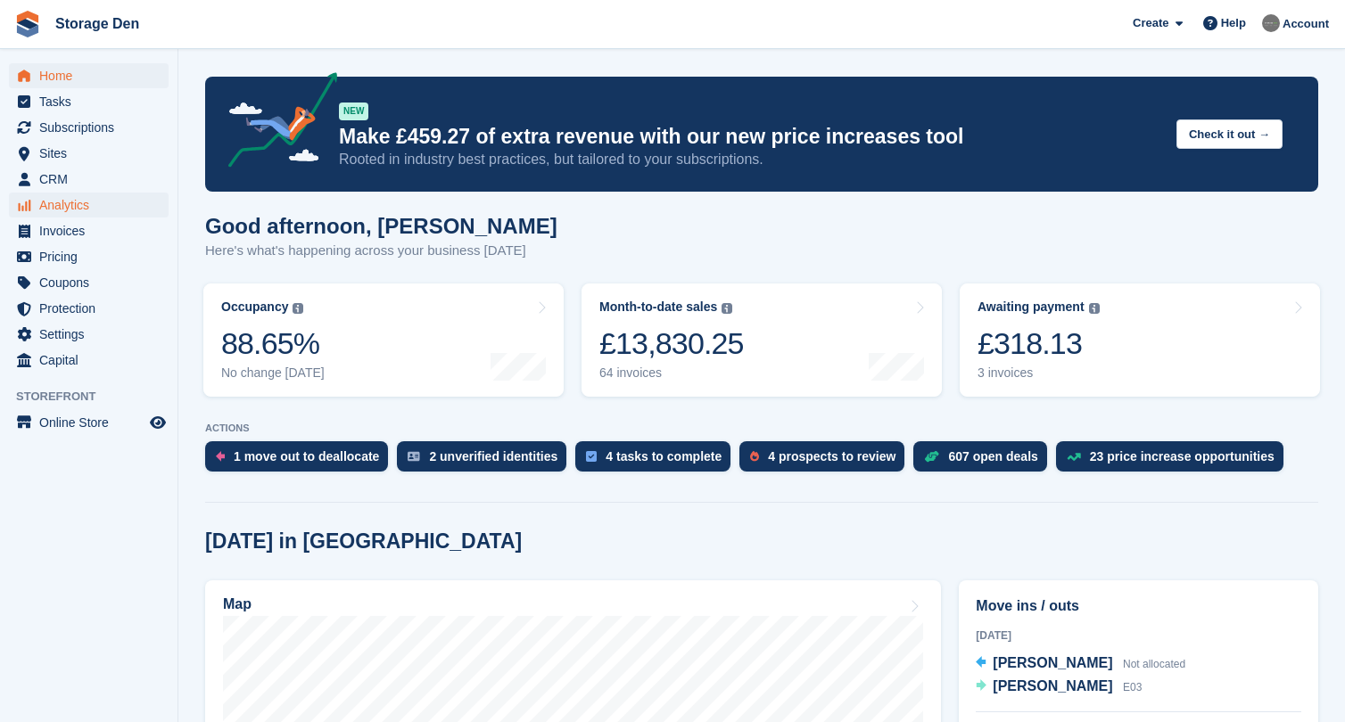
click at [85, 202] on span "Analytics" at bounding box center [92, 205] width 107 height 25
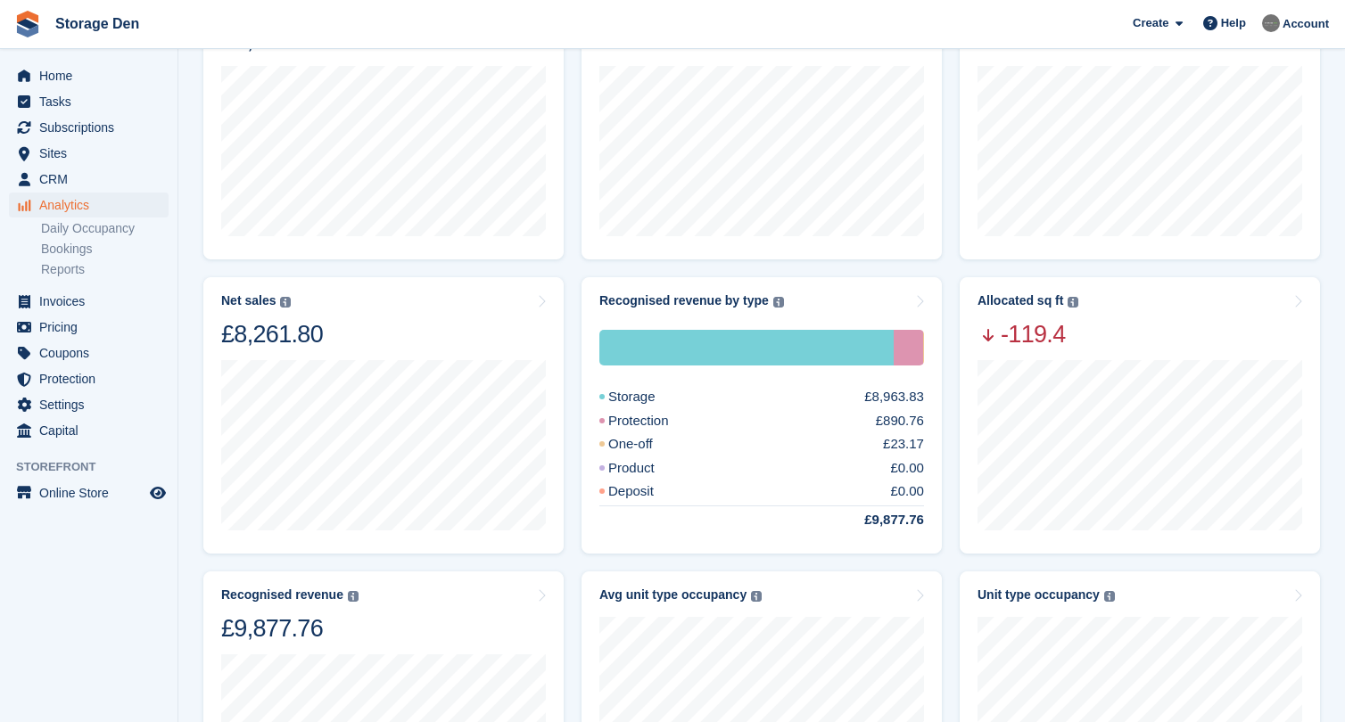
scroll to position [218, 0]
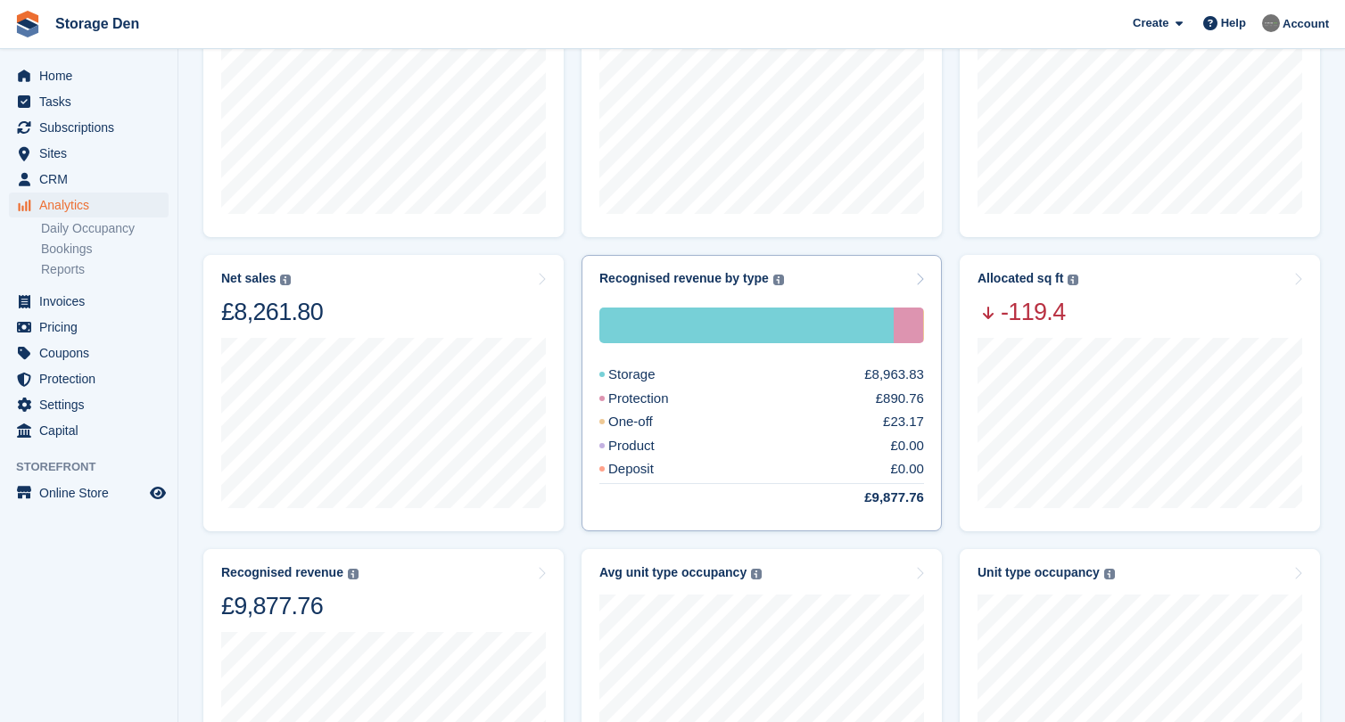
click at [746, 408] on div "Storage £8,963.83 Protection £890.76 One-off £23.17 Product £0.00 Deposit £0.00…" at bounding box center [761, 408] width 325 height 200
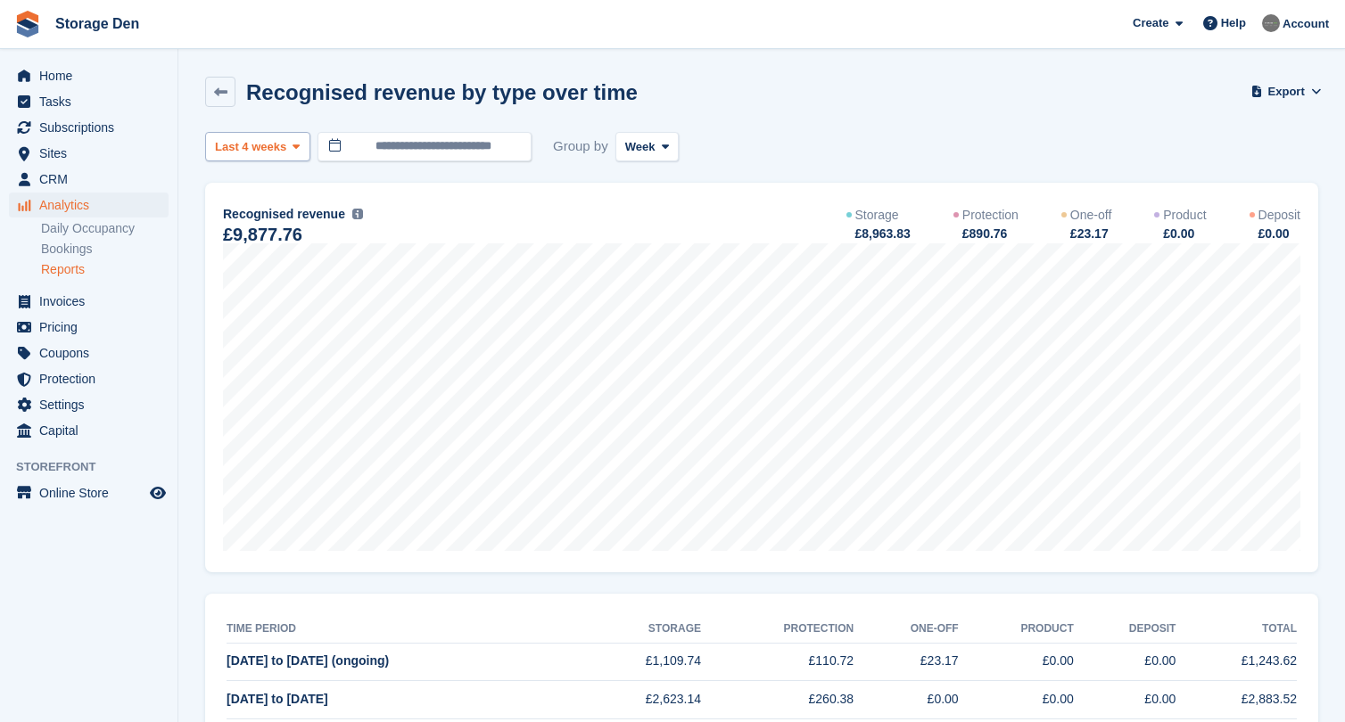
click at [295, 154] on button "Last 4 weeks" at bounding box center [257, 146] width 105 height 29
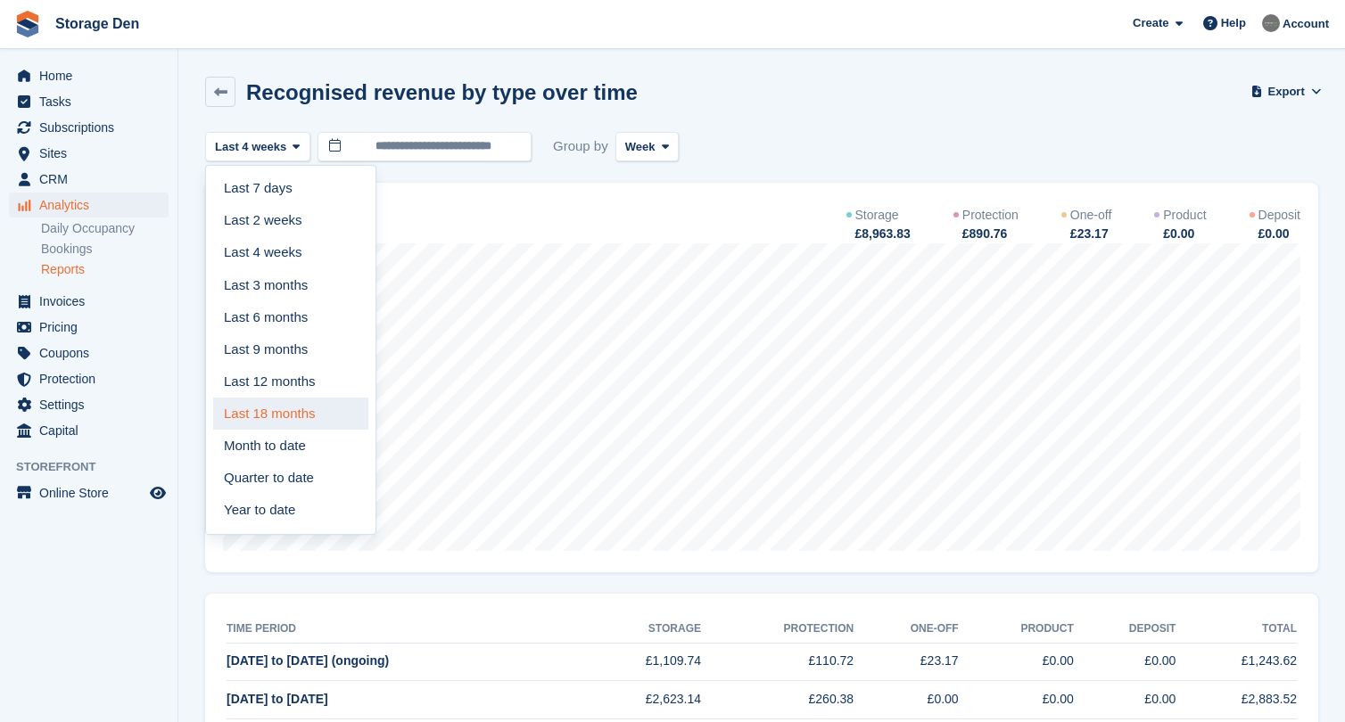
click at [292, 398] on link "Last 18 months" at bounding box center [290, 414] width 155 height 32
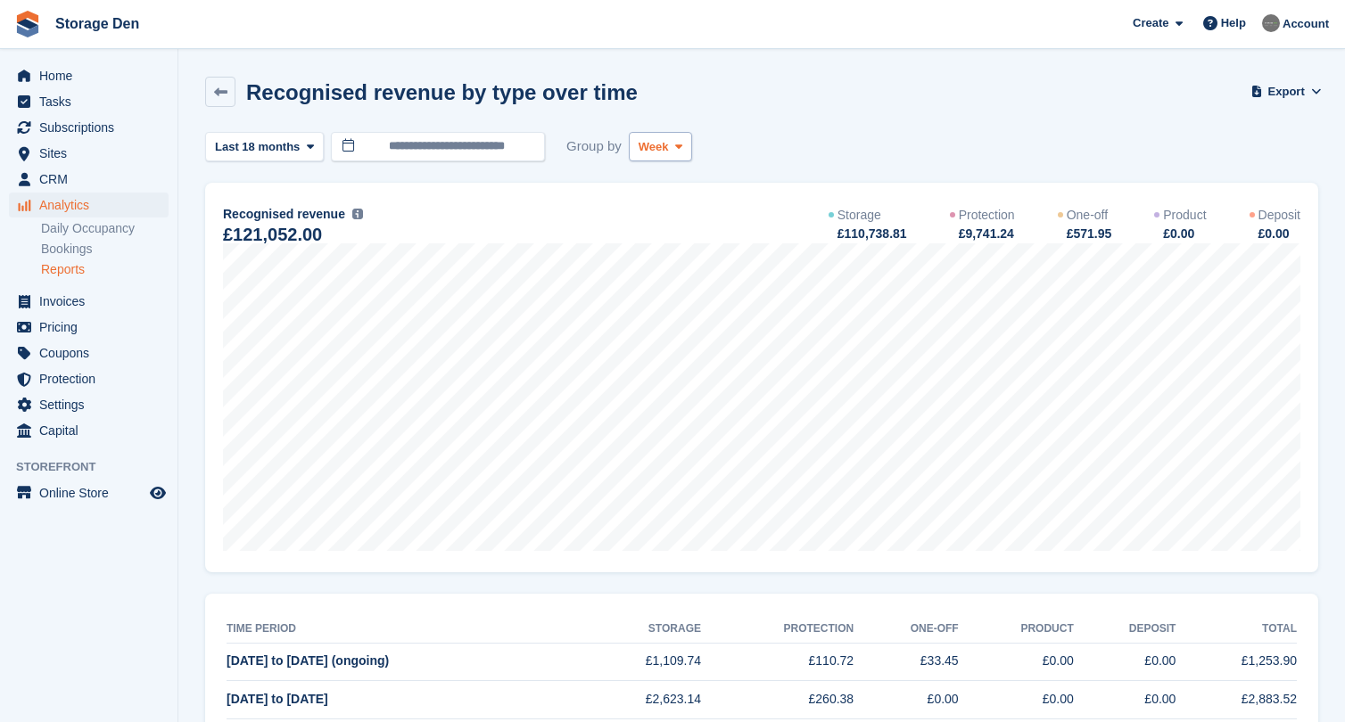
click at [653, 144] on span "Week" at bounding box center [654, 147] width 30 height 18
click at [680, 245] on link "Month" at bounding box center [714, 253] width 155 height 32
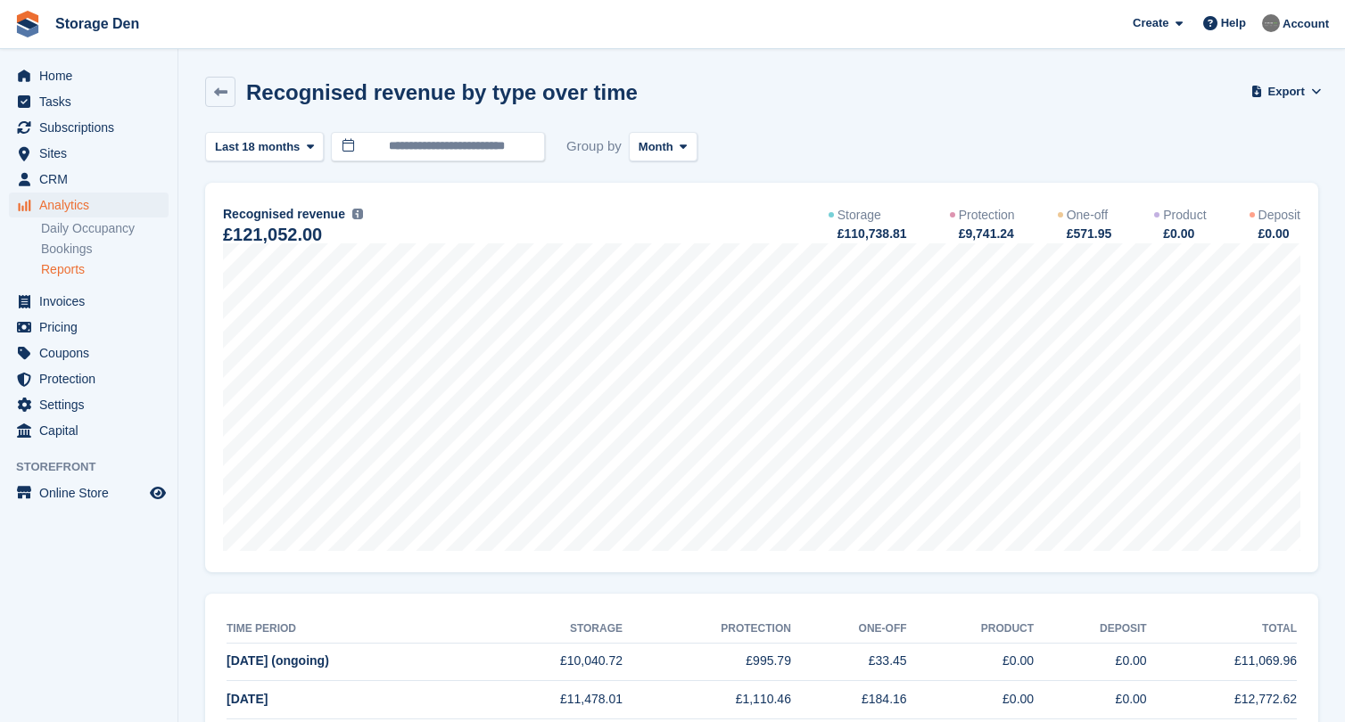
click at [96, 209] on span "Analytics" at bounding box center [92, 205] width 107 height 25
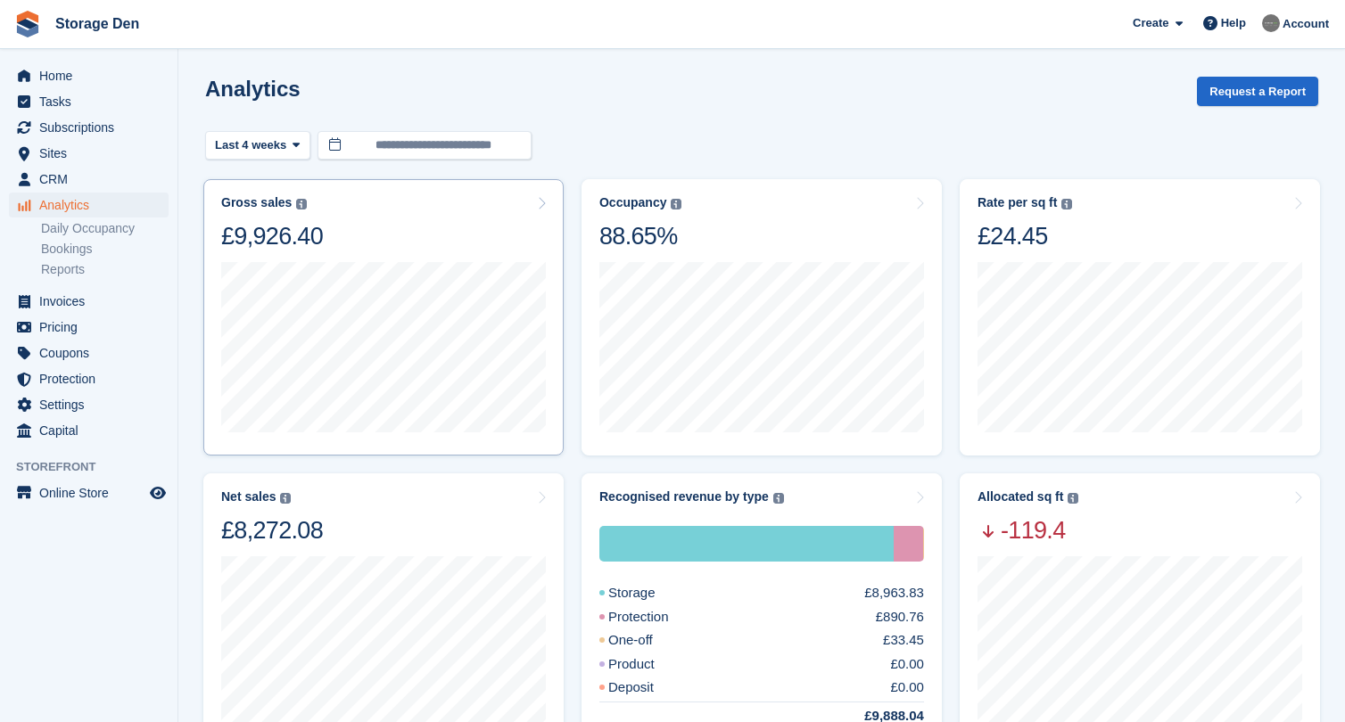
click at [486, 244] on div "Gross sales The sum of all finalised invoices, after discount and including tax…" at bounding box center [383, 223] width 325 height 56
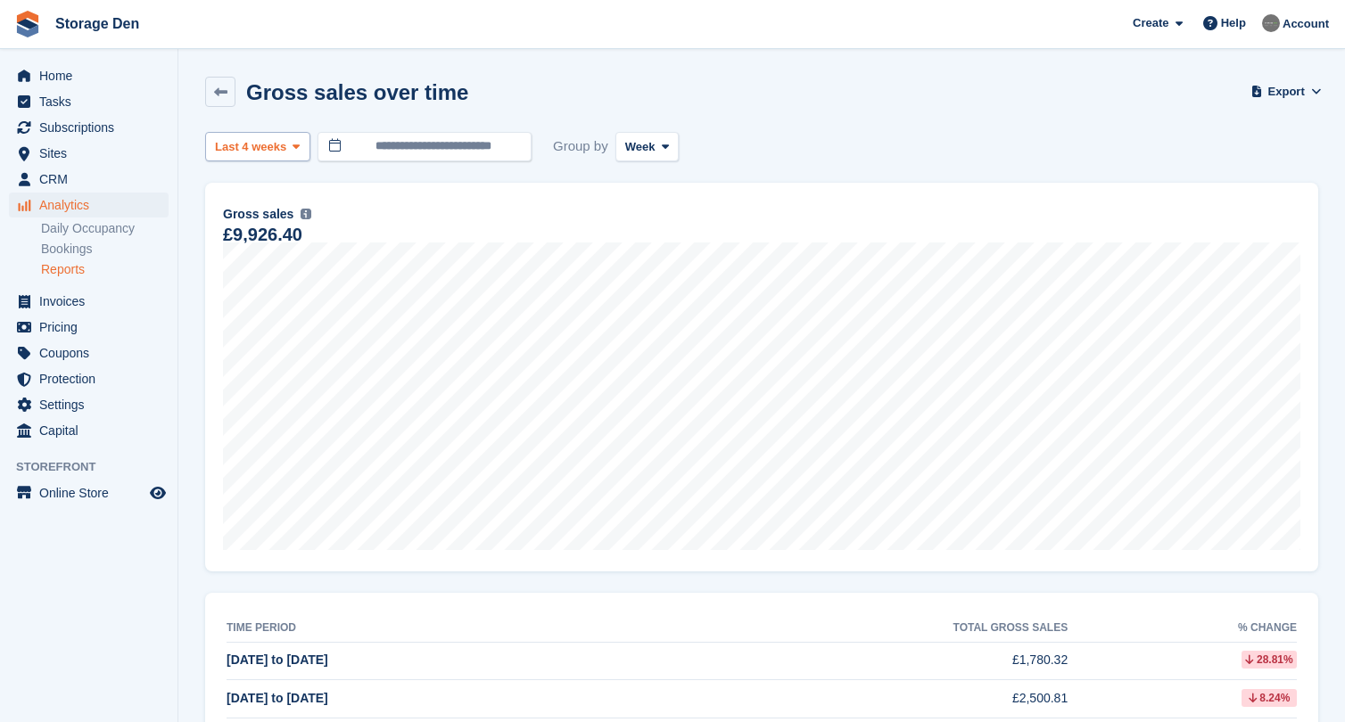
click at [286, 145] on span "Last 4 weeks" at bounding box center [250, 147] width 71 height 18
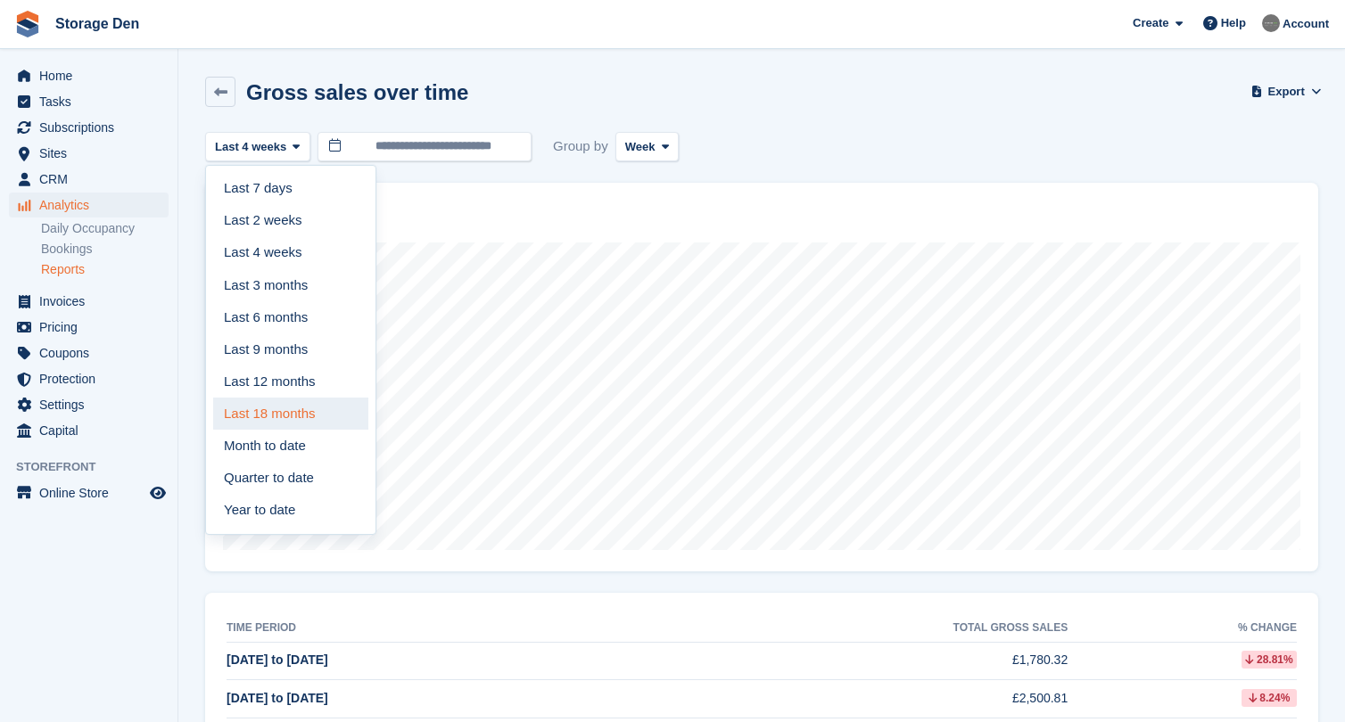
click at [323, 413] on link "Last 18 months" at bounding box center [290, 414] width 155 height 32
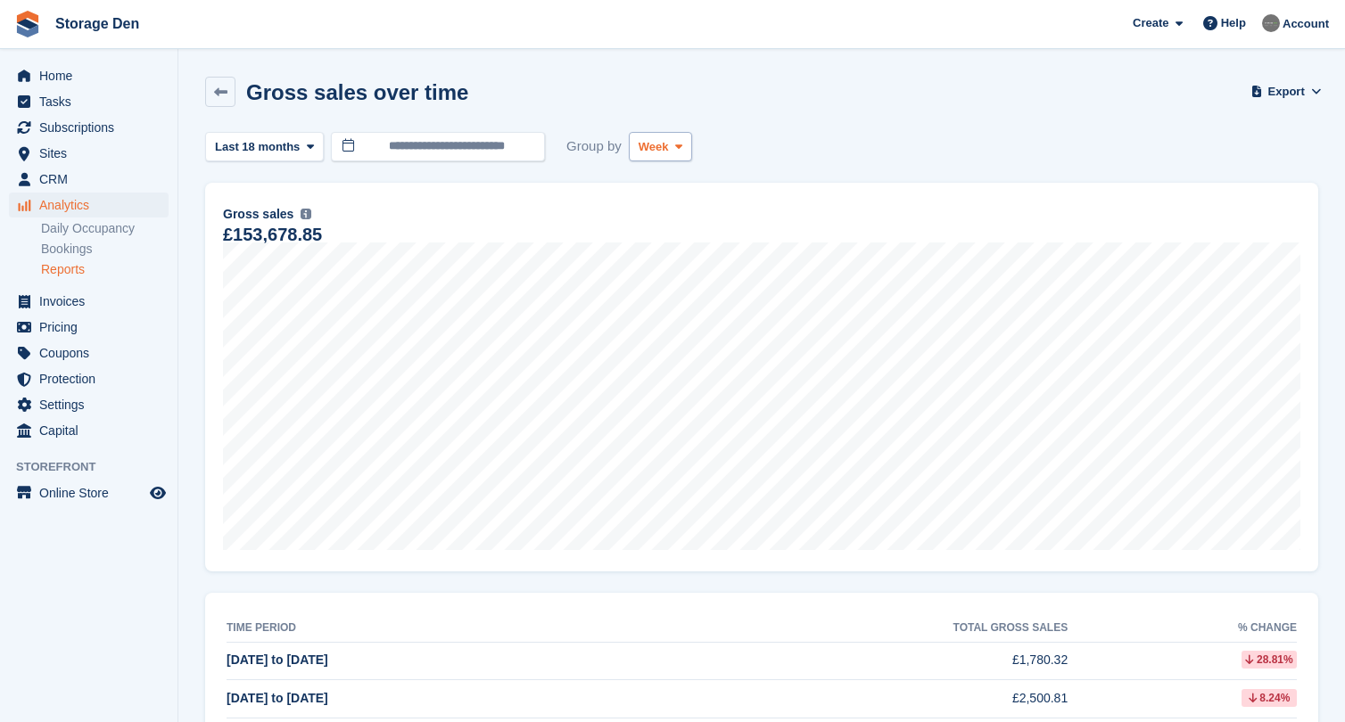
click at [679, 150] on icon at bounding box center [678, 147] width 7 height 12
click at [665, 251] on link "Month" at bounding box center [714, 253] width 155 height 32
click at [94, 70] on span "Home" at bounding box center [92, 75] width 107 height 25
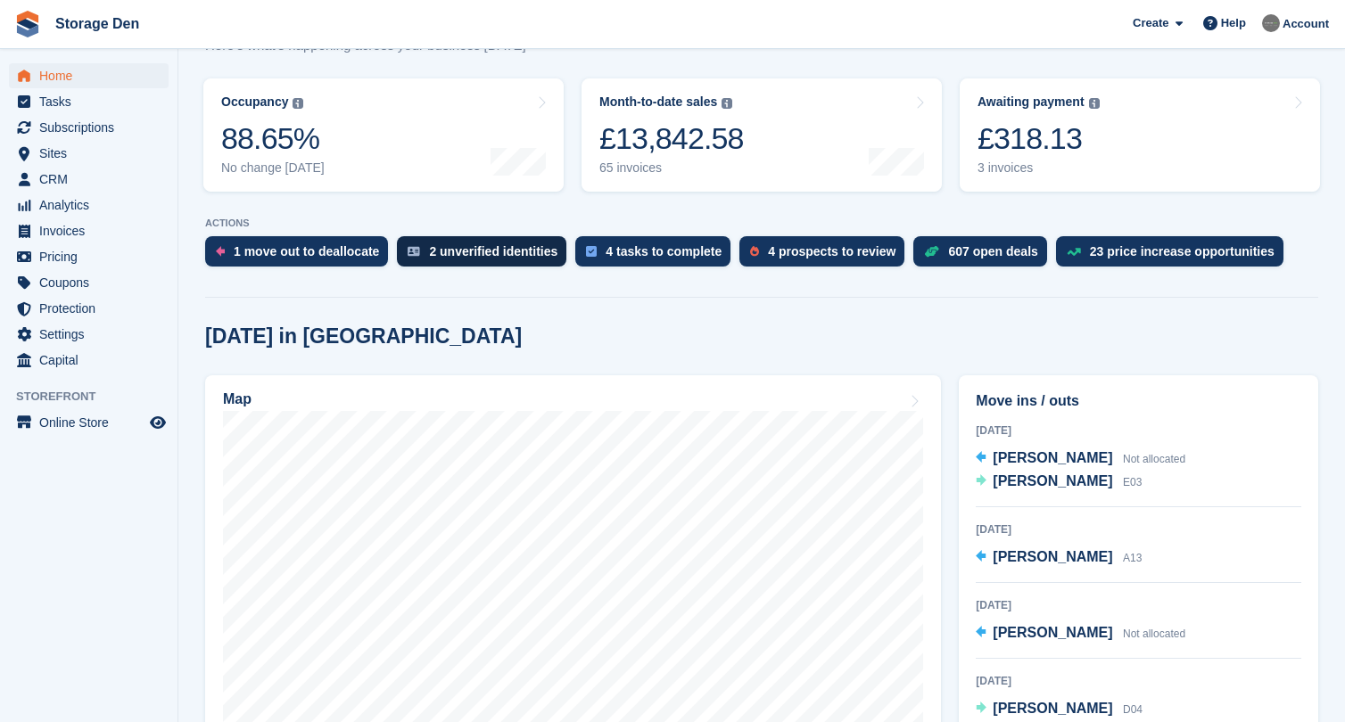
scroll to position [266, 0]
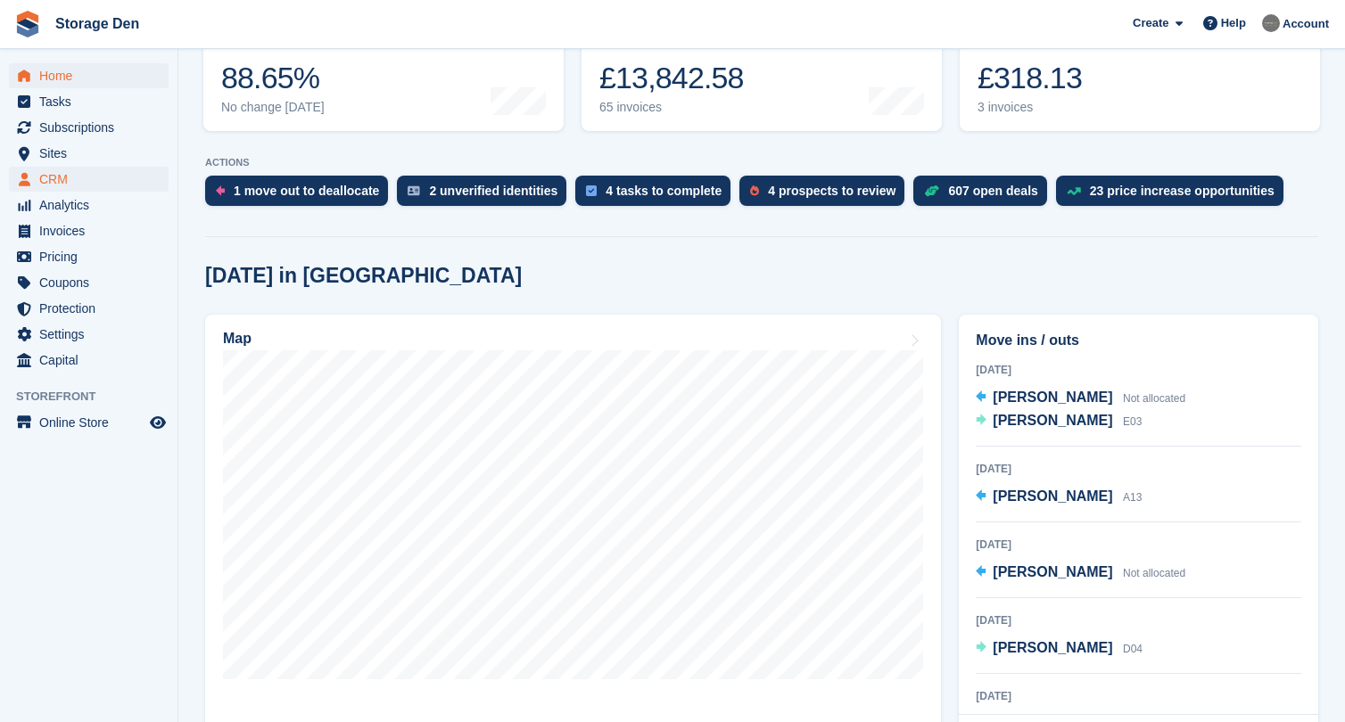
click at [97, 181] on span "CRM" at bounding box center [92, 179] width 107 height 25
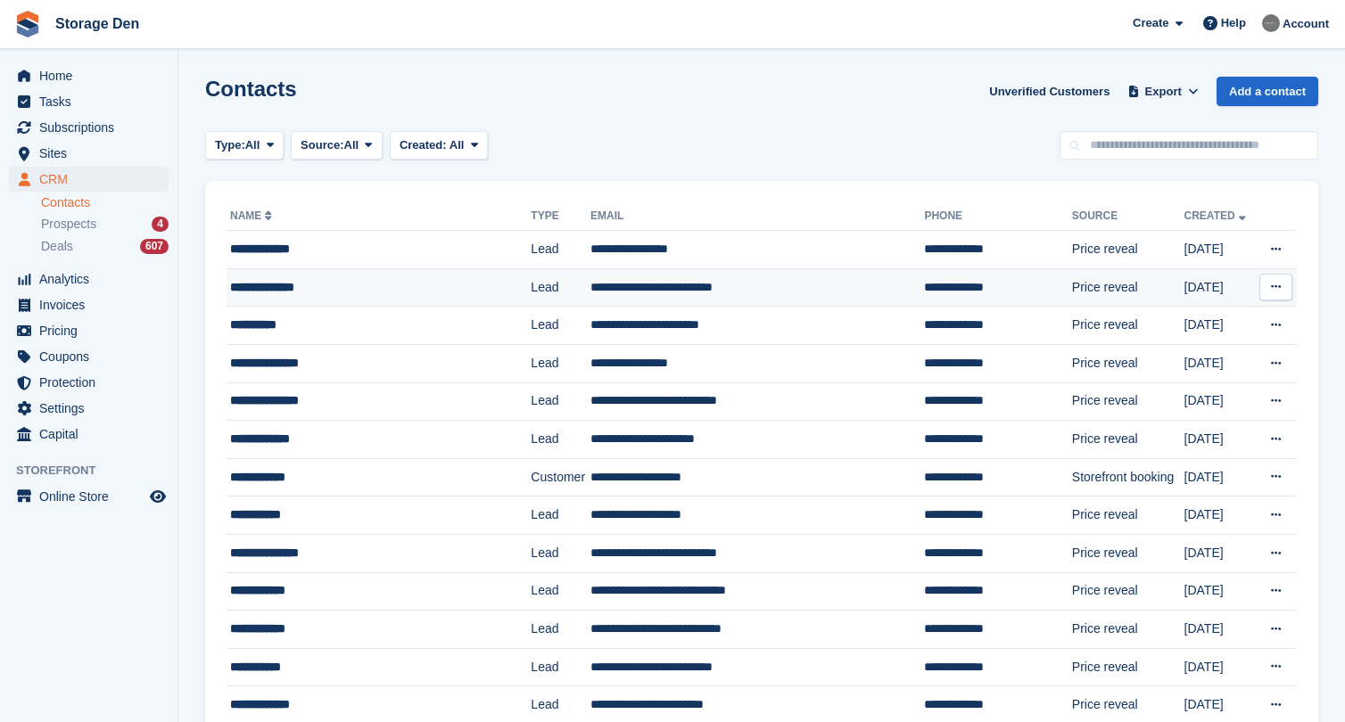
click at [348, 286] on div "**********" at bounding box center [367, 287] width 274 height 19
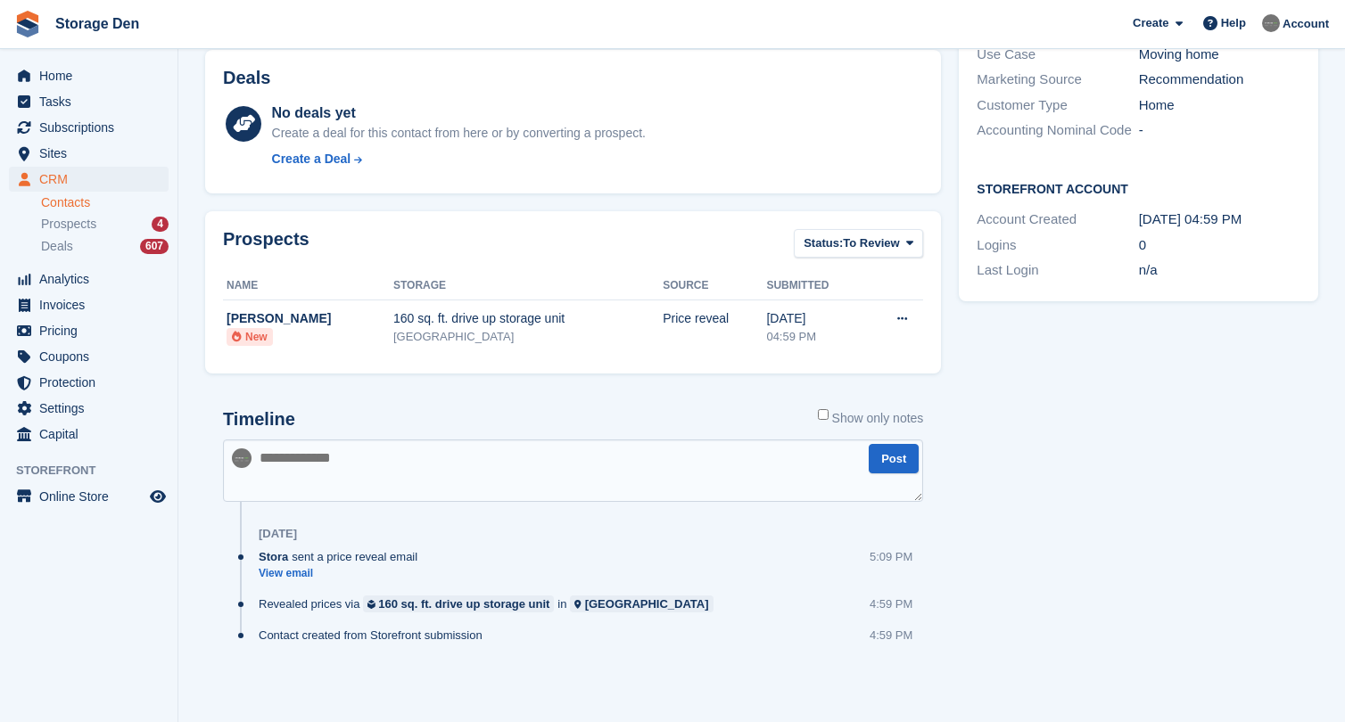
scroll to position [412, 0]
click at [523, 457] on textarea at bounding box center [573, 472] width 700 height 62
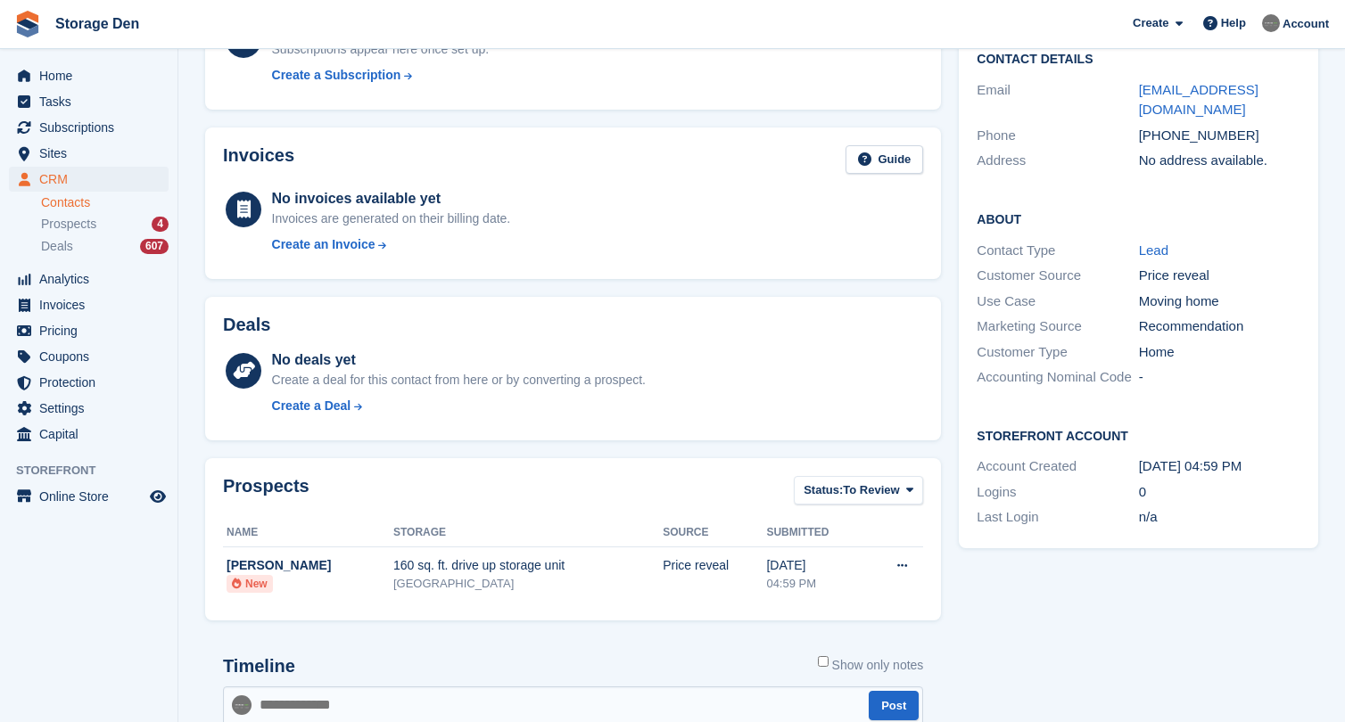
scroll to position [120, 0]
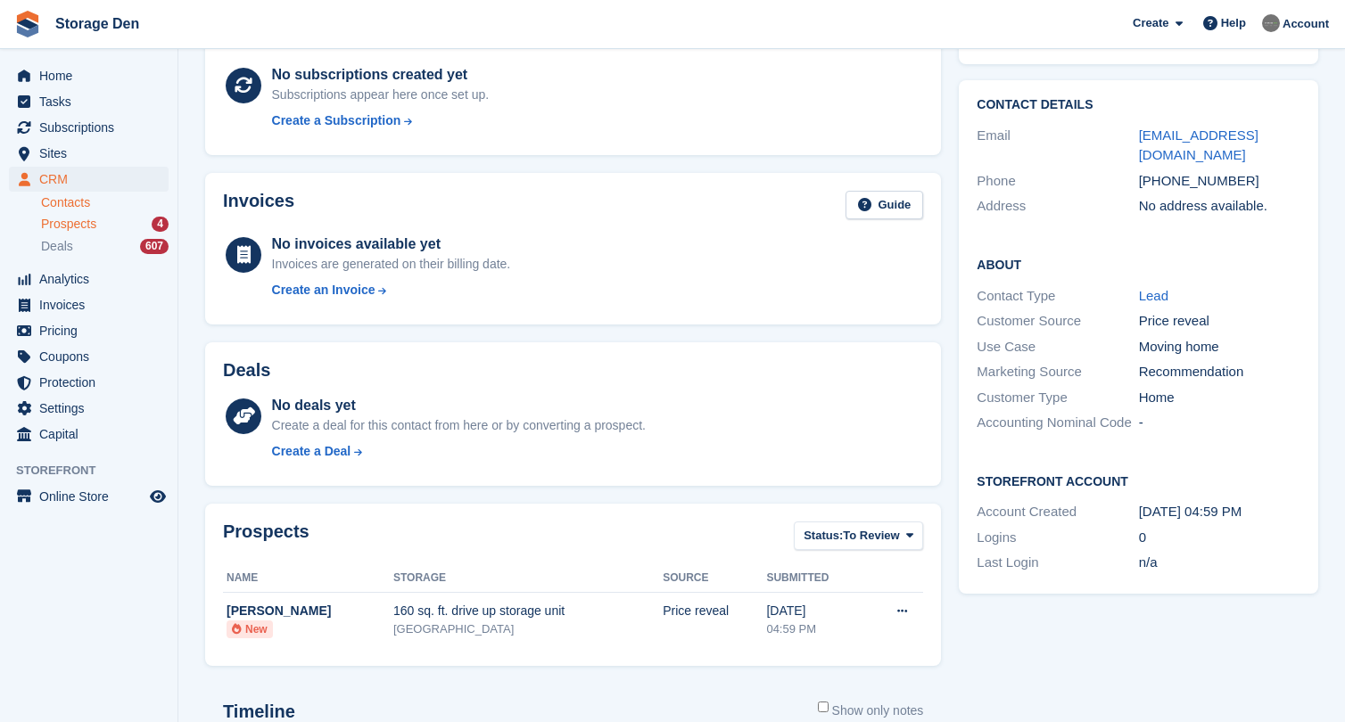
click at [105, 227] on div "Prospects 4" at bounding box center [105, 224] width 128 height 17
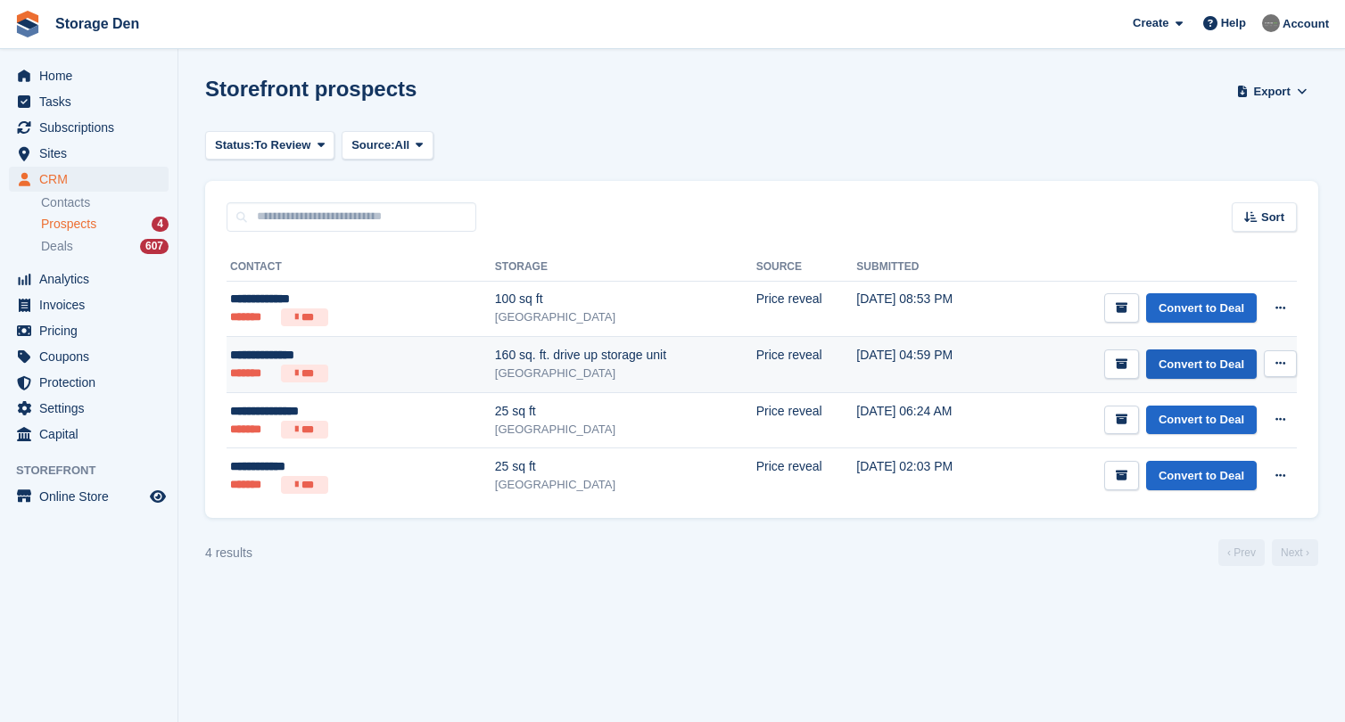
click at [1174, 362] on link "Convert to Deal" at bounding box center [1201, 364] width 111 height 29
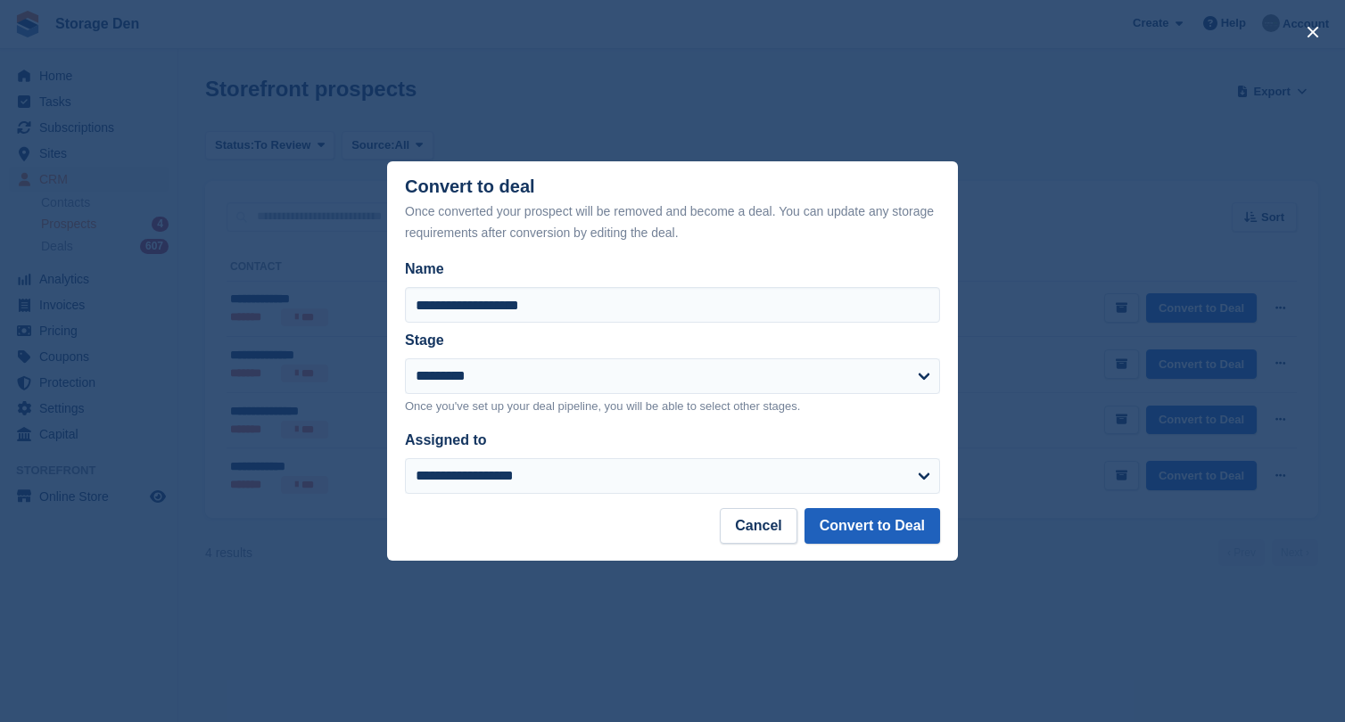
click at [935, 532] on button "Convert to Deal" at bounding box center [872, 526] width 136 height 36
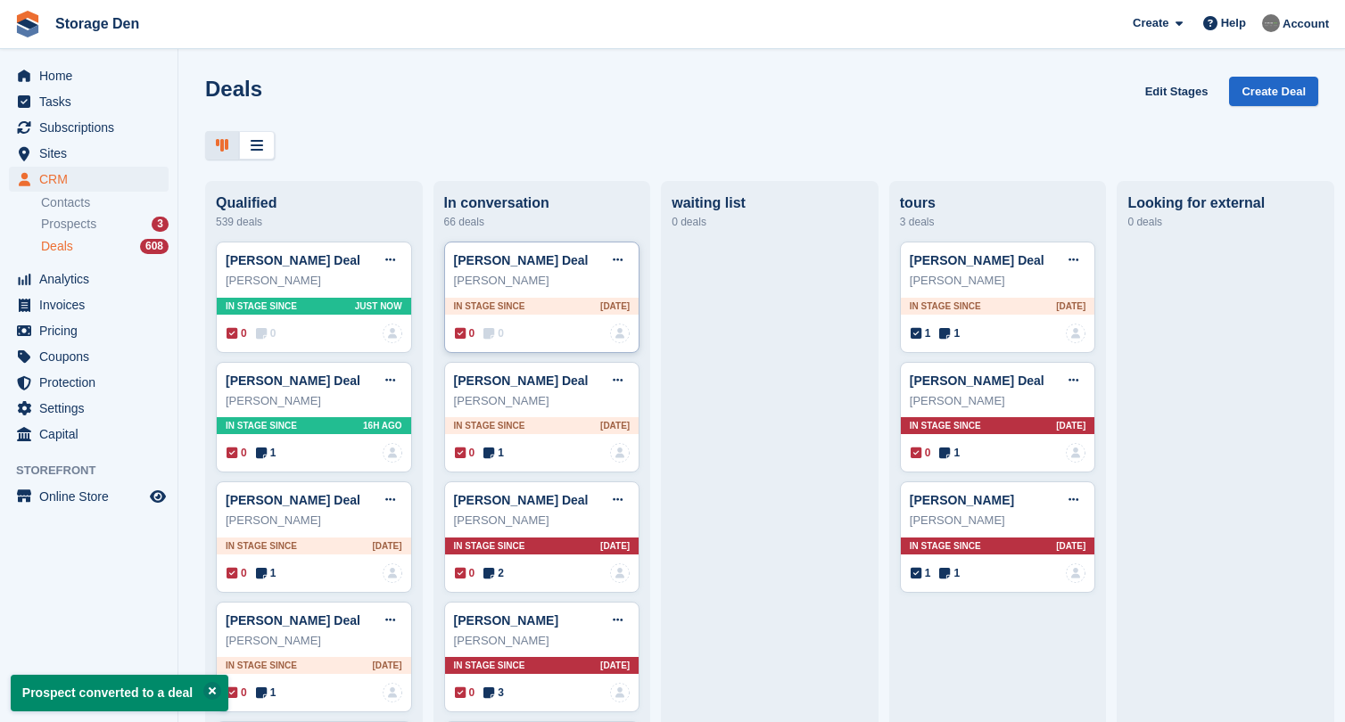
click at [492, 324] on div "0 0 No one is assigned to this deal" at bounding box center [543, 334] width 176 height 20
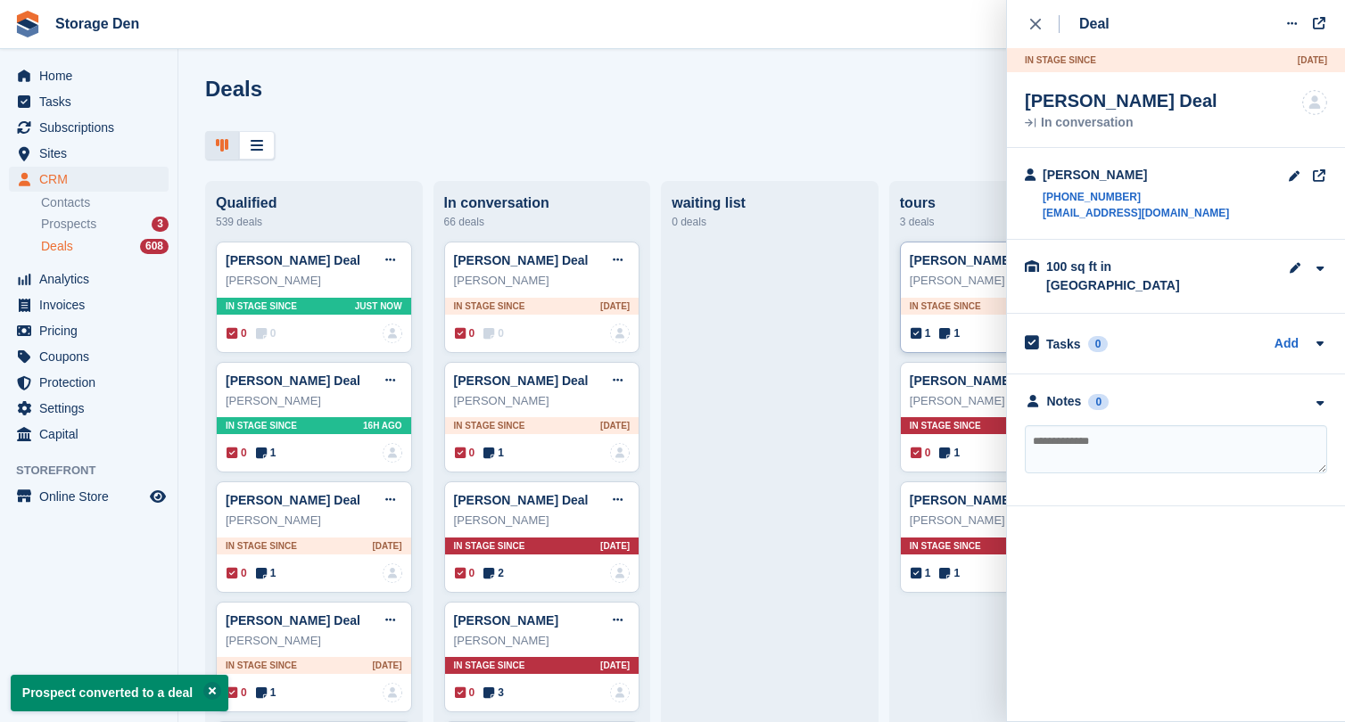
click at [933, 334] on div "1 1" at bounding box center [935, 334] width 49 height 16
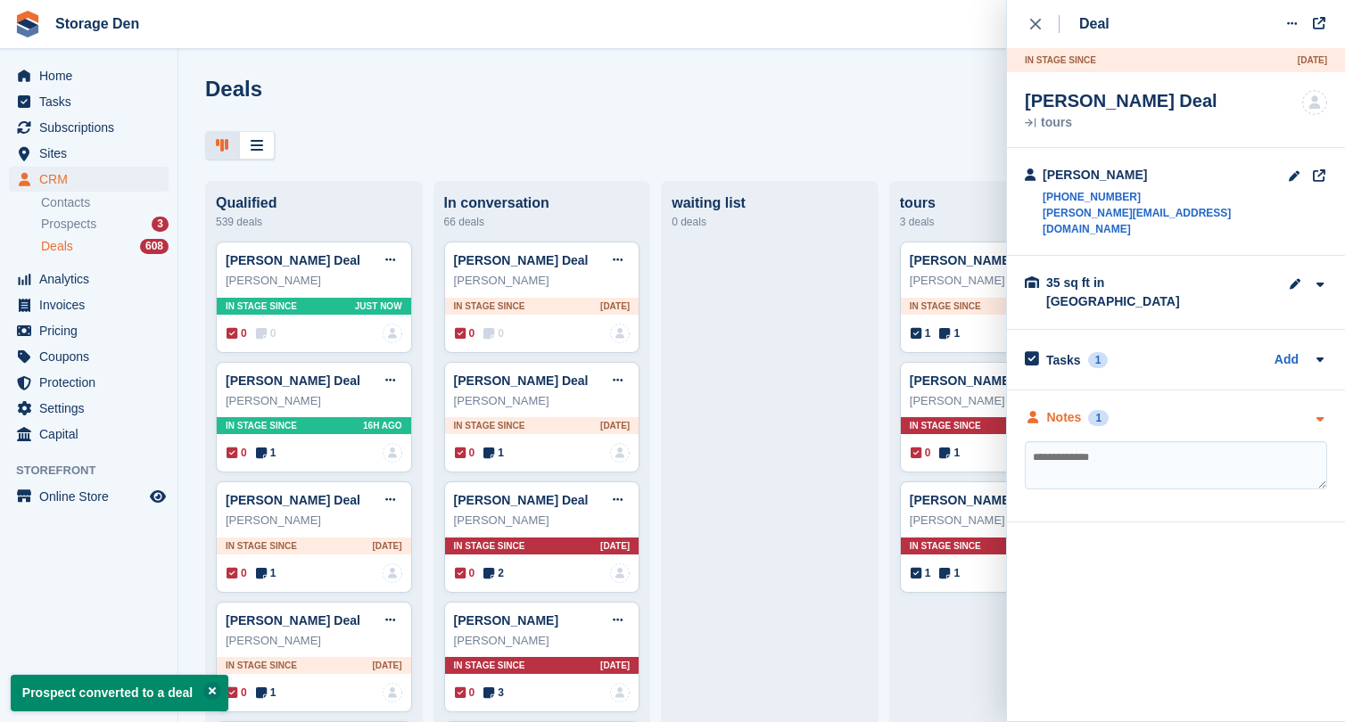
click at [1064, 408] on div "Notes" at bounding box center [1064, 417] width 35 height 19
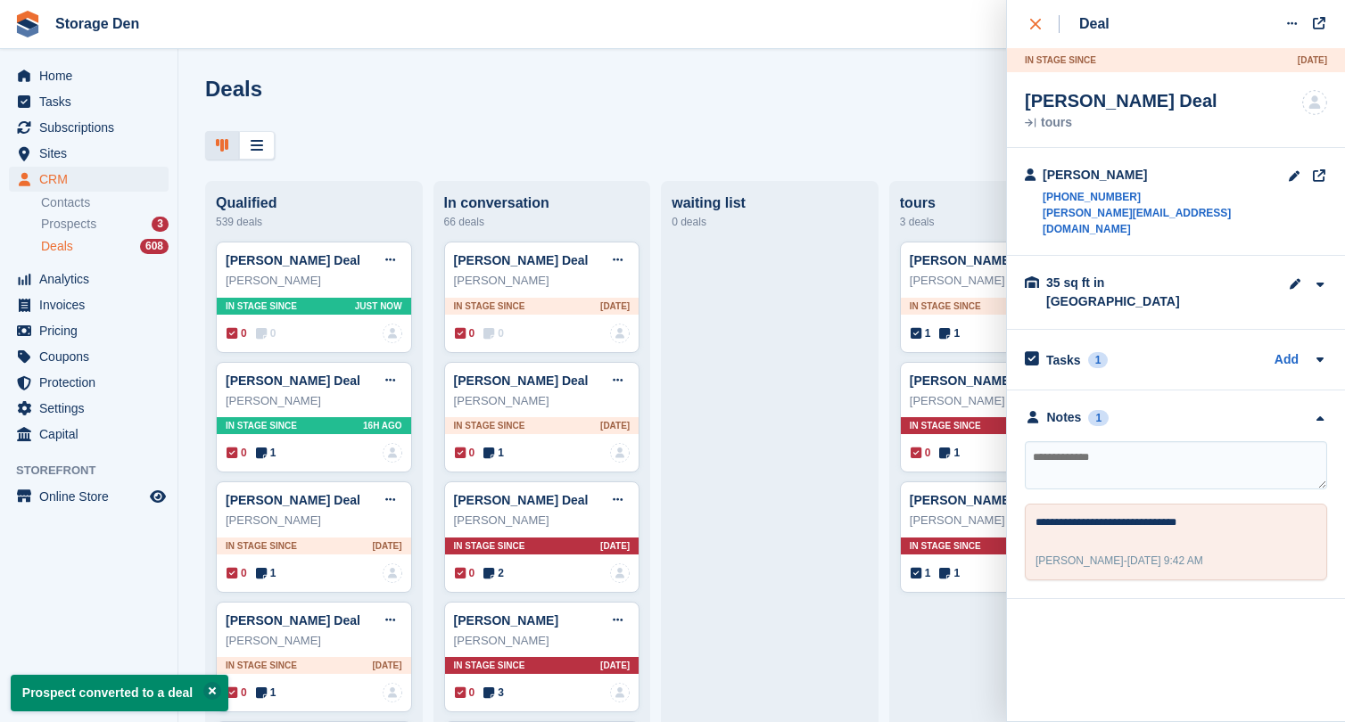
click at [1043, 36] on button "close" at bounding box center [1045, 24] width 40 height 48
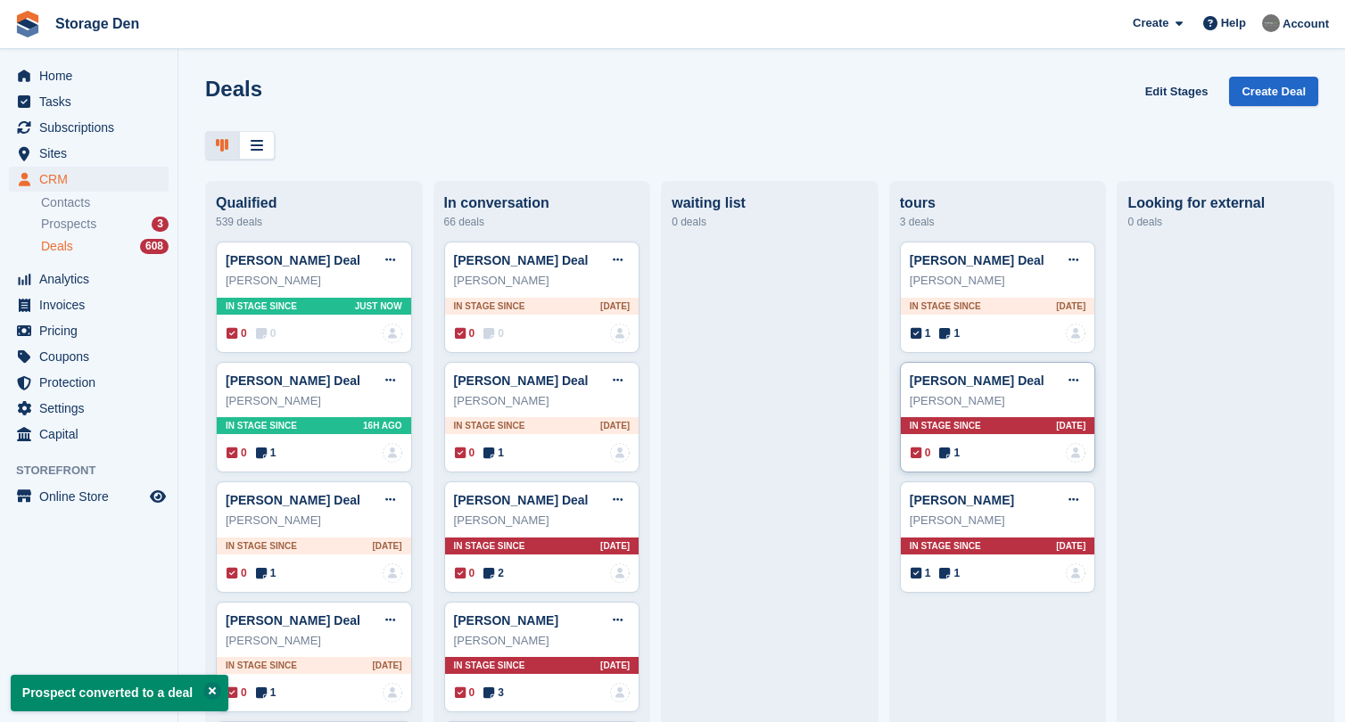
click at [950, 451] on icon at bounding box center [944, 453] width 11 height 12
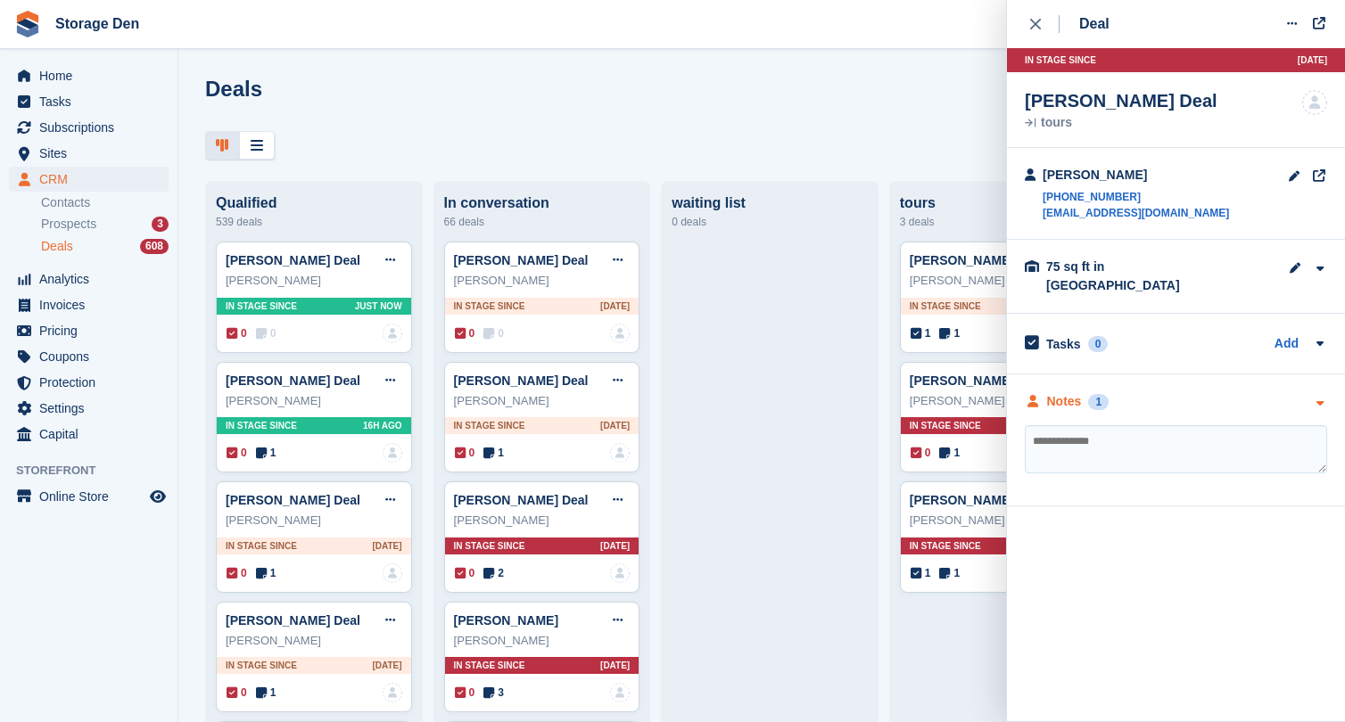
click at [1060, 392] on div "Notes" at bounding box center [1064, 401] width 35 height 19
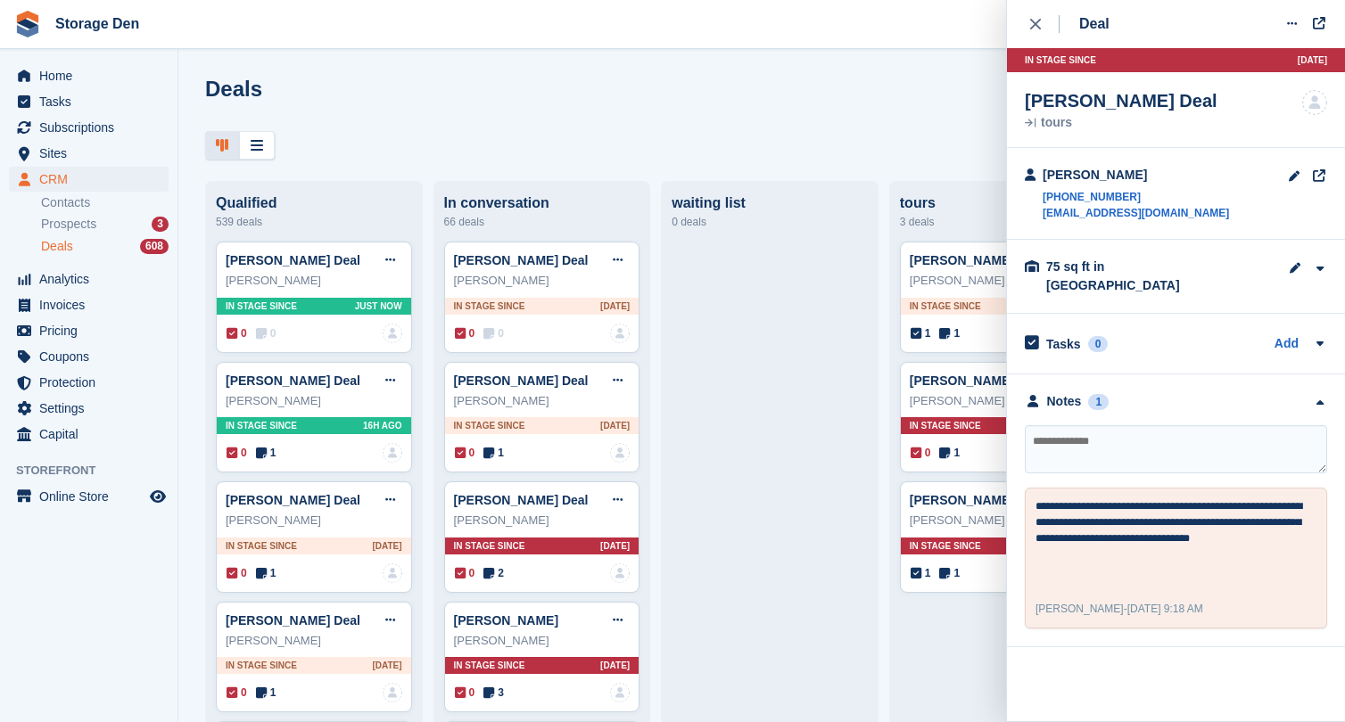
click at [1026, 17] on button "close" at bounding box center [1045, 24] width 40 height 48
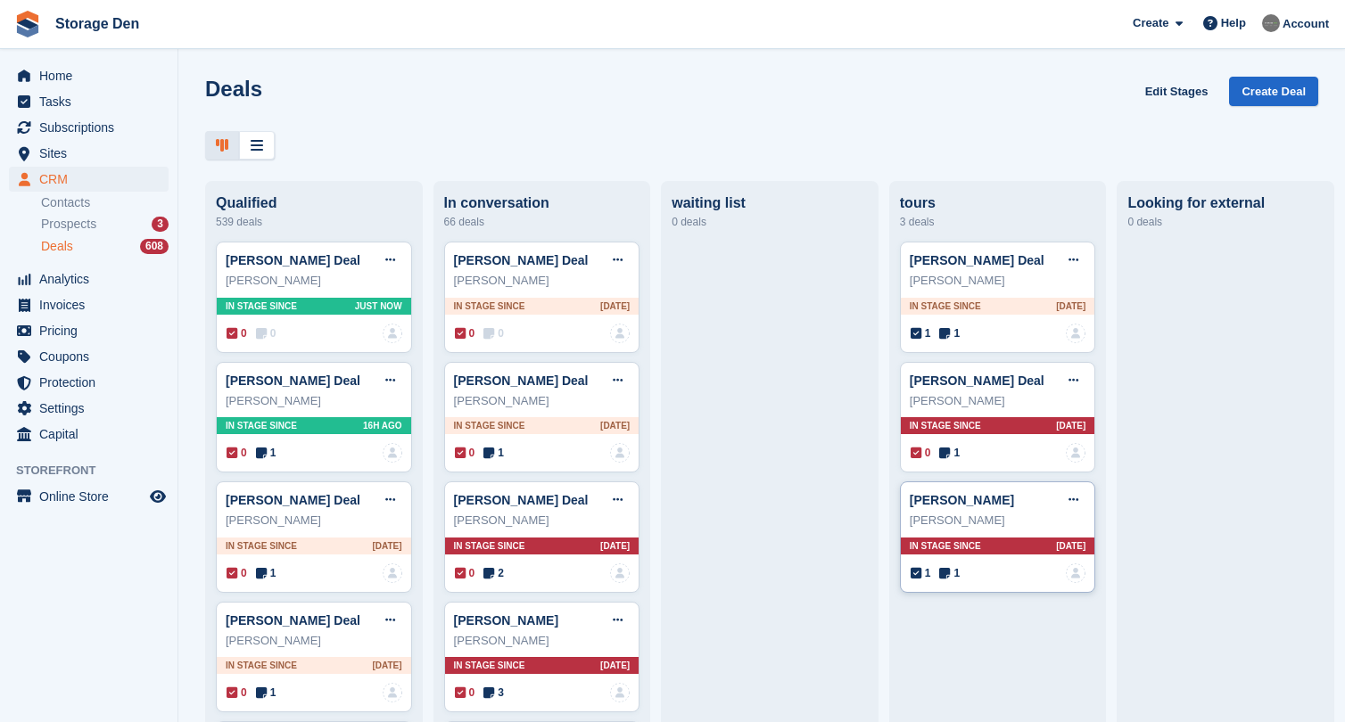
click at [950, 565] on span "1" at bounding box center [949, 573] width 21 height 16
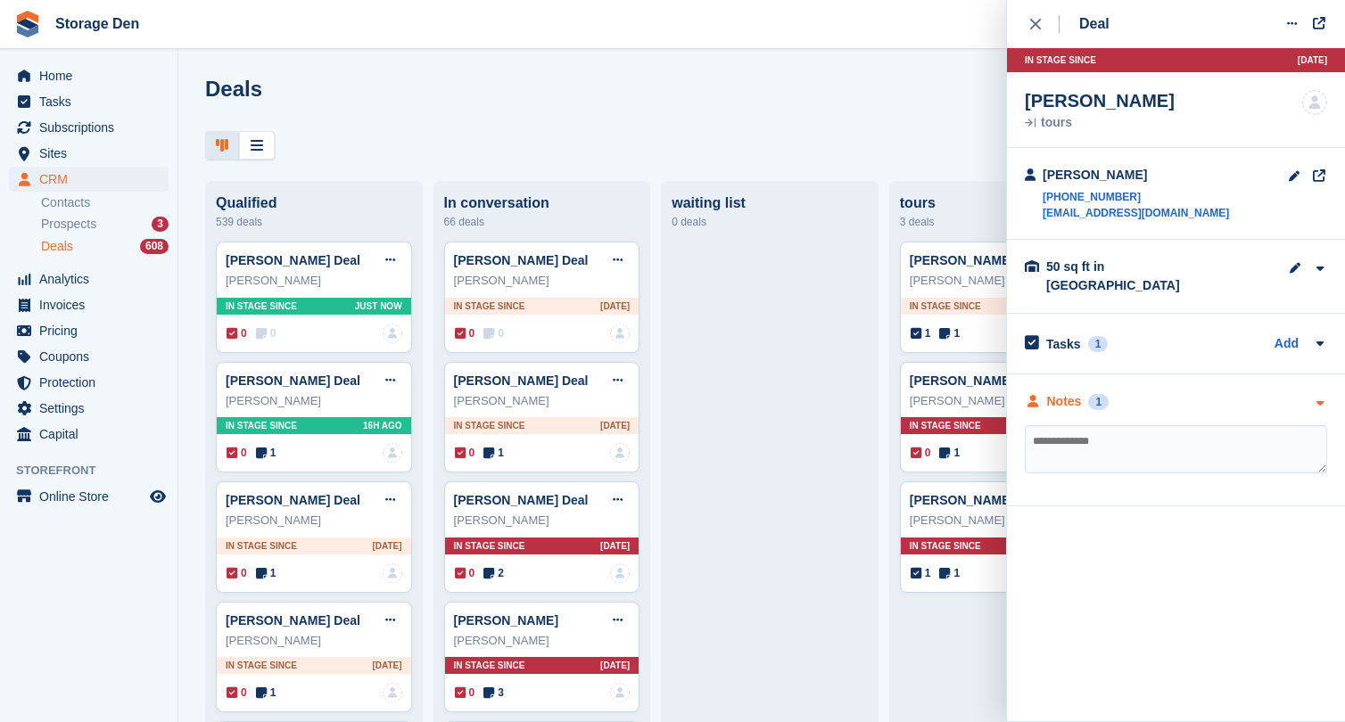
click at [1050, 392] on div "Notes" at bounding box center [1064, 401] width 35 height 19
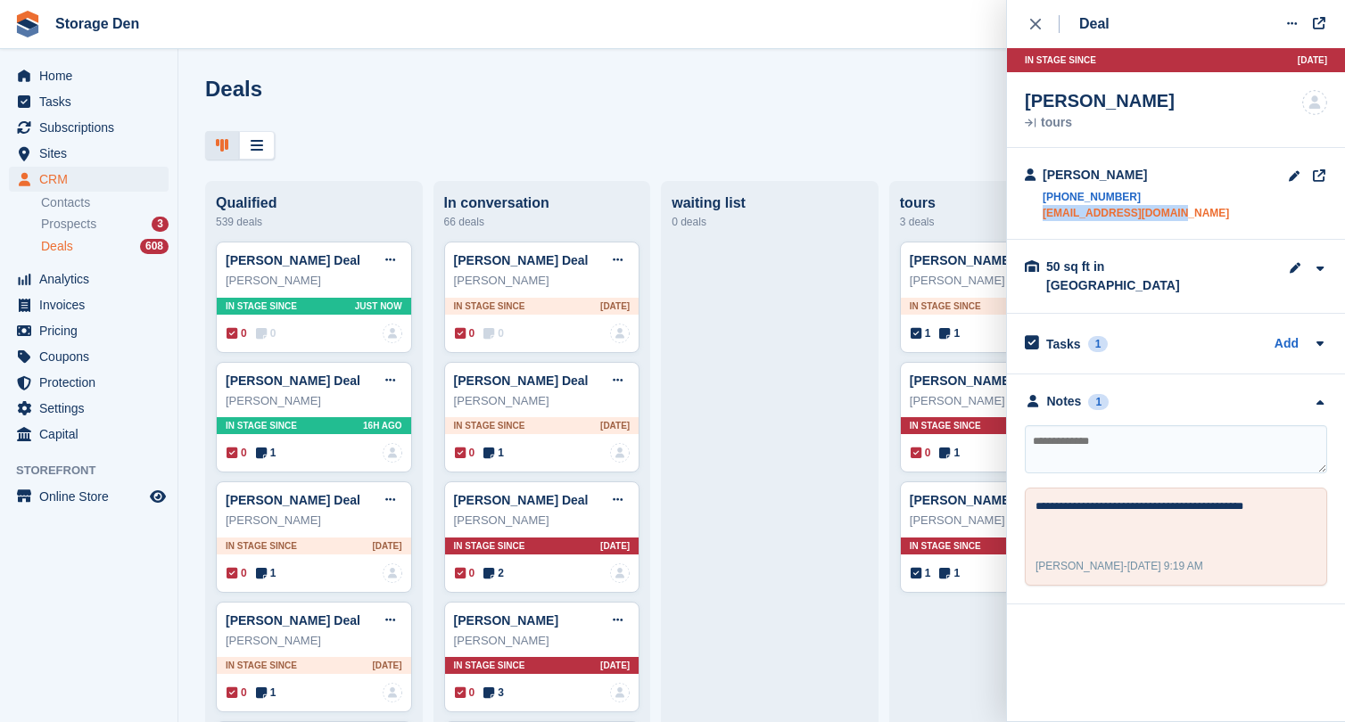
drag, startPoint x: 1187, startPoint y: 208, endPoint x: 1043, endPoint y: 208, distance: 144.5
click at [1043, 208] on div "Glen Doris +447530284235 gleniandoris@yahoo.com" at bounding box center [1176, 194] width 338 height 92
click at [1123, 429] on textarea at bounding box center [1176, 449] width 302 height 48
type textarea "**********"
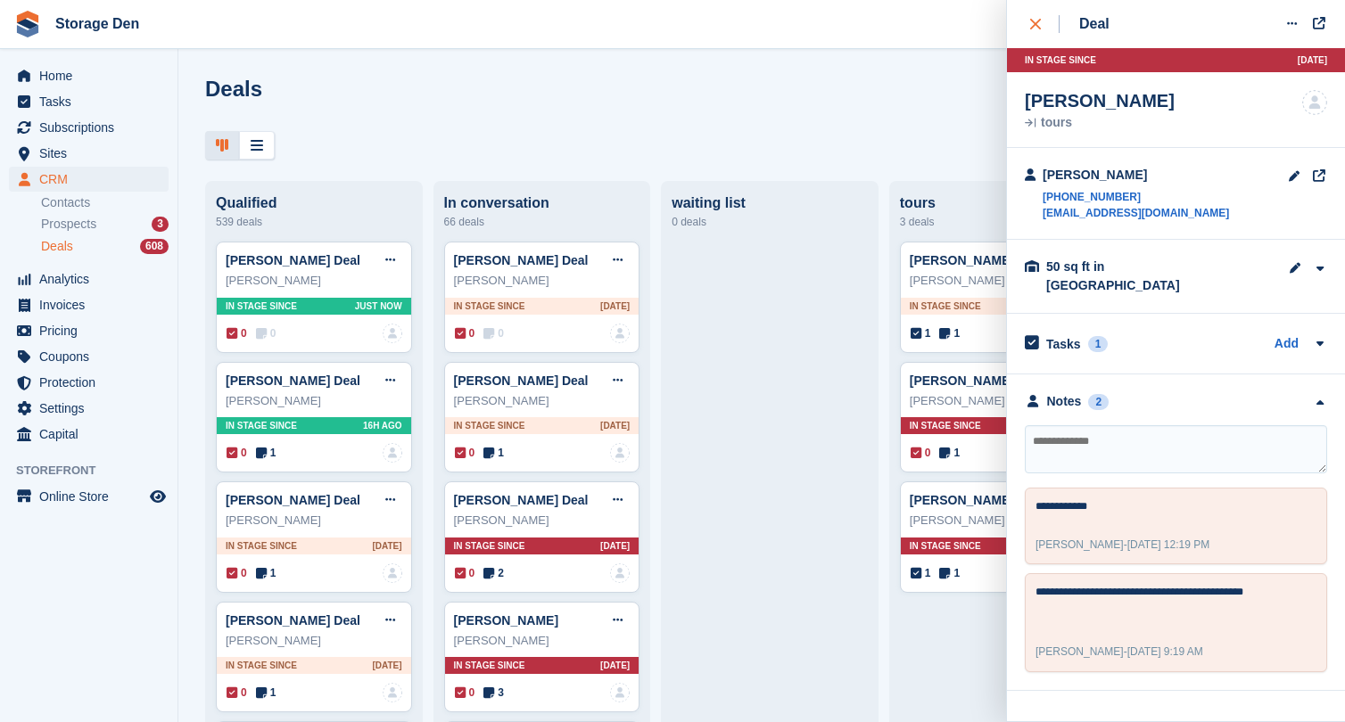
click at [1049, 37] on button "close" at bounding box center [1045, 24] width 40 height 48
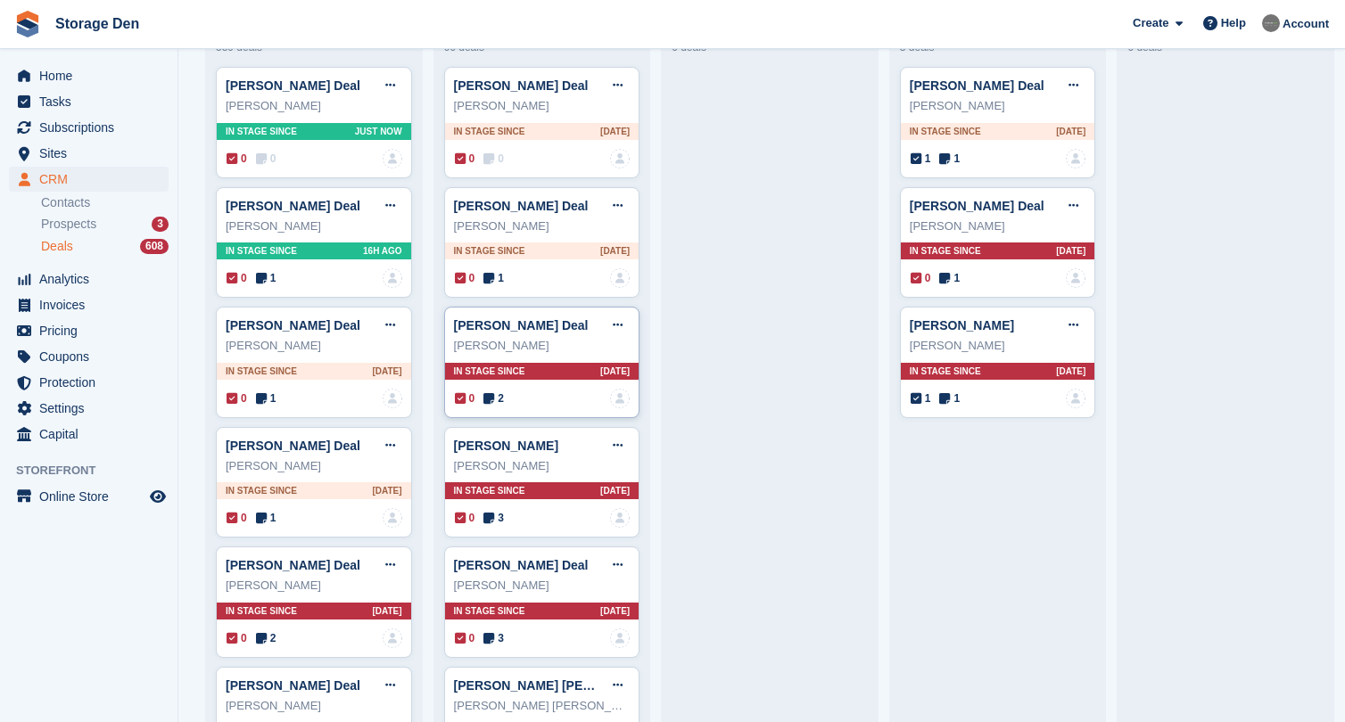
scroll to position [185, 0]
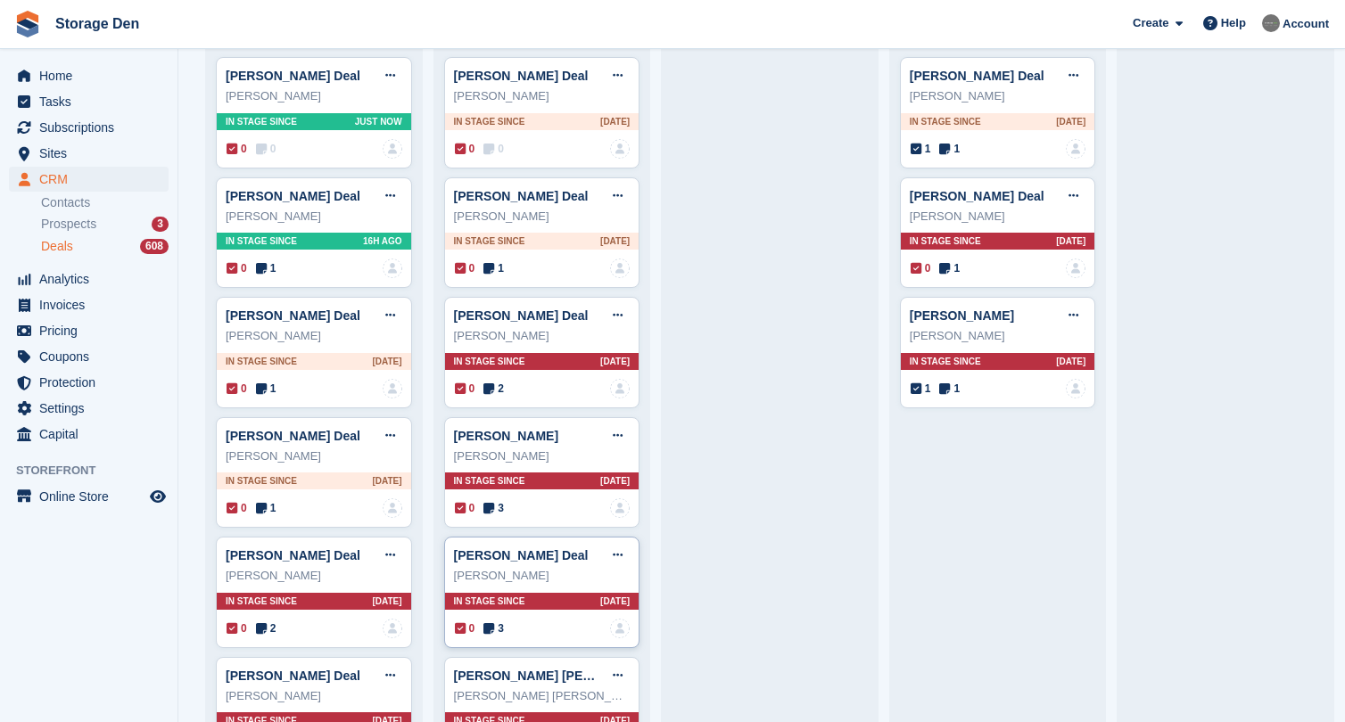
click at [493, 626] on icon at bounding box center [488, 628] width 11 height 12
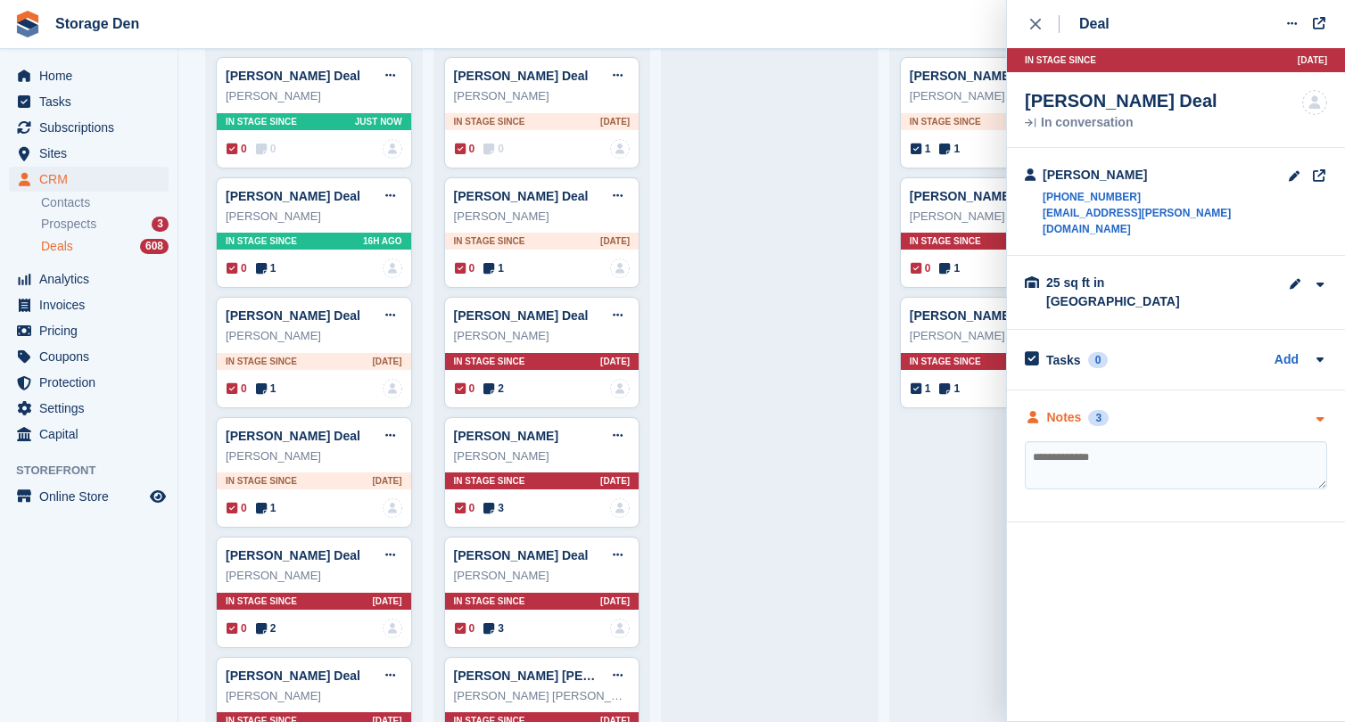
click at [1037, 411] on icon at bounding box center [1033, 417] width 16 height 12
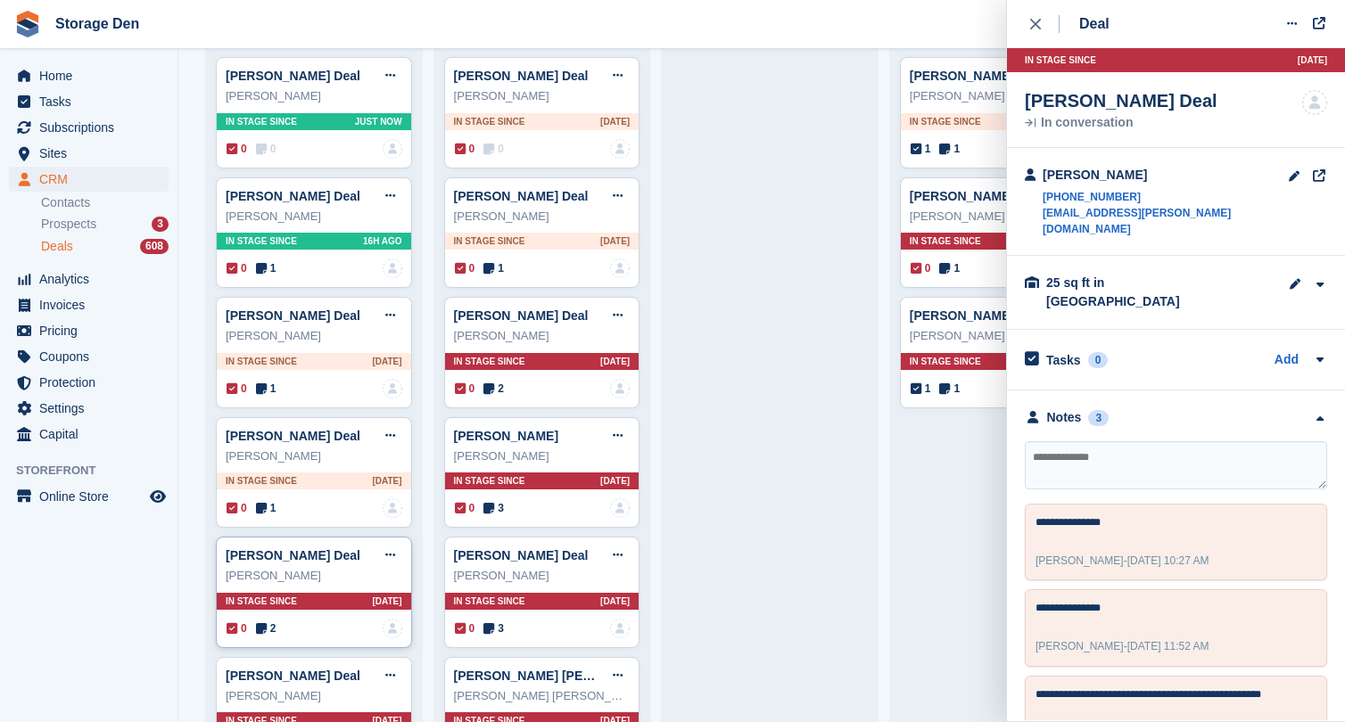
click at [266, 622] on icon at bounding box center [261, 628] width 11 height 12
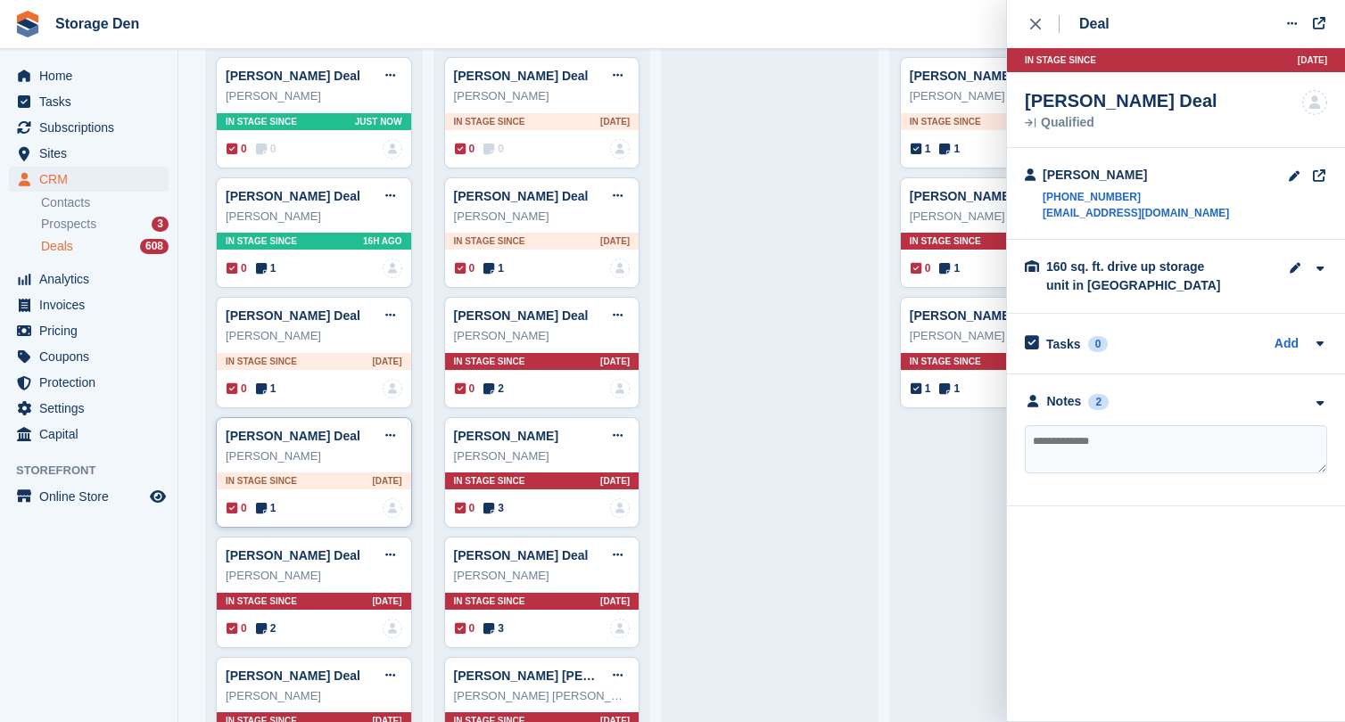
click at [266, 504] on icon at bounding box center [261, 508] width 11 height 12
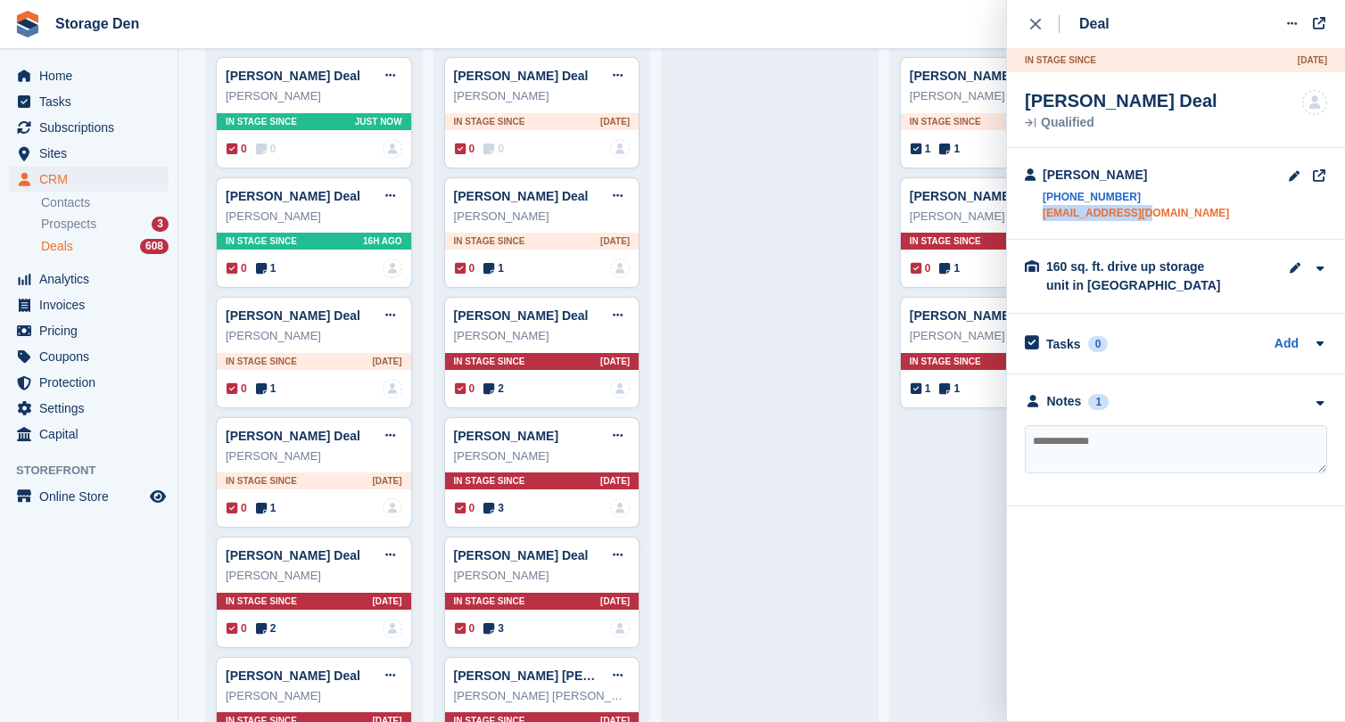
drag, startPoint x: 1154, startPoint y: 210, endPoint x: 1043, endPoint y: 210, distance: 110.6
click at [1043, 210] on div "Benedict Mellor +447736888915 bmellor@ymail.com" at bounding box center [1176, 194] width 338 height 92
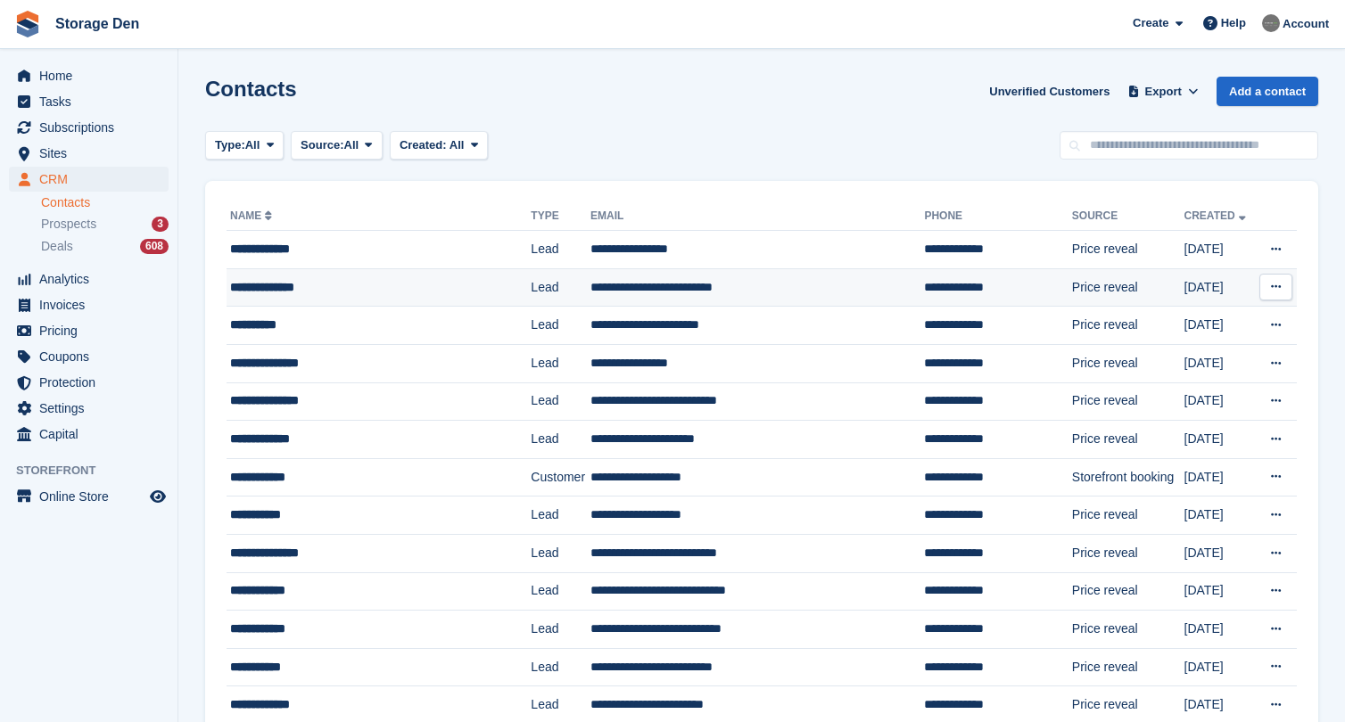
click at [396, 279] on div "**********" at bounding box center [367, 287] width 274 height 19
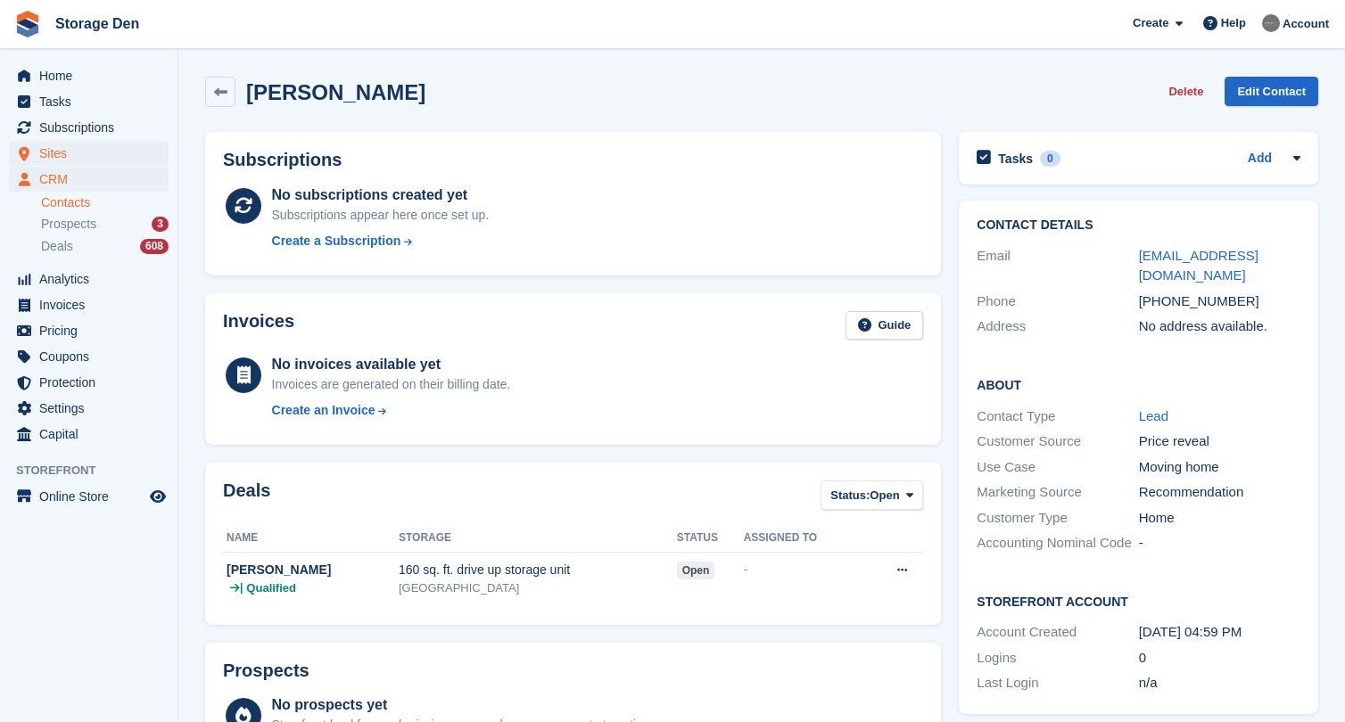
click at [120, 141] on span "Sites" at bounding box center [92, 153] width 107 height 25
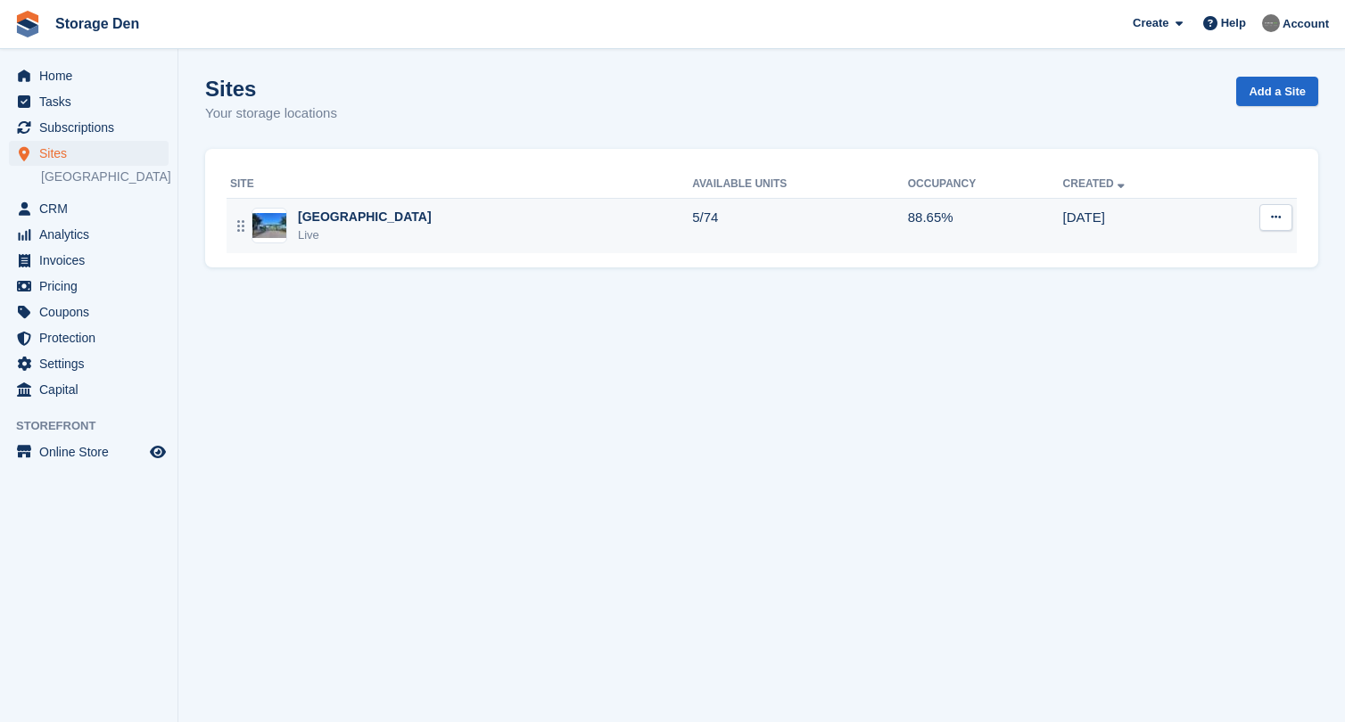
click at [369, 221] on div "Aberdeen Live" at bounding box center [461, 226] width 462 height 37
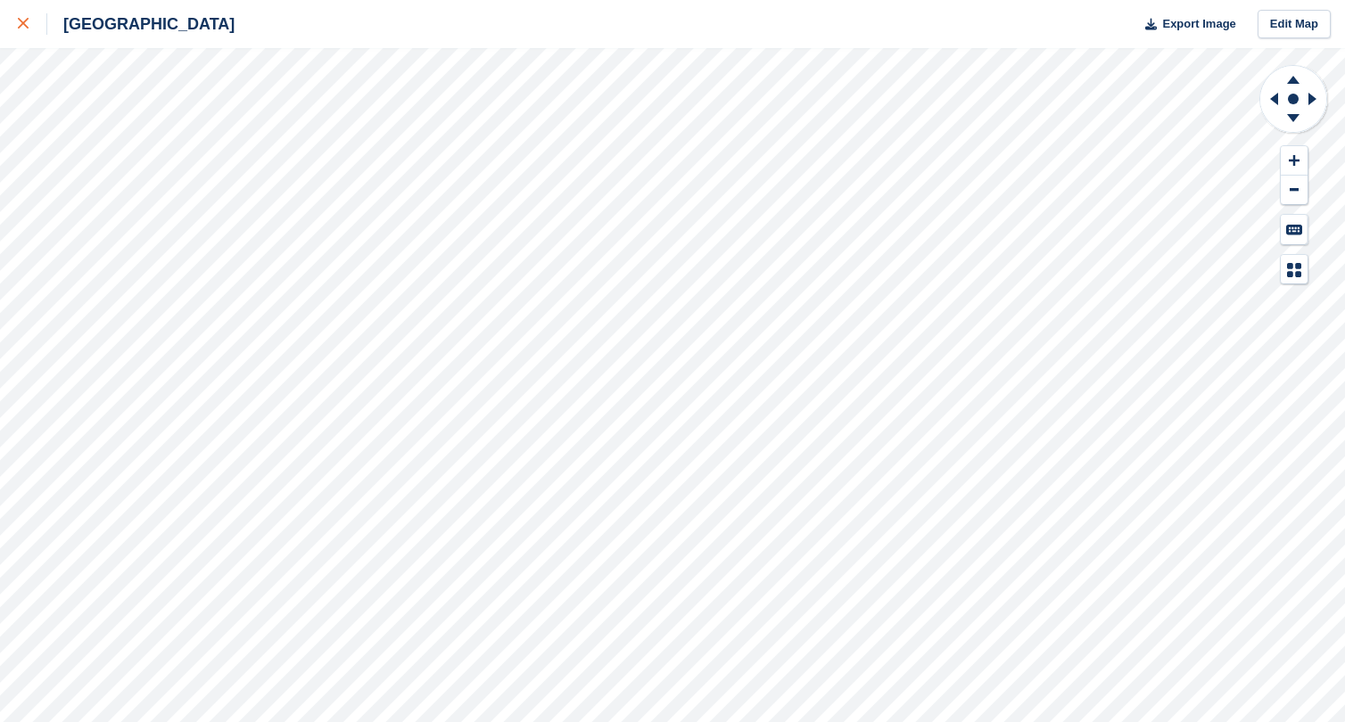
click at [30, 21] on div at bounding box center [32, 23] width 29 height 21
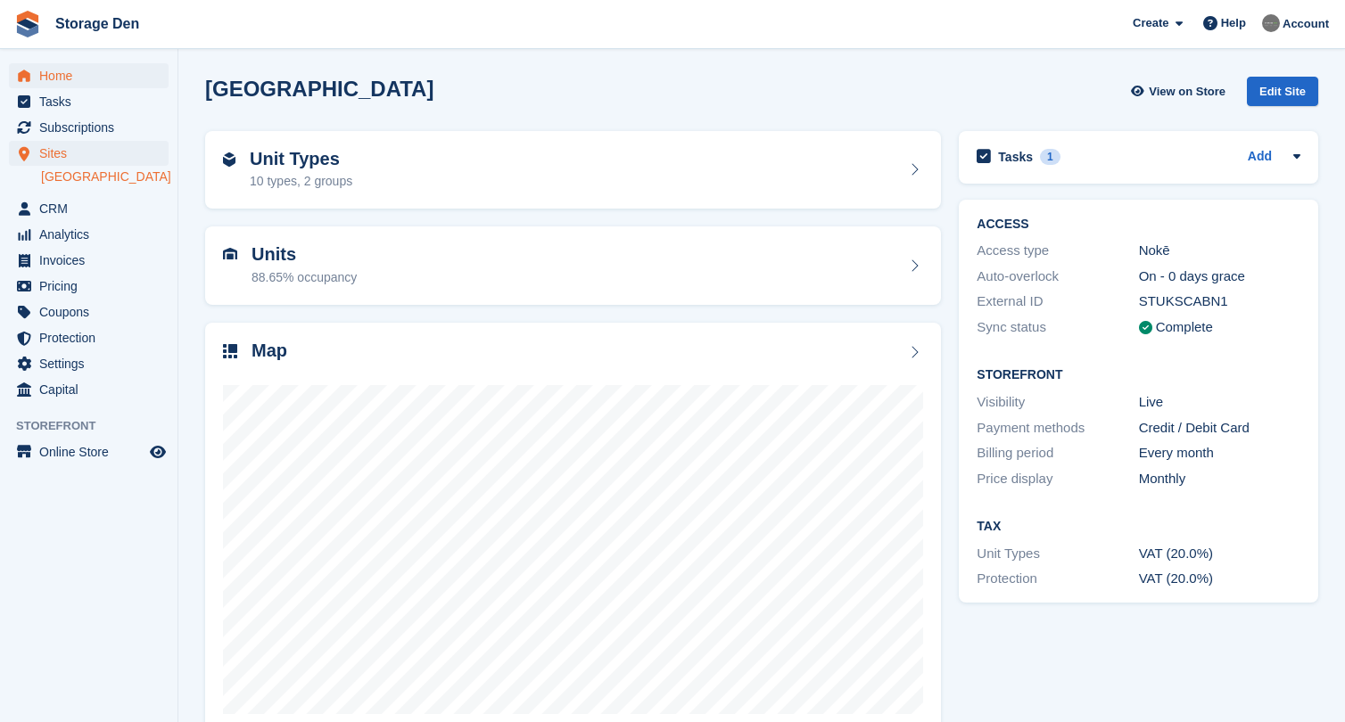
click at [70, 77] on span "Home" at bounding box center [92, 75] width 107 height 25
